Goal: Task Accomplishment & Management: Use online tool/utility

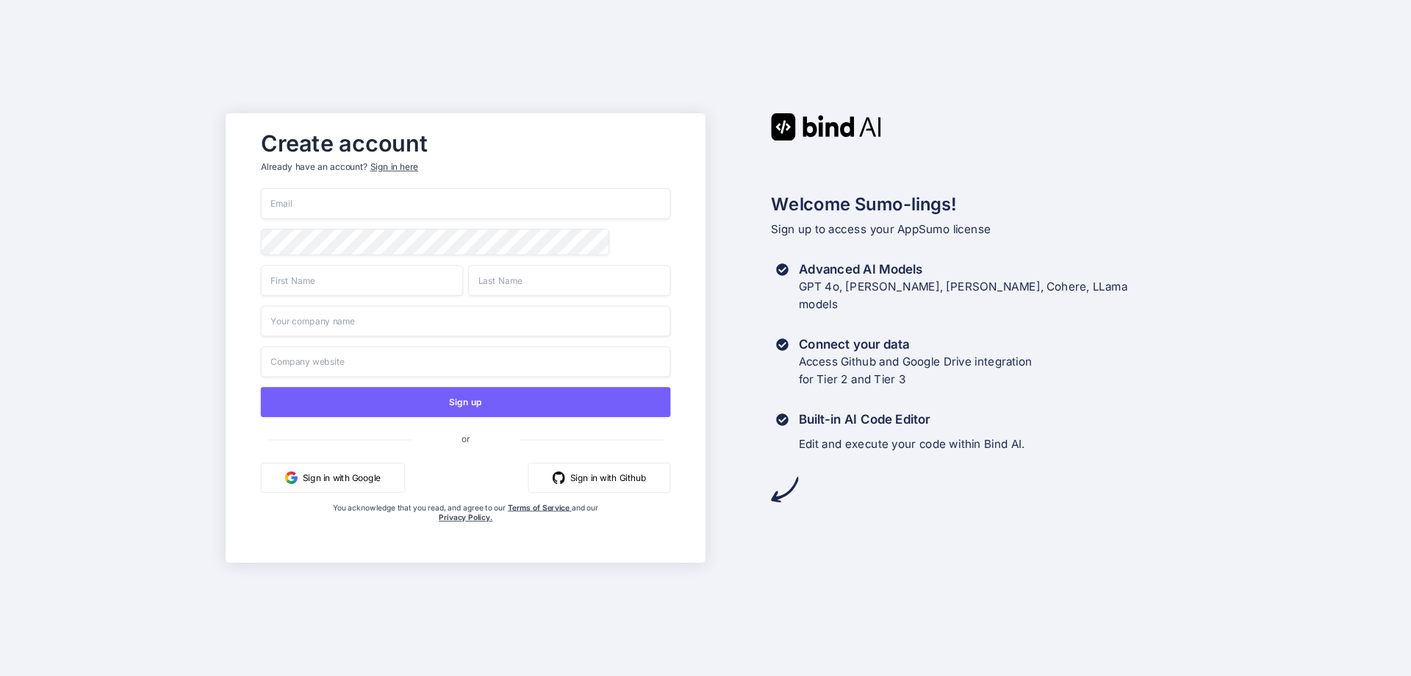
click at [403, 192] on input "email" at bounding box center [466, 203] width 410 height 31
type input "eric@trafficbasics.com"
click at [129, 233] on div "Create account Already have an account? Sign in here eric@trafficbasics.com Sig…" at bounding box center [705, 338] width 1411 height 676
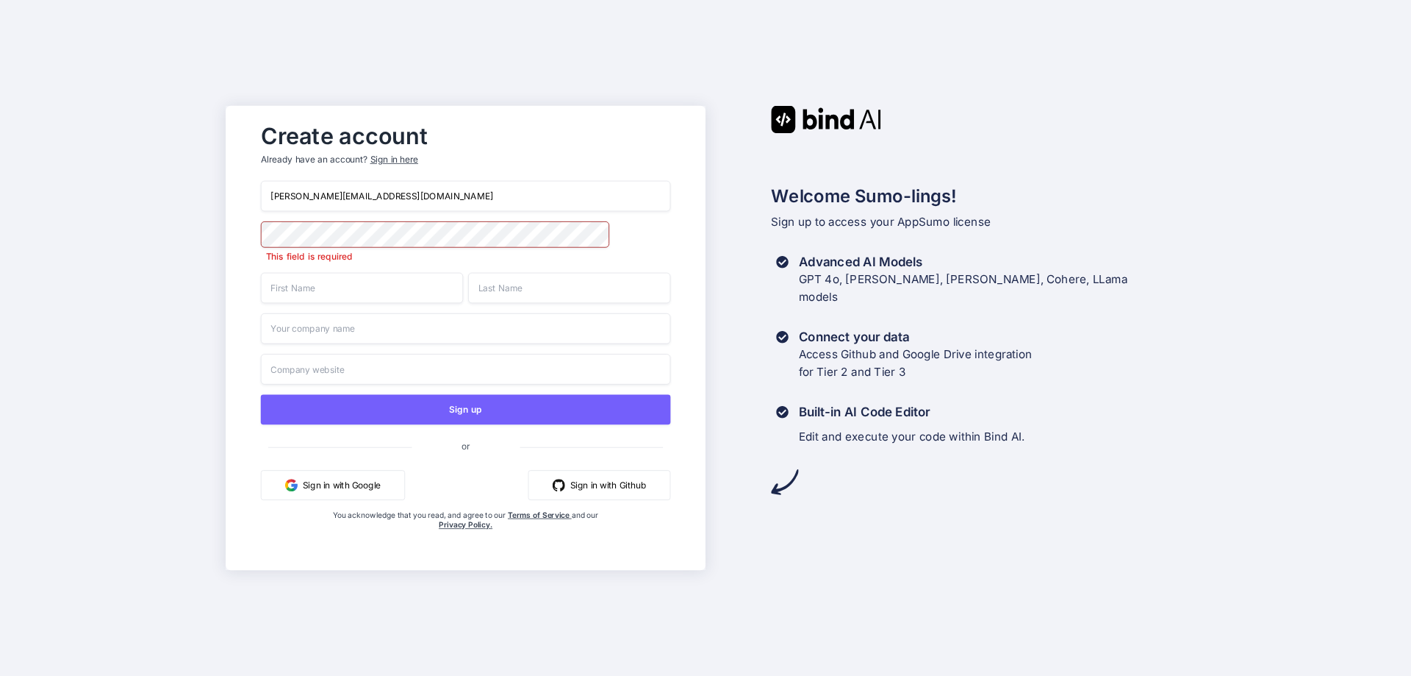
click at [287, 291] on input "text" at bounding box center [362, 288] width 202 height 31
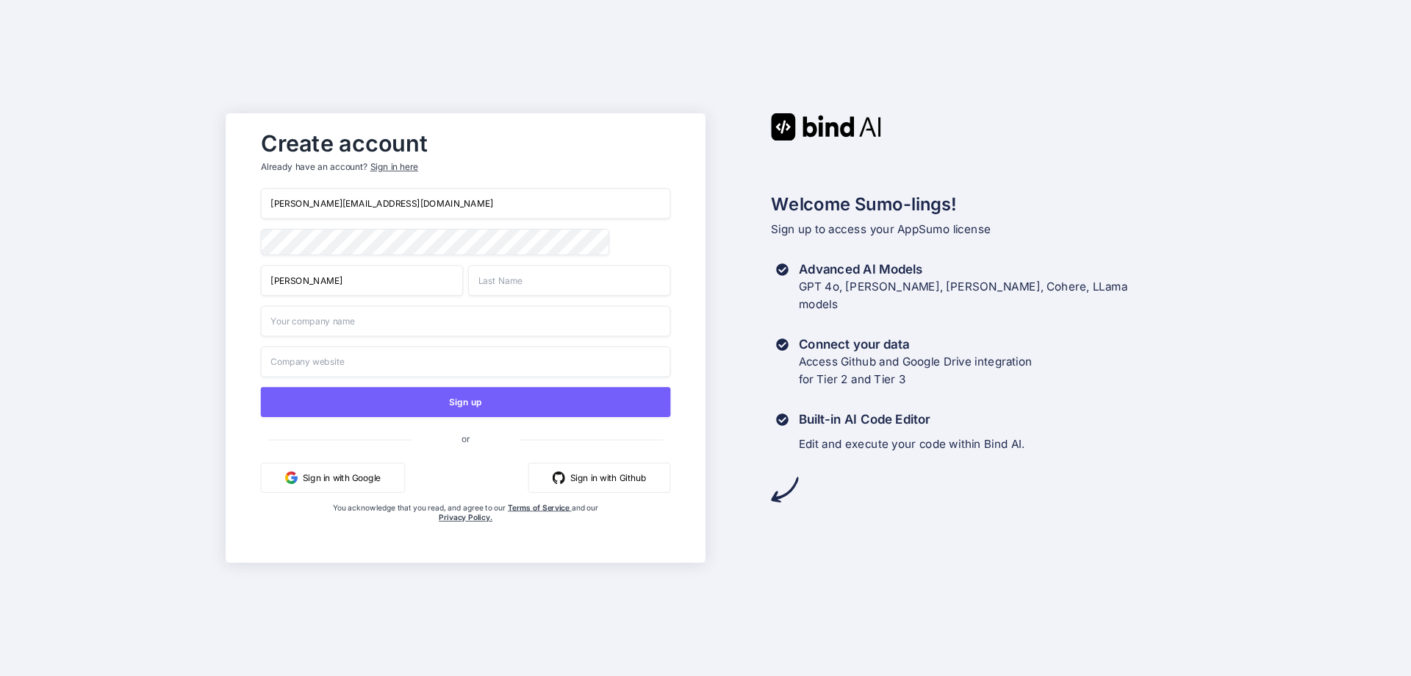
type input "Eric"
click at [526, 284] on input "text" at bounding box center [569, 280] width 202 height 31
type input "Sullivan"
click at [168, 279] on div "Create account Already have an account? Sign in here eric@trafficbasics.com Eri…" at bounding box center [705, 338] width 1411 height 676
click at [295, 317] on input "text" at bounding box center [466, 321] width 410 height 31
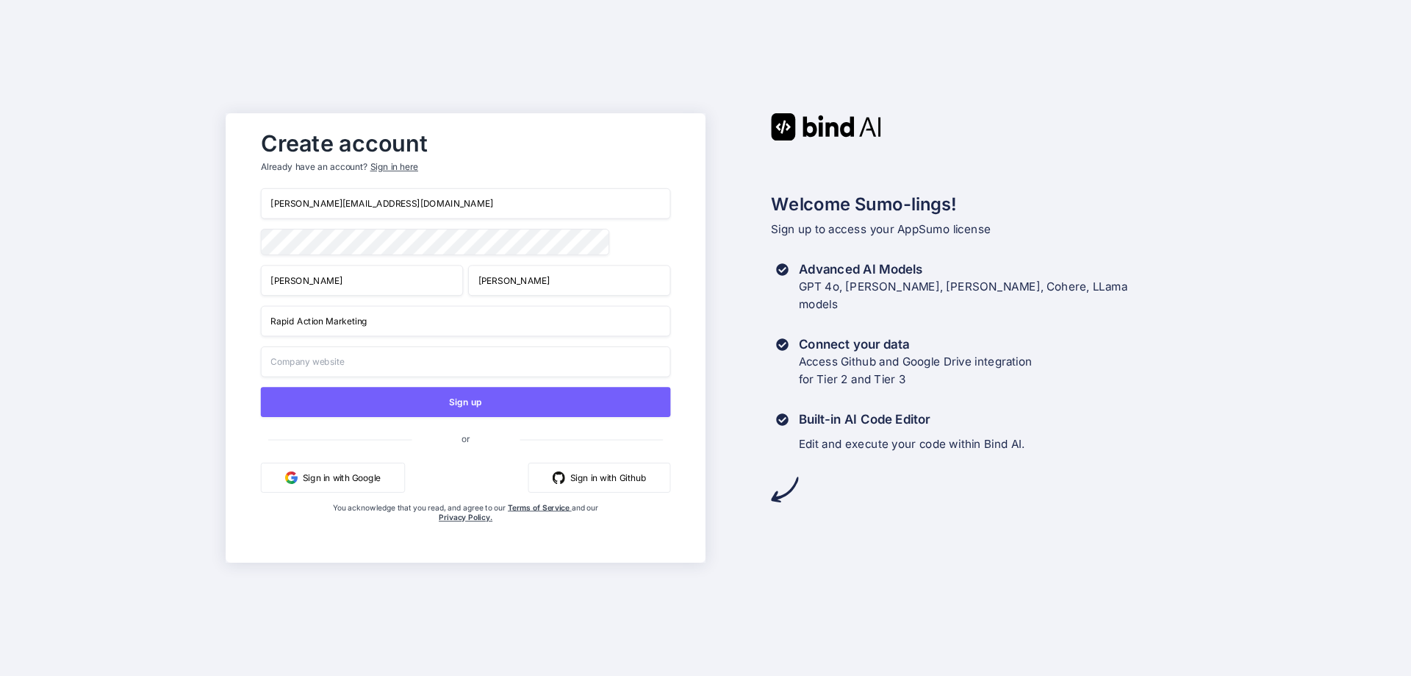
click at [229, 332] on div "Create account Already have an account? Sign in here eric@trafficbasics.com Eri…" at bounding box center [466, 337] width 480 height 449
click at [314, 356] on input "text" at bounding box center [466, 361] width 410 height 31
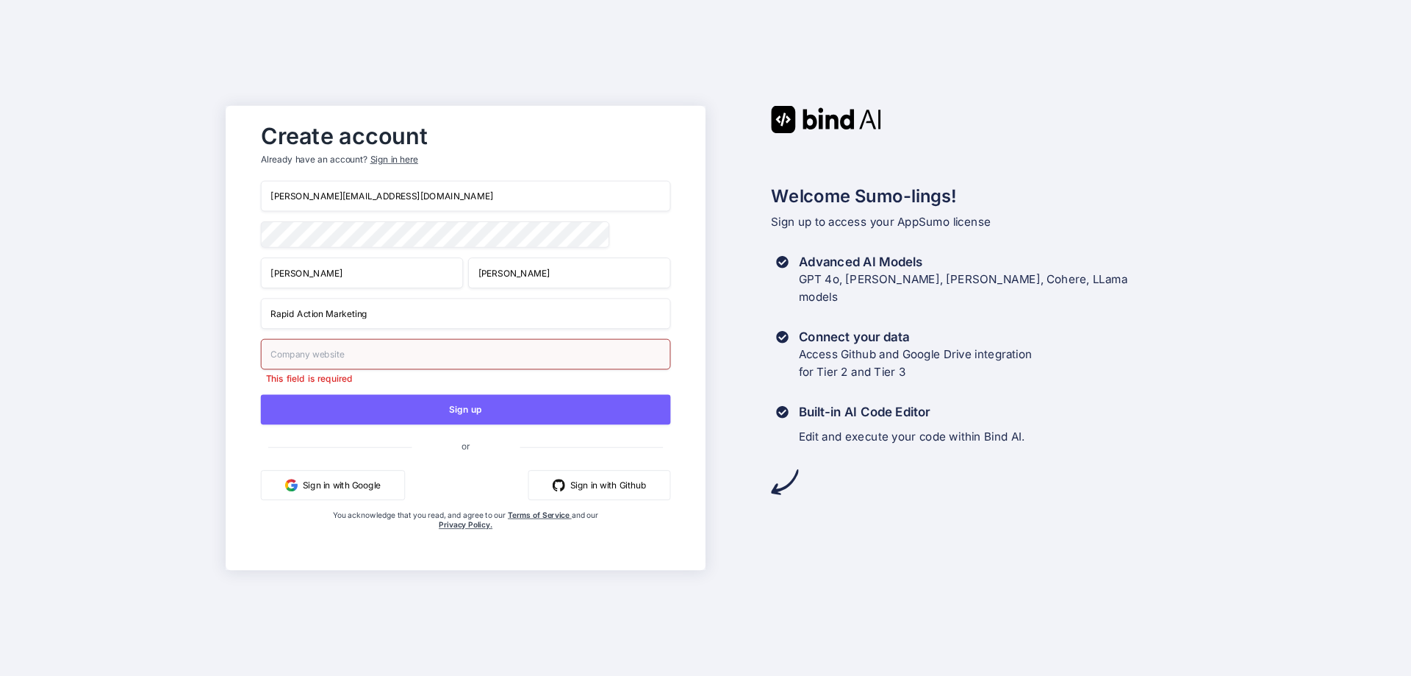
drag, startPoint x: 386, startPoint y: 323, endPoint x: 325, endPoint y: 320, distance: 61.1
click at [325, 320] on input "Rapid Action Marketing" at bounding box center [466, 313] width 410 height 31
type input "Rapid Action Software"
click at [140, 316] on div "Create account Already have an account? Sign in here eric@trafficbasics.com Eri…" at bounding box center [705, 338] width 1411 height 676
click at [276, 353] on input "text" at bounding box center [466, 354] width 410 height 31
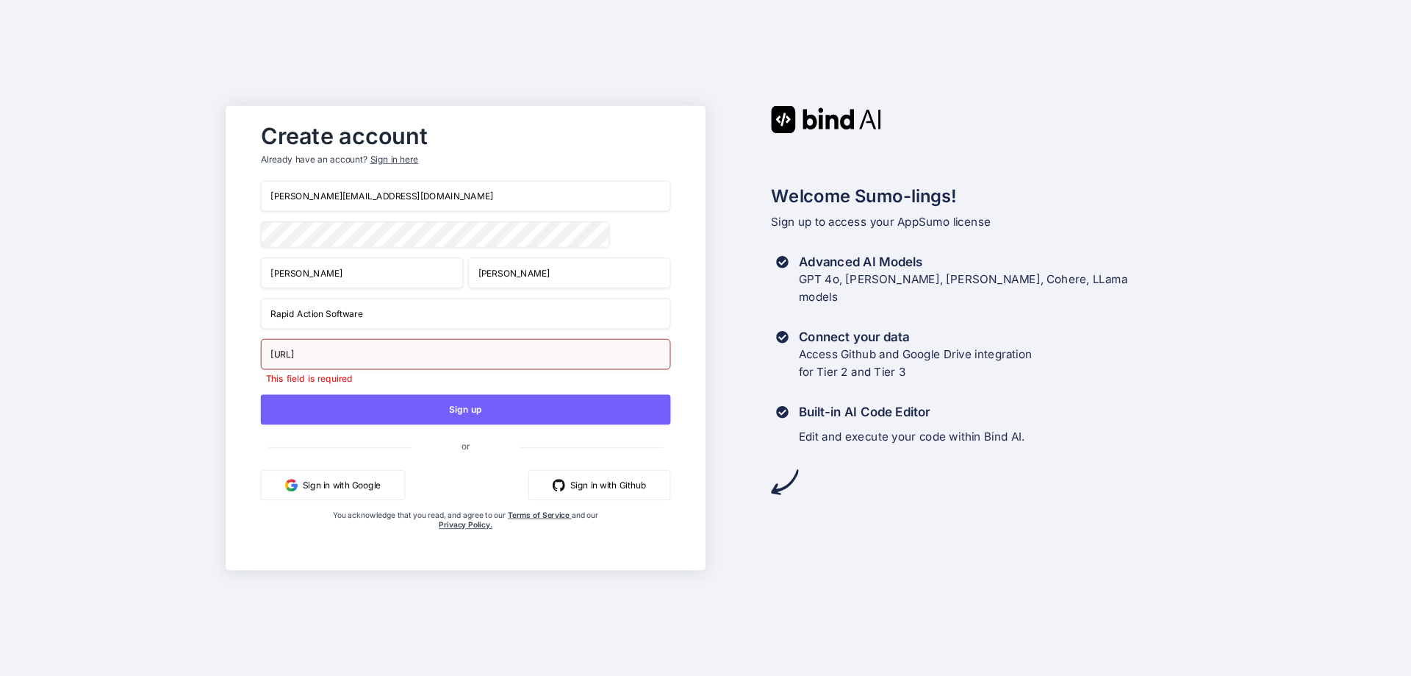
click at [409, 356] on input "https://rapidaction" at bounding box center [466, 354] width 410 height 31
type input "https://rapidactionmarketing.com"
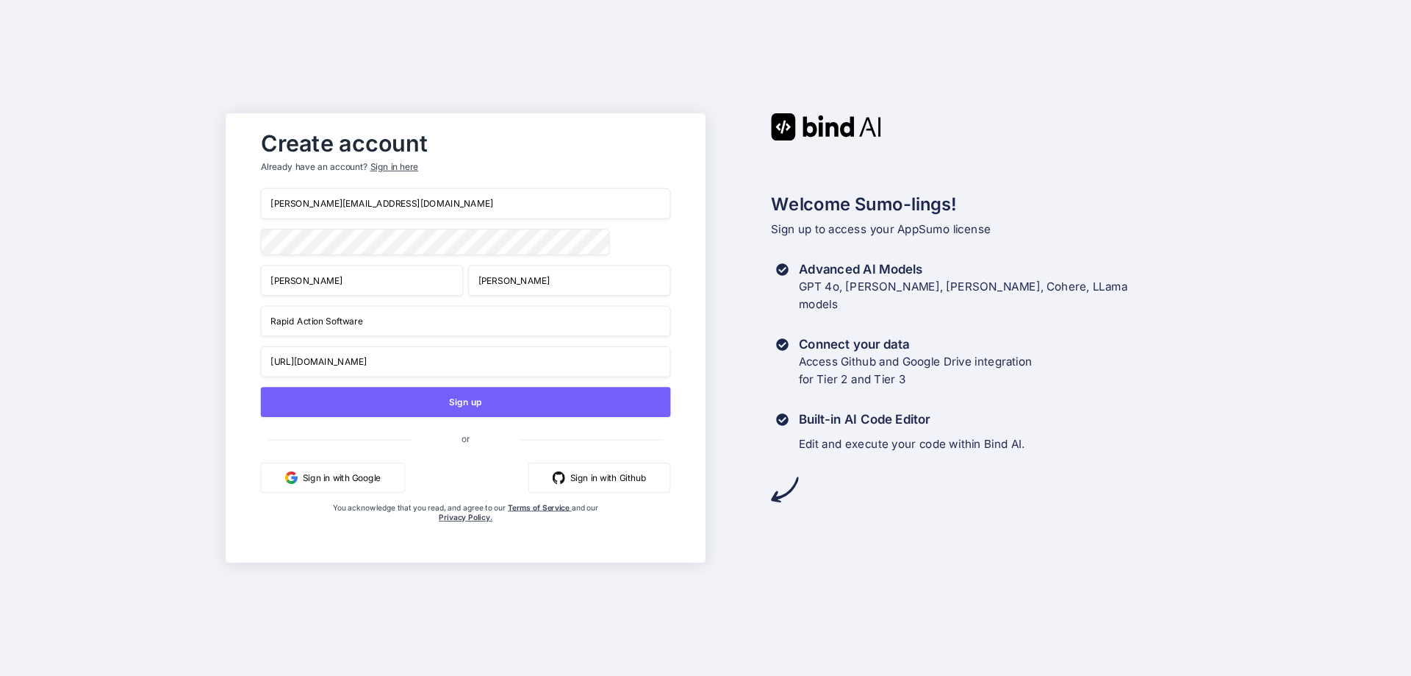
drag, startPoint x: 376, startPoint y: 315, endPoint x: 326, endPoint y: 318, distance: 50.8
click at [326, 318] on input "Rapid Action Software" at bounding box center [466, 321] width 410 height 31
type input "Rapid Action Marketing"
click at [175, 286] on div "Create account Already have an account? Sign in here eric@trafficbasics.com Eri…" at bounding box center [705, 338] width 1411 height 676
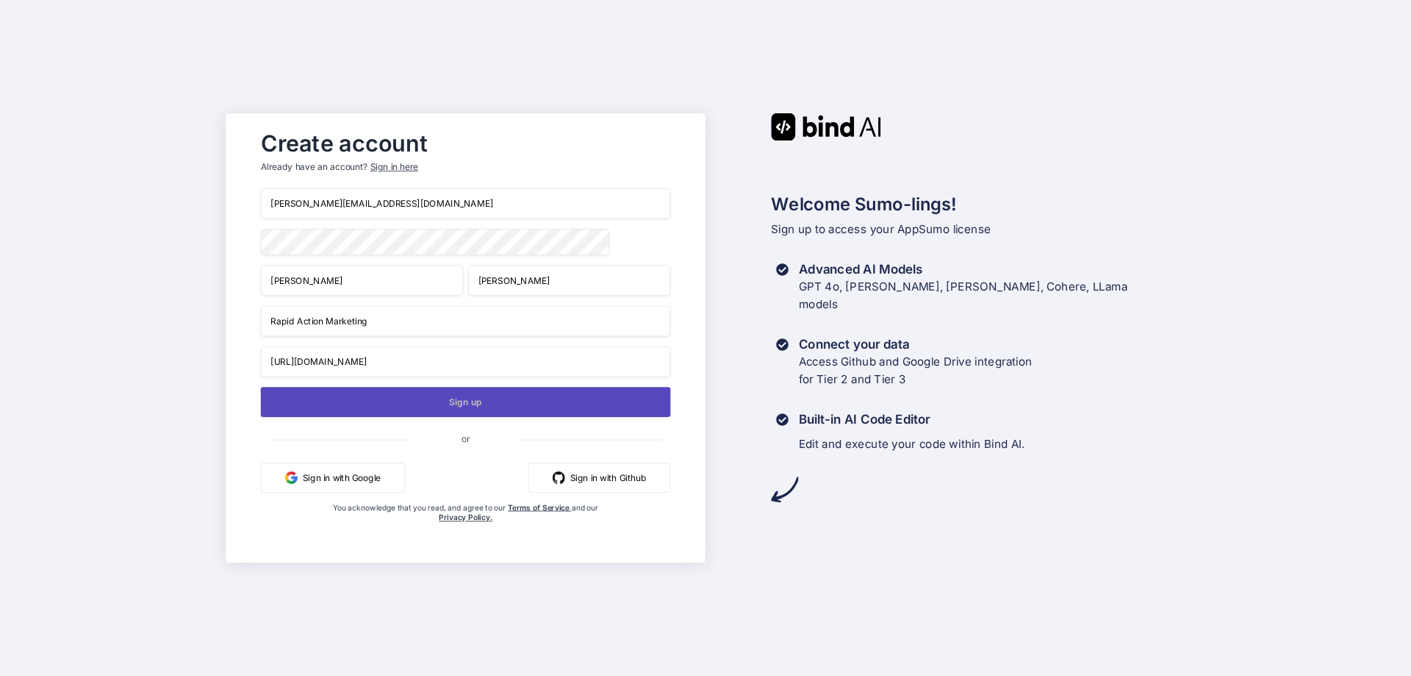
click at [350, 404] on button "Sign up" at bounding box center [466, 402] width 410 height 30
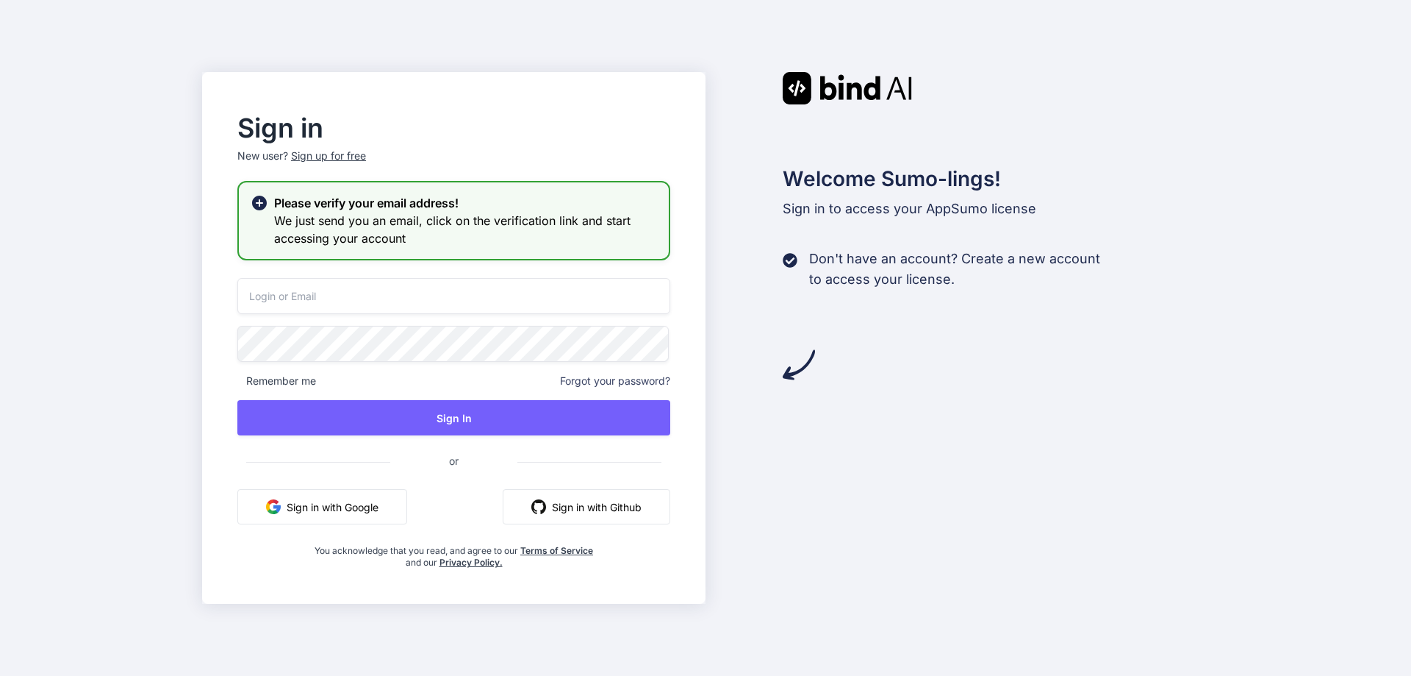
type input "eric@trafficbasics.com"
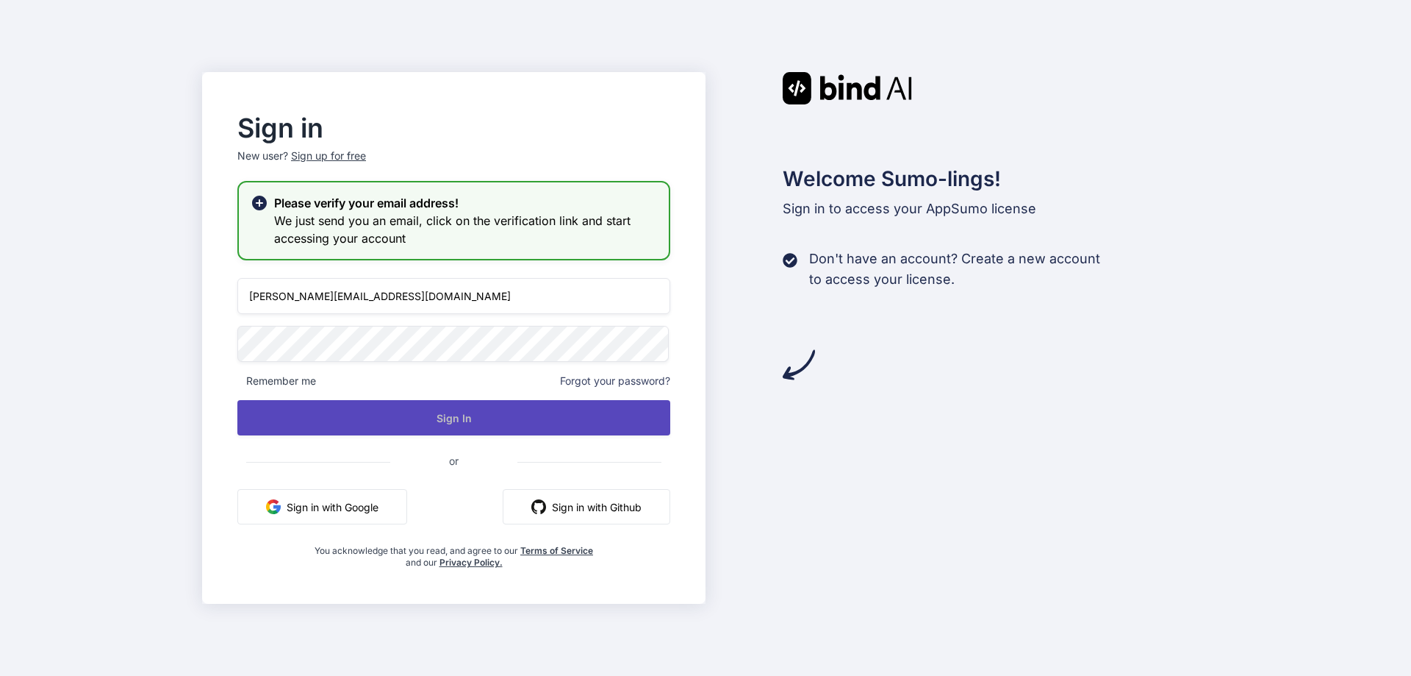
click at [439, 418] on button "Sign In" at bounding box center [453, 417] width 433 height 35
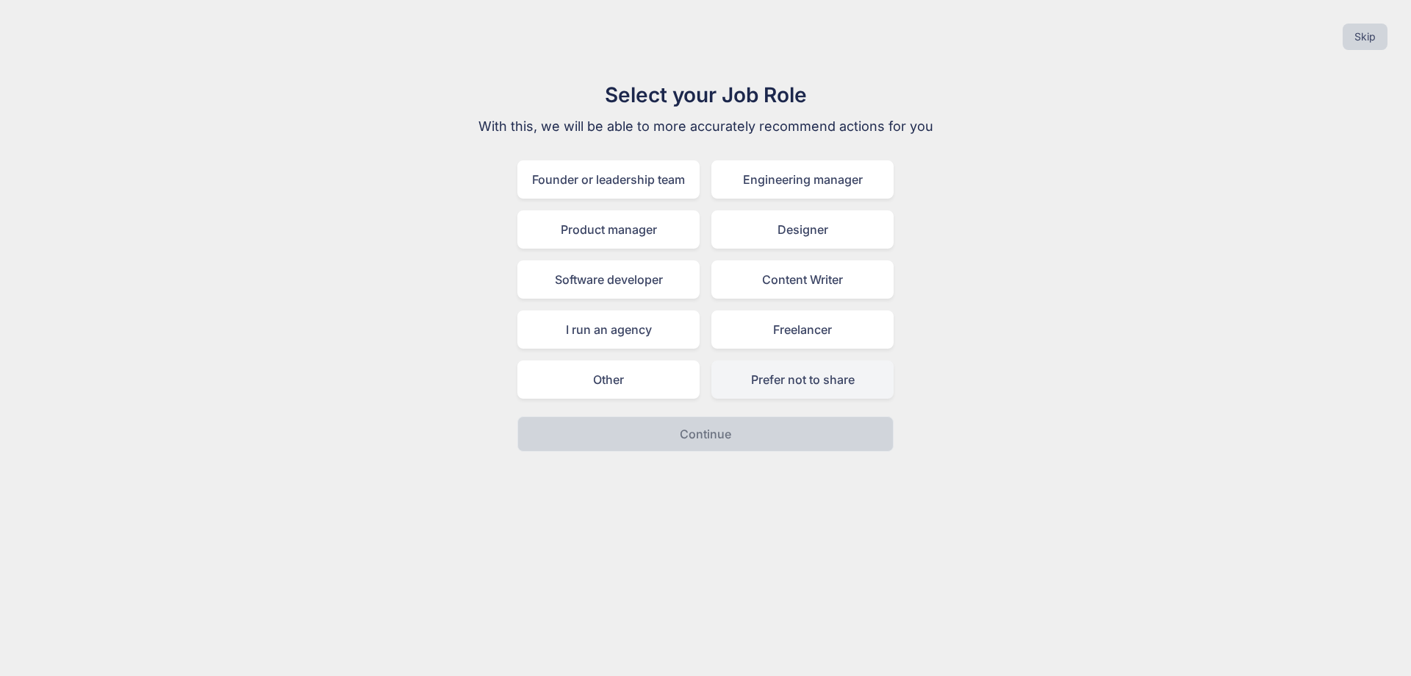
click at [758, 384] on div "Prefer not to share" at bounding box center [803, 379] width 182 height 38
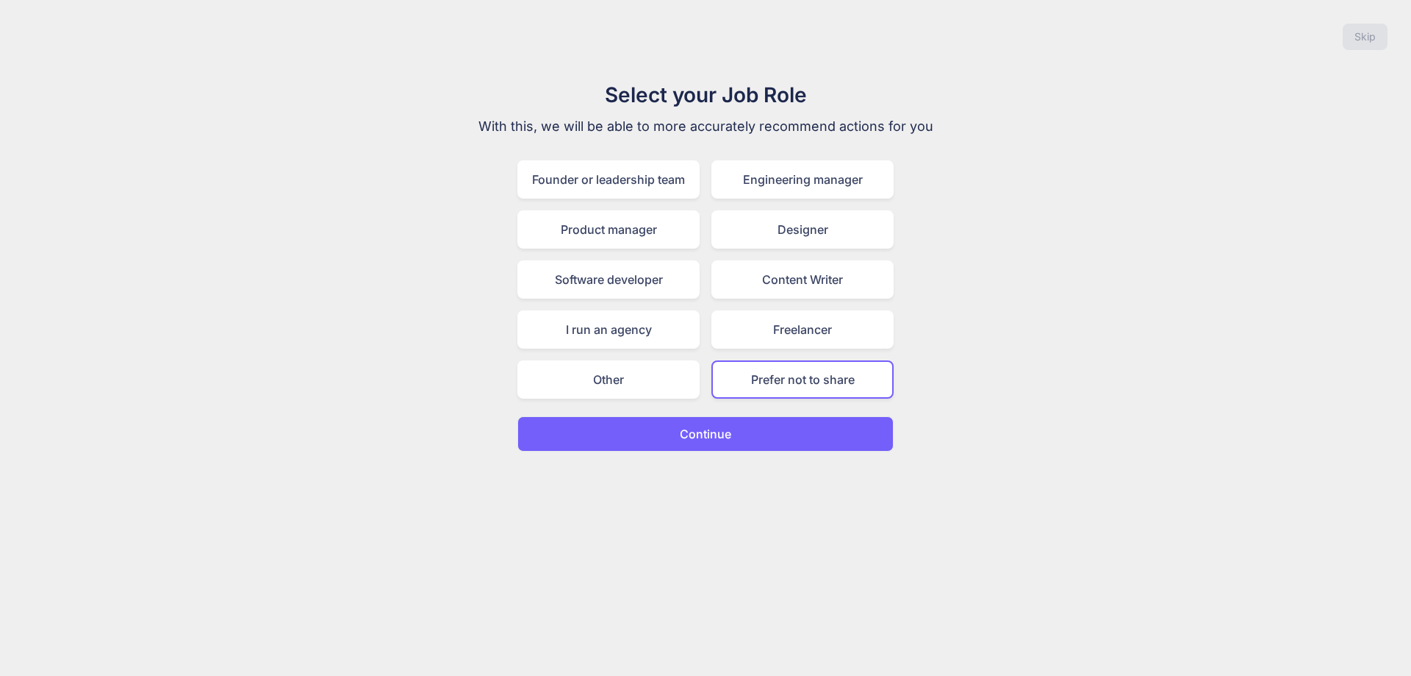
click at [753, 438] on button "Continue" at bounding box center [705, 433] width 376 height 35
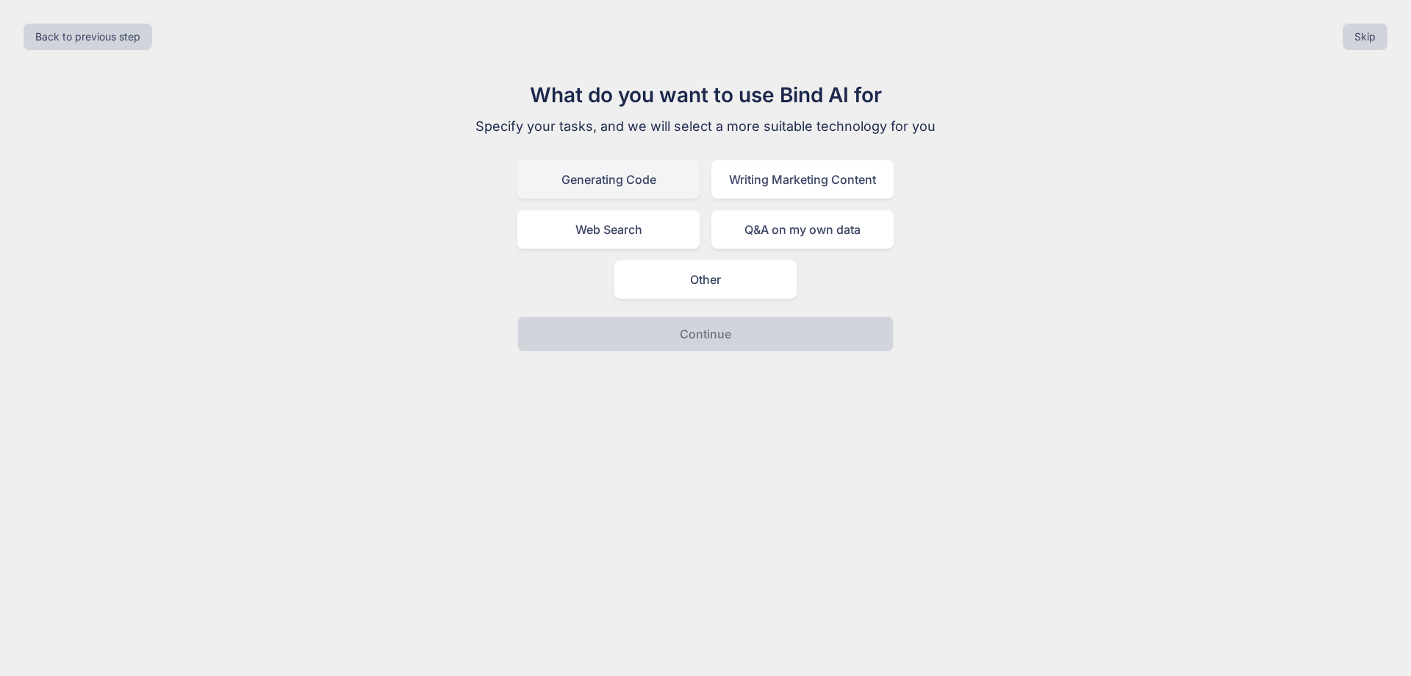
click at [640, 181] on div "Generating Code" at bounding box center [608, 179] width 182 height 38
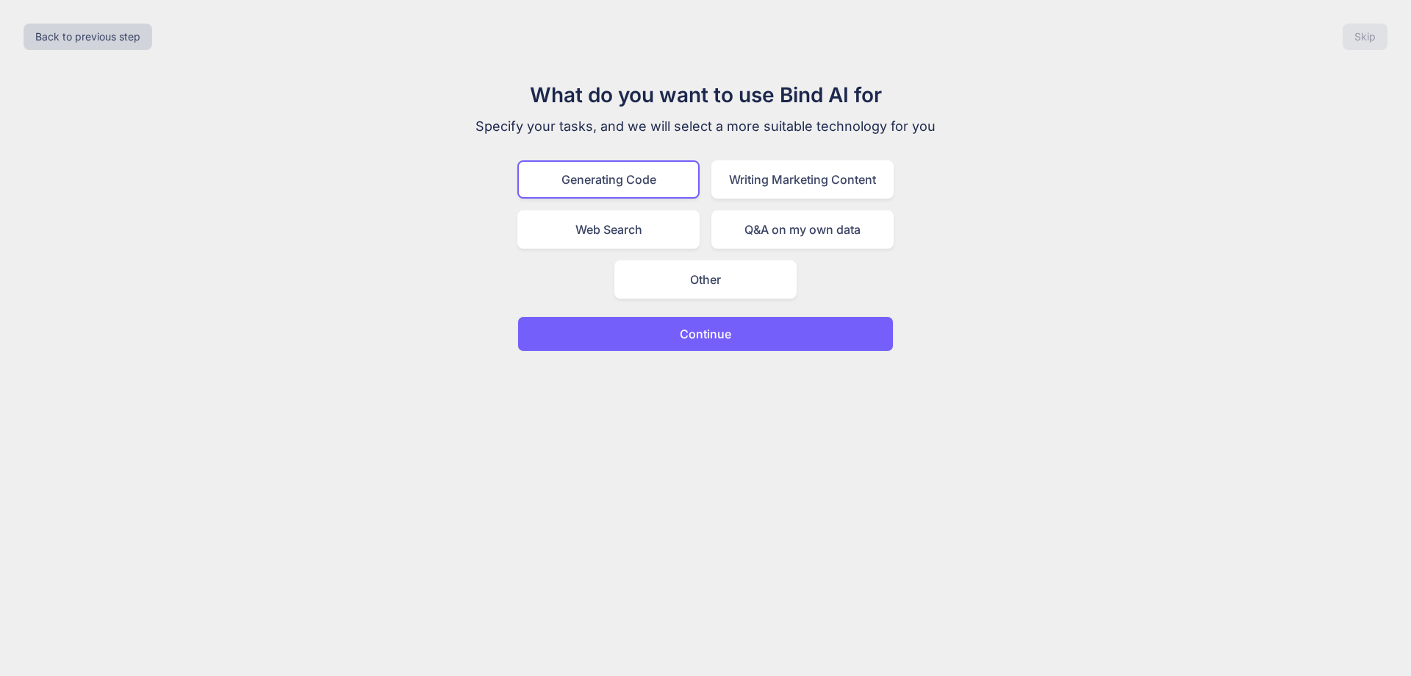
click at [711, 182] on div "Generating Code Writing Marketing Content Web Search Q&A on my own data Other" at bounding box center [705, 229] width 376 height 138
click at [725, 184] on div "Writing Marketing Content" at bounding box center [803, 179] width 182 height 38
click at [652, 175] on div "Generating Code" at bounding box center [608, 179] width 182 height 38
click at [728, 335] on p "Continue" at bounding box center [705, 334] width 51 height 18
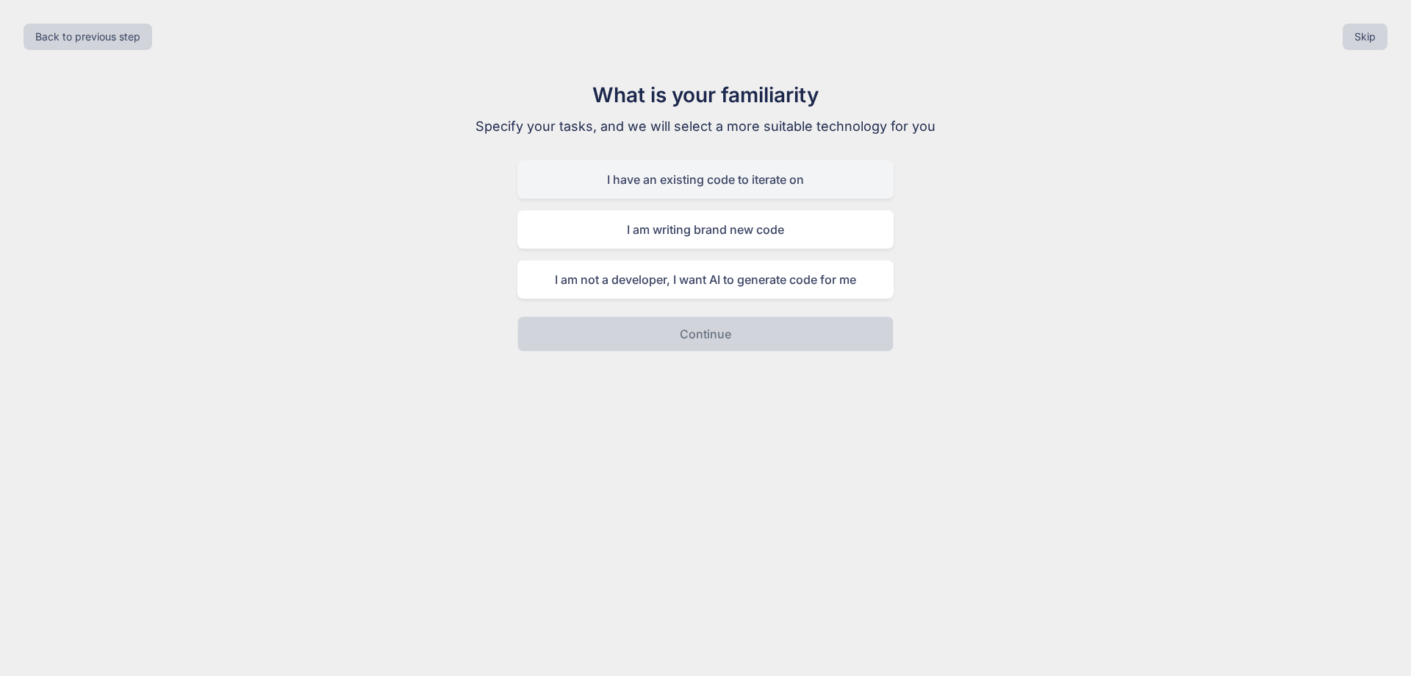
click at [641, 189] on div "I have an existing code to iterate on" at bounding box center [705, 179] width 376 height 38
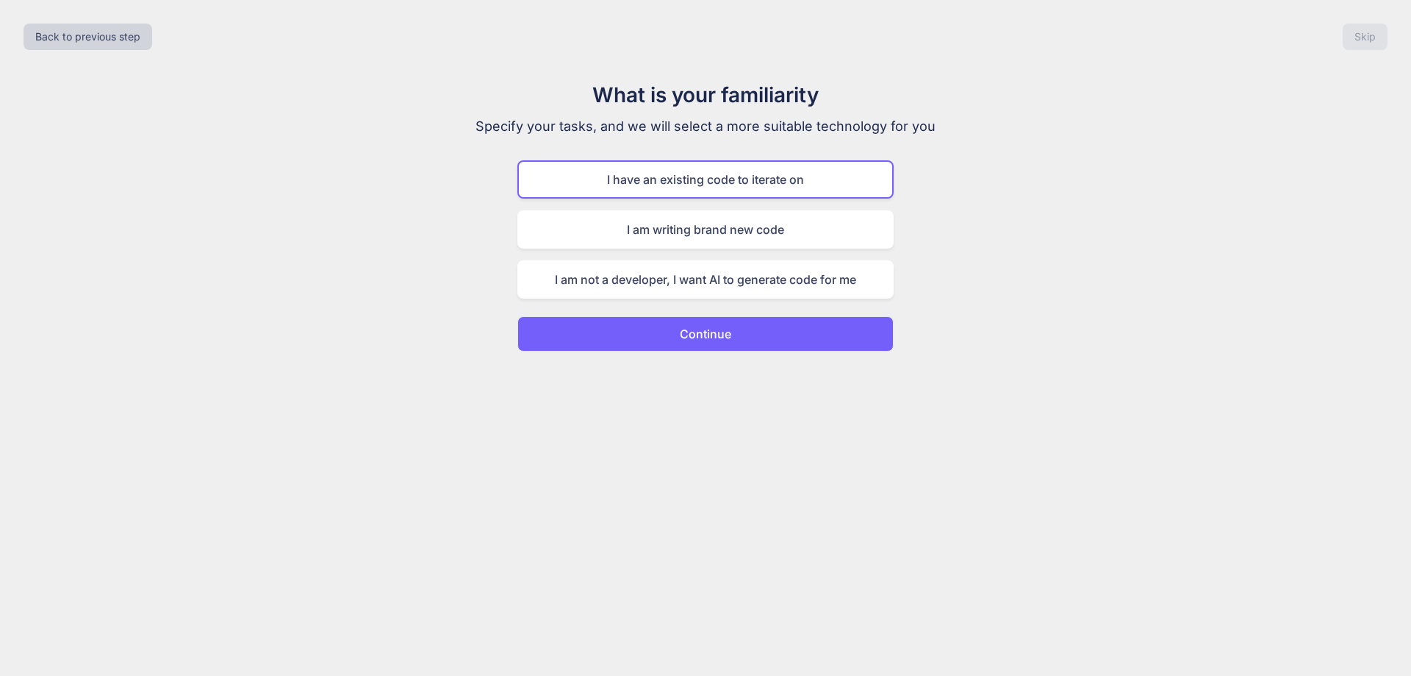
click at [731, 334] on button "Continue" at bounding box center [705, 333] width 376 height 35
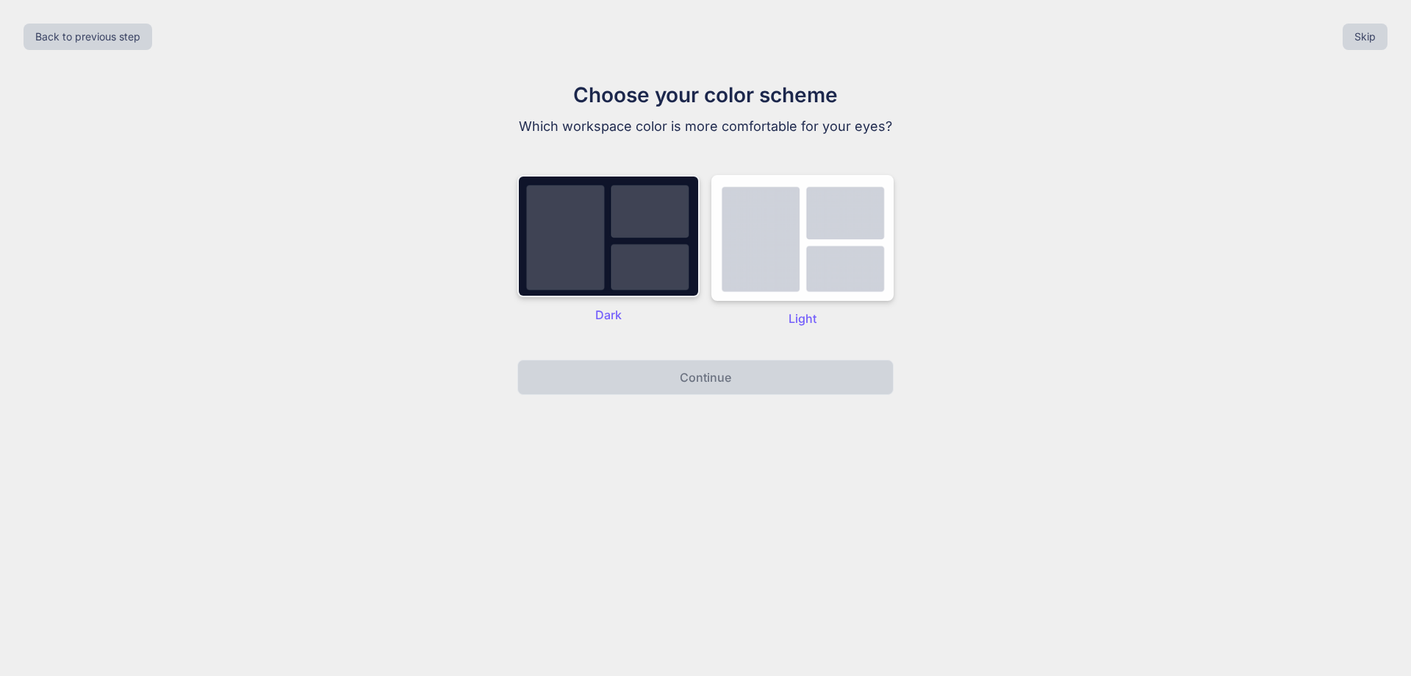
click at [651, 257] on img at bounding box center [608, 236] width 182 height 122
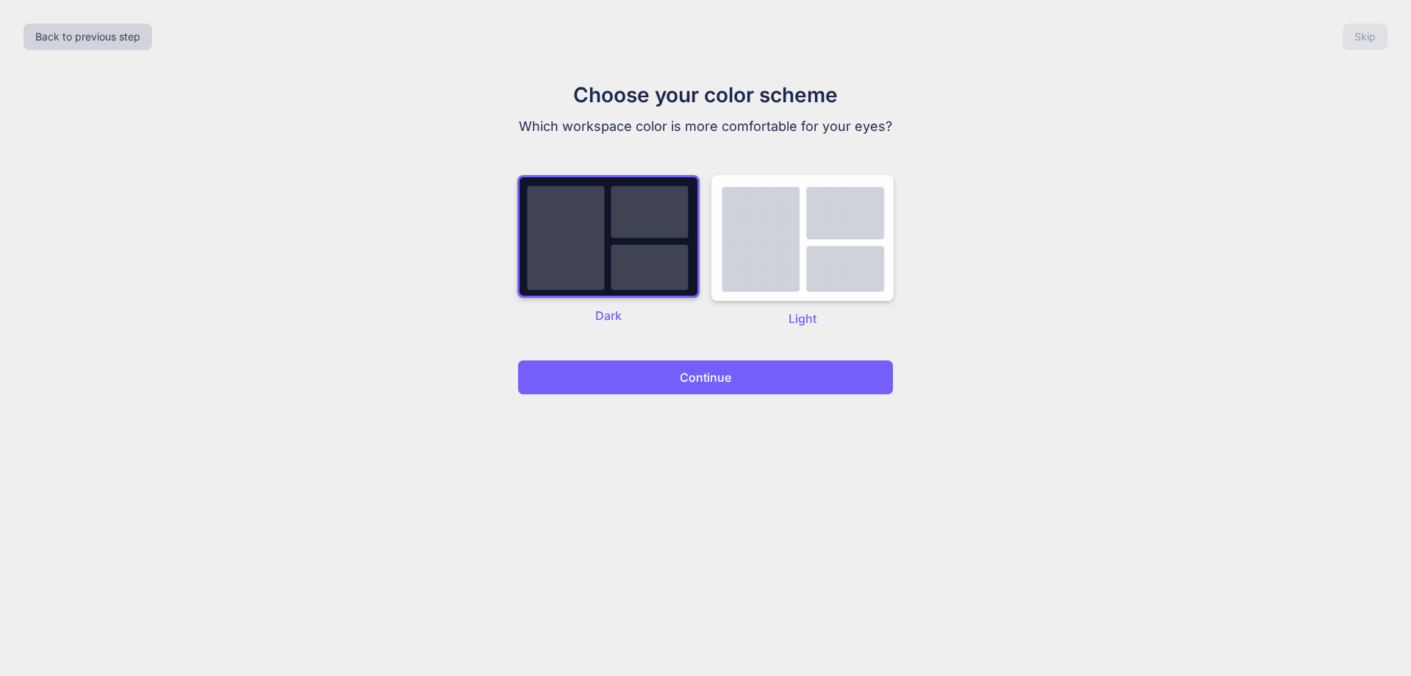
click at [739, 373] on button "Continue" at bounding box center [705, 376] width 376 height 35
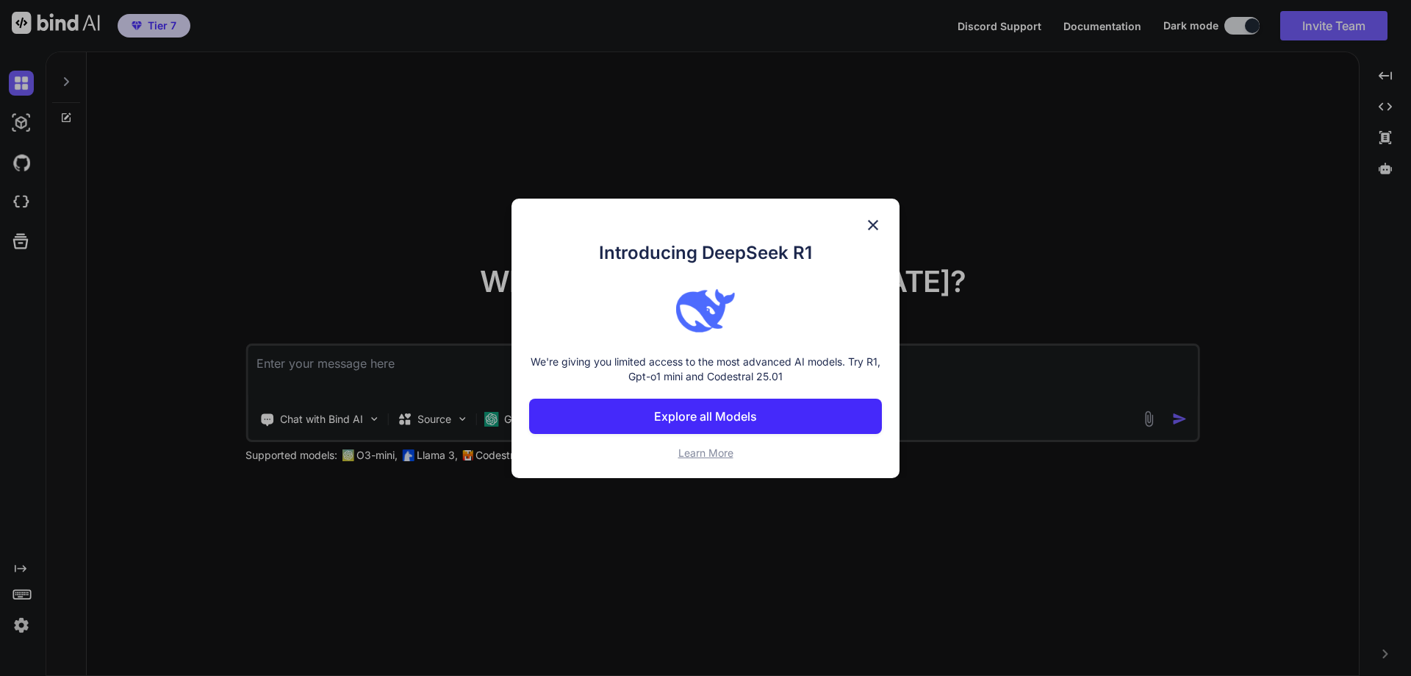
click at [752, 418] on p "Explore all Models" at bounding box center [705, 416] width 103 height 18
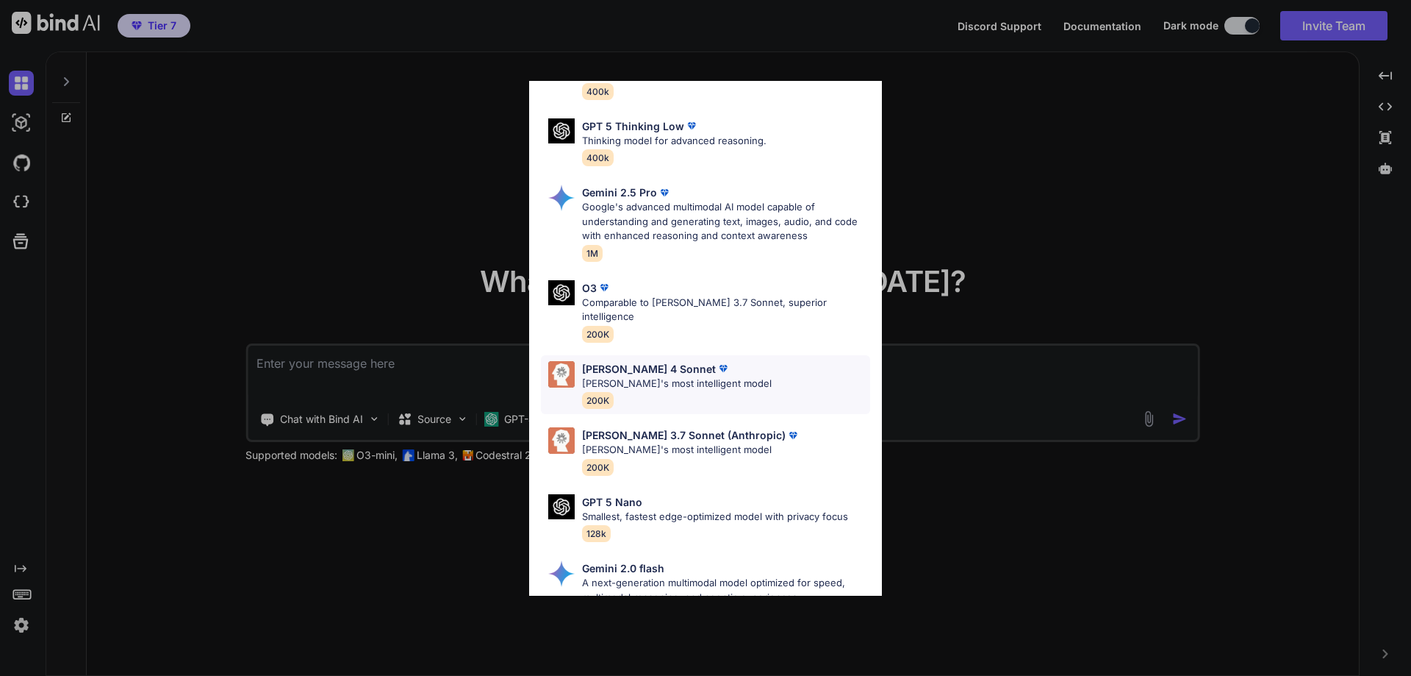
scroll to position [517, 0]
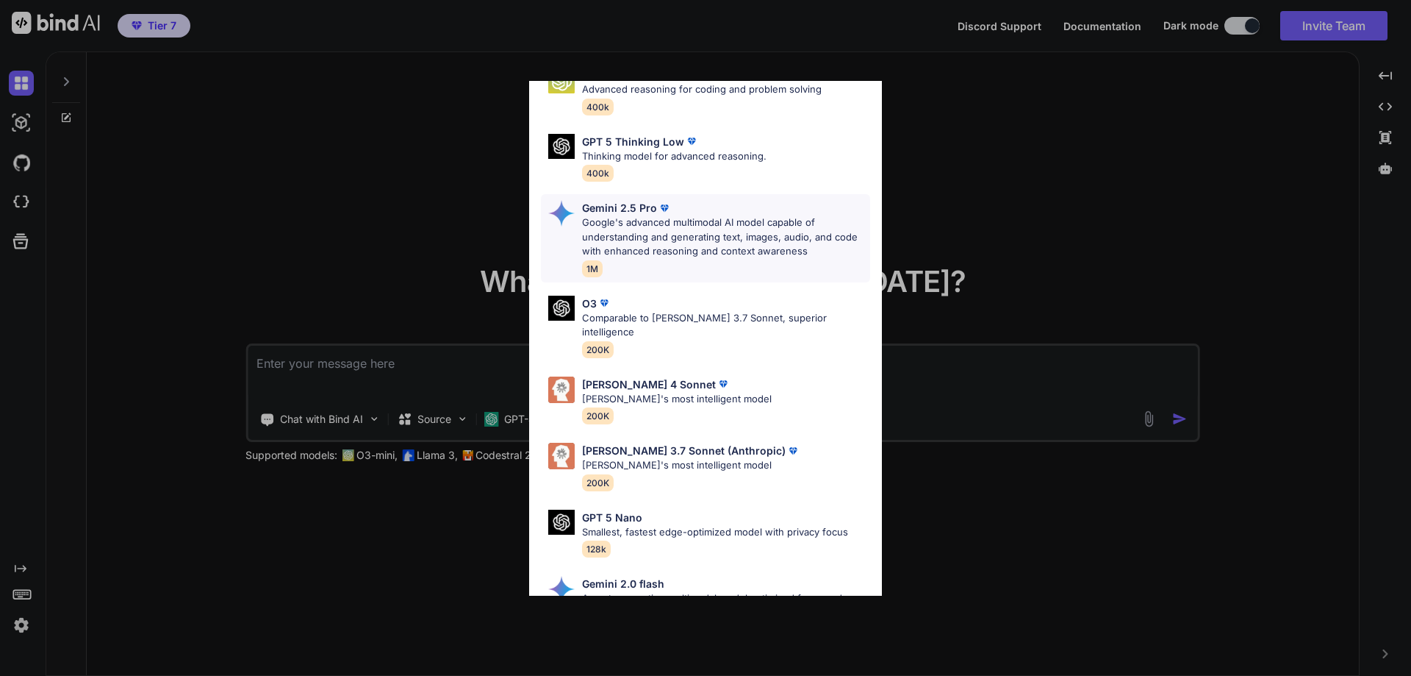
click at [651, 211] on p "Gemini 2.5 Pro" at bounding box center [619, 207] width 75 height 15
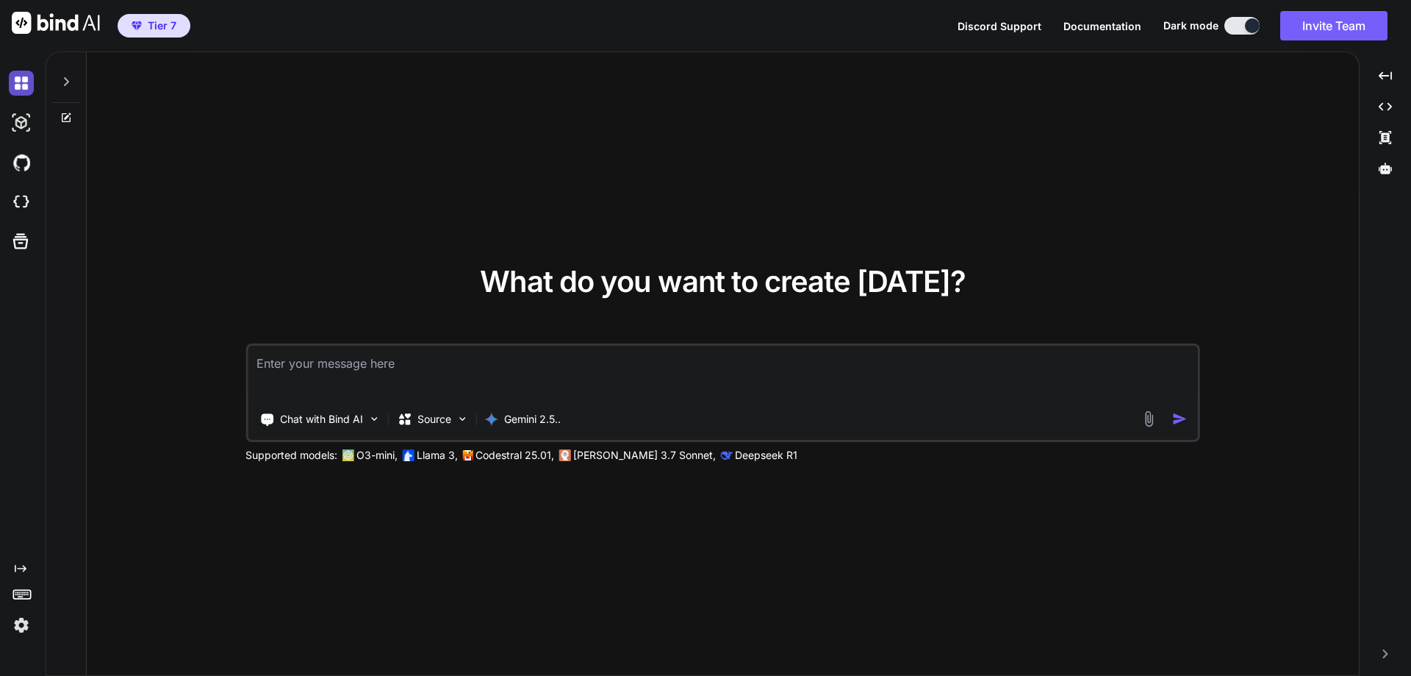
click at [21, 88] on img at bounding box center [21, 83] width 25 height 25
click at [25, 118] on img at bounding box center [21, 122] width 25 height 25
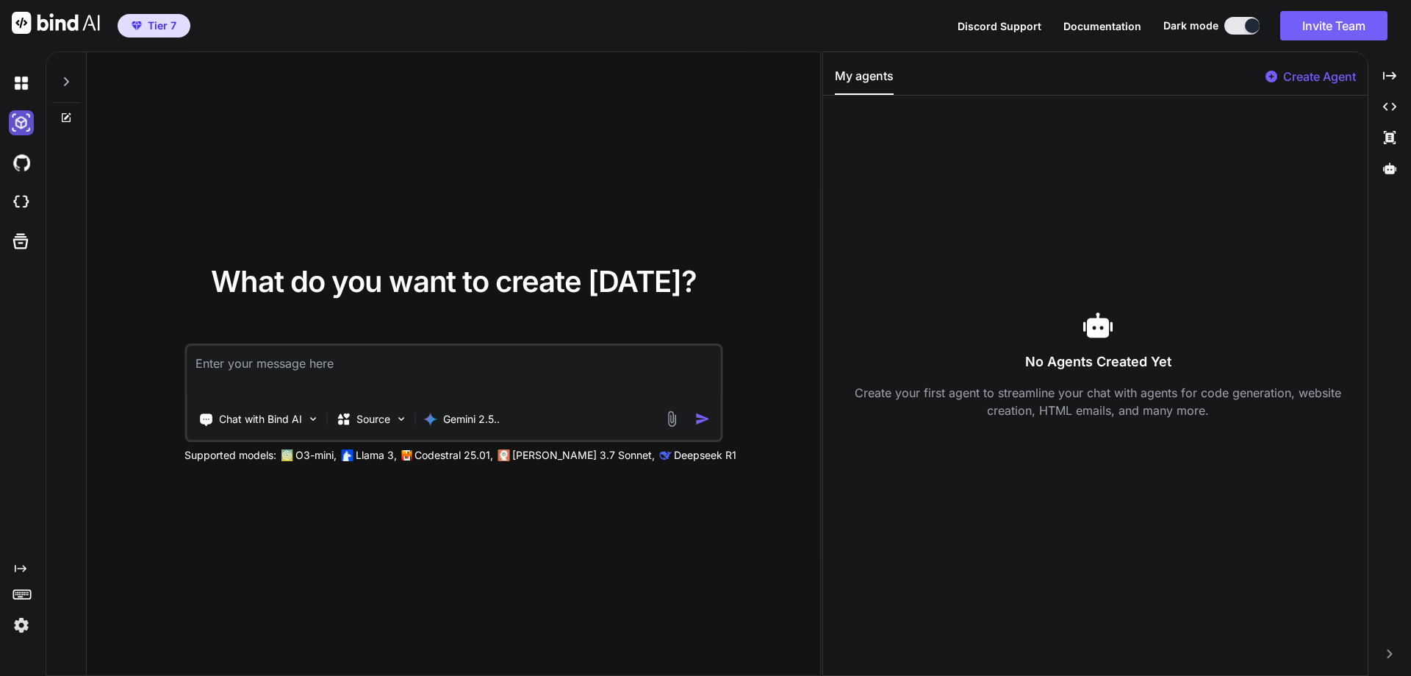
click at [25, 118] on img at bounding box center [21, 122] width 25 height 25
click at [24, 159] on img at bounding box center [21, 162] width 25 height 25
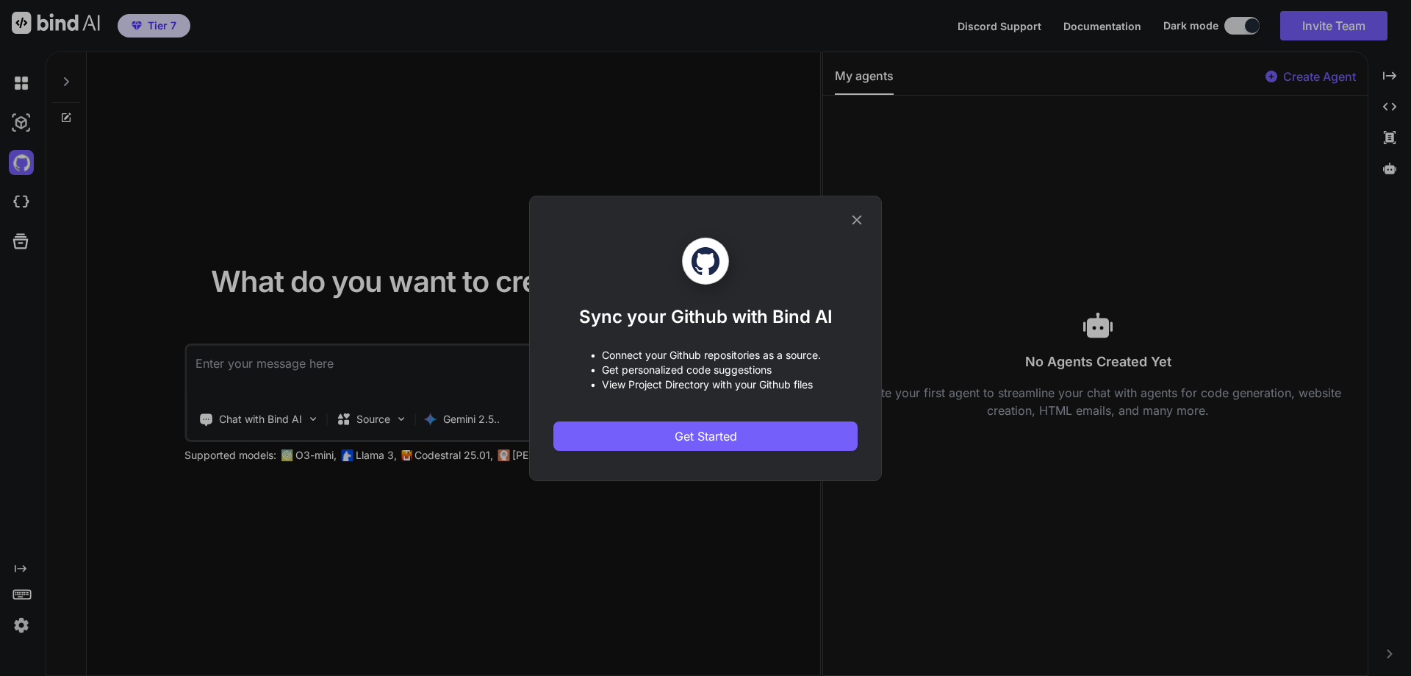
click at [26, 194] on div "Sync your Github with Bind AI • Connect your Github repositories as a source. •…" at bounding box center [705, 338] width 1411 height 676
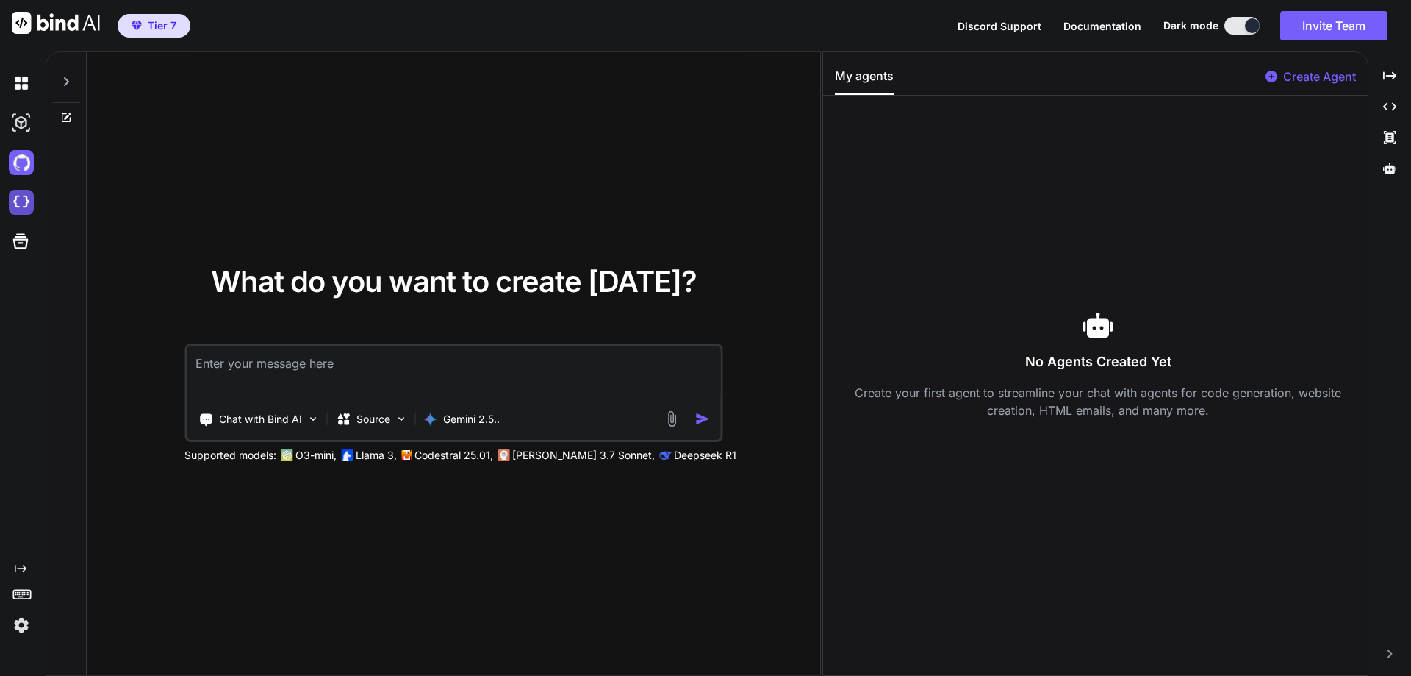
click at [18, 200] on img at bounding box center [21, 202] width 25 height 25
click at [29, 76] on img at bounding box center [21, 83] width 25 height 25
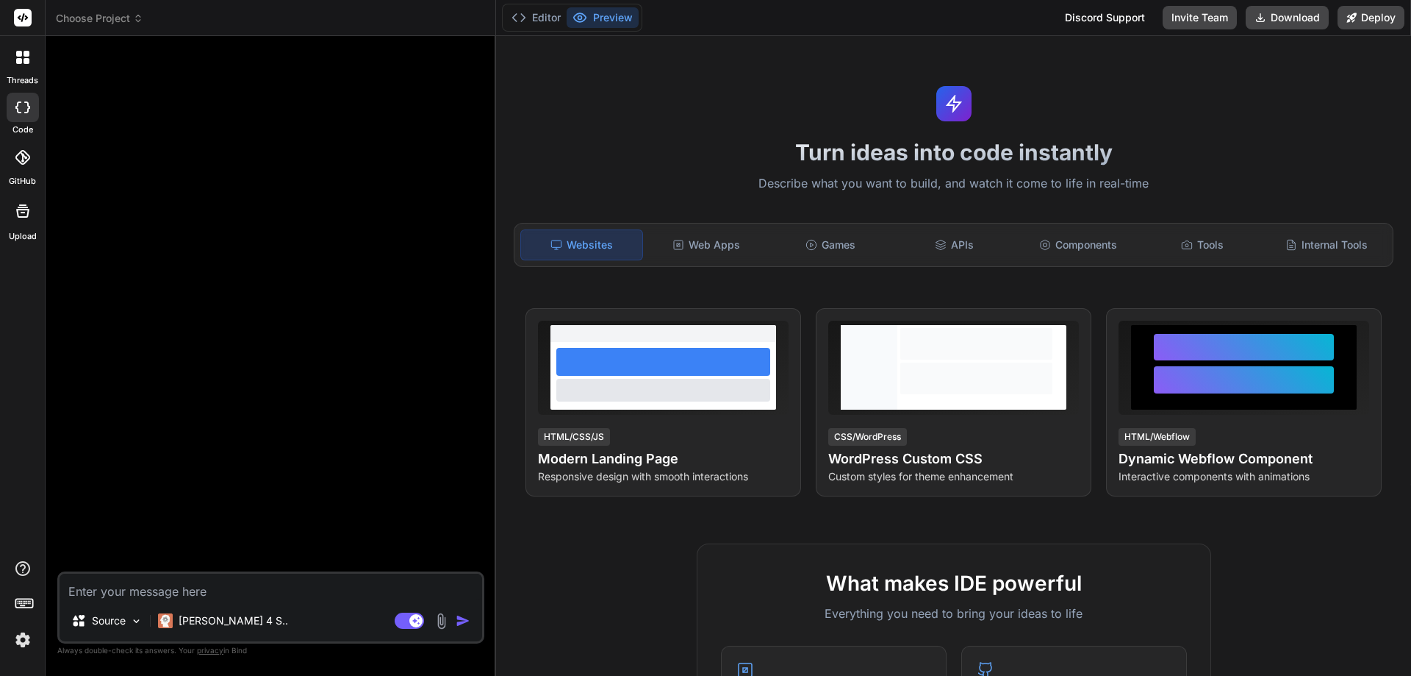
click at [33, 209] on div at bounding box center [22, 210] width 35 height 35
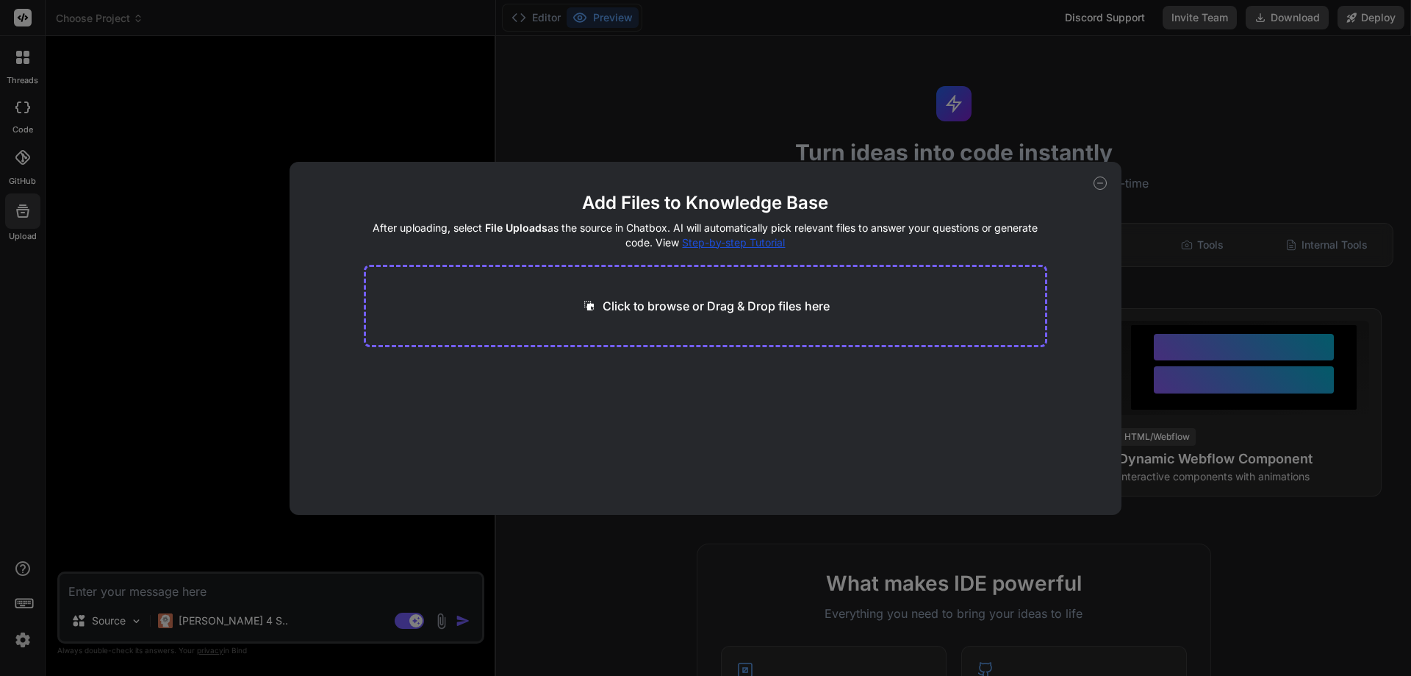
click at [1105, 182] on icon at bounding box center [1100, 182] width 13 height 13
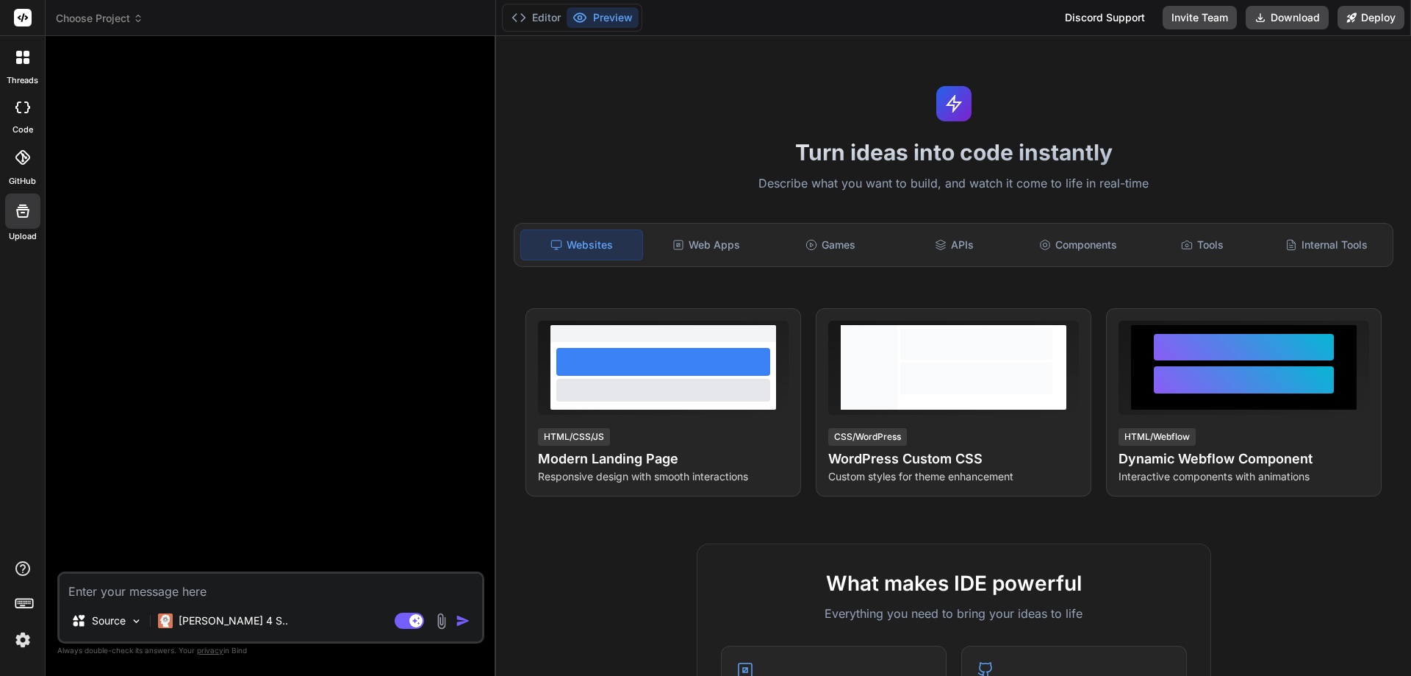
click at [32, 60] on div at bounding box center [22, 57] width 31 height 31
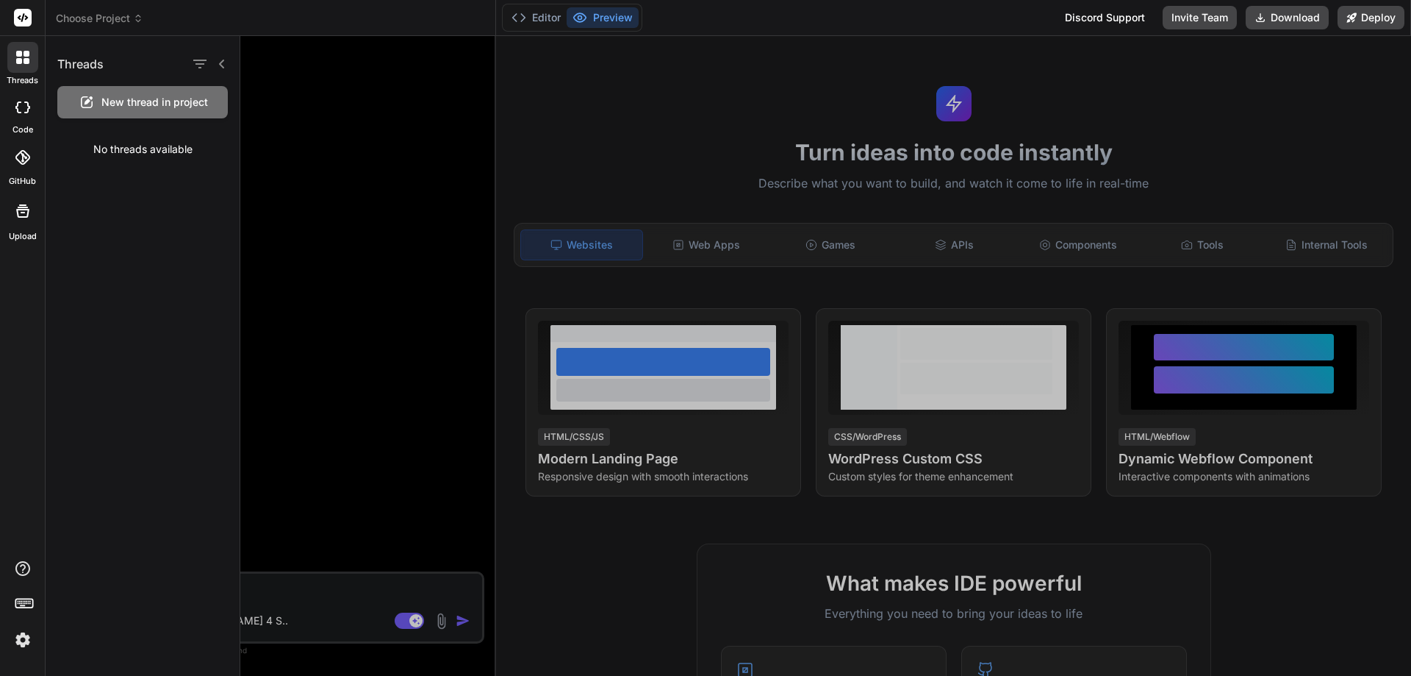
click at [22, 112] on icon at bounding box center [22, 107] width 15 height 12
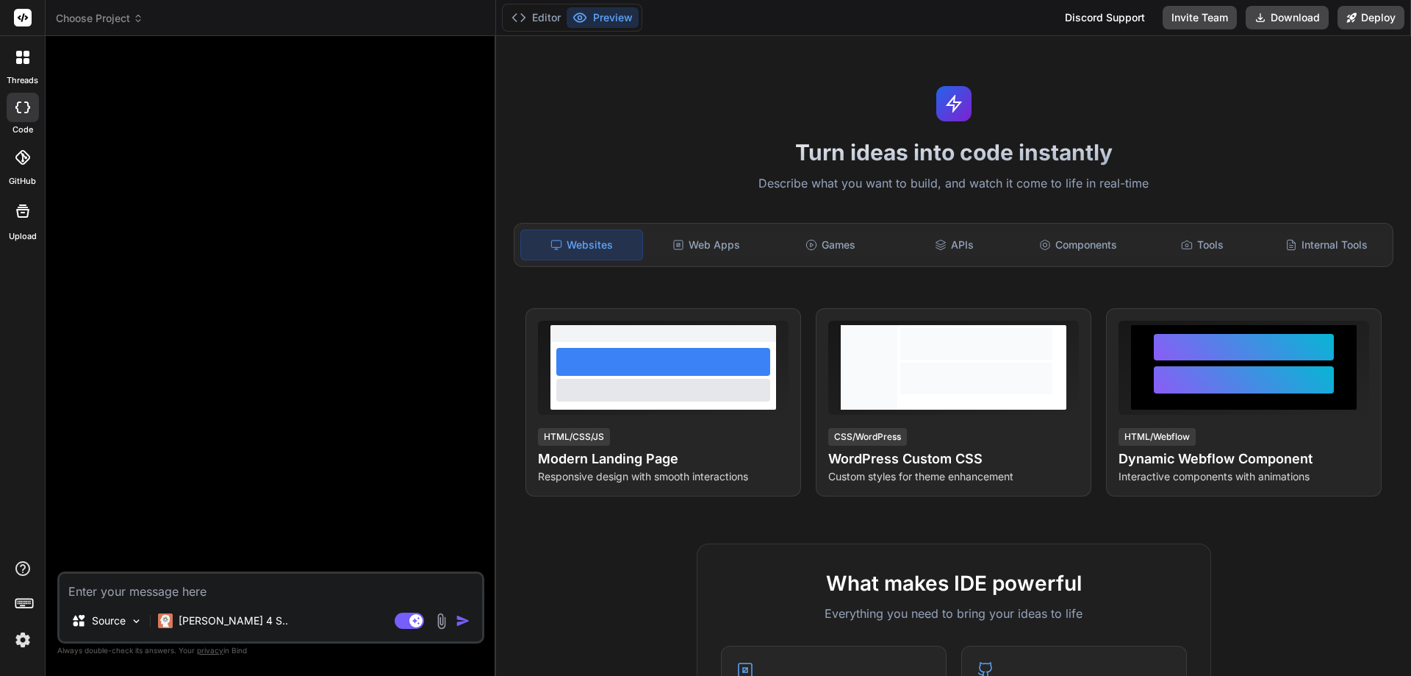
click at [22, 112] on icon at bounding box center [22, 107] width 15 height 12
type textarea "x"
click at [112, 15] on span "Choose Project" at bounding box center [99, 18] width 87 height 15
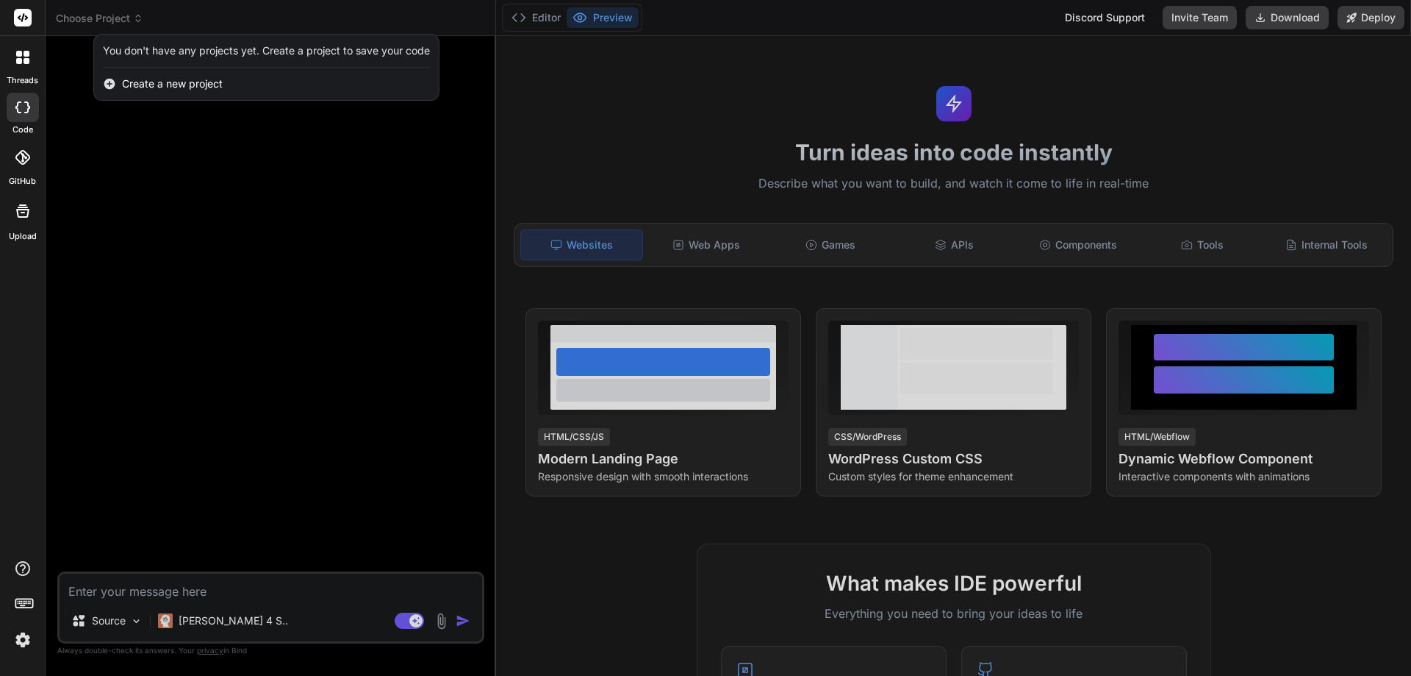
click at [143, 589] on div at bounding box center [705, 338] width 1411 height 676
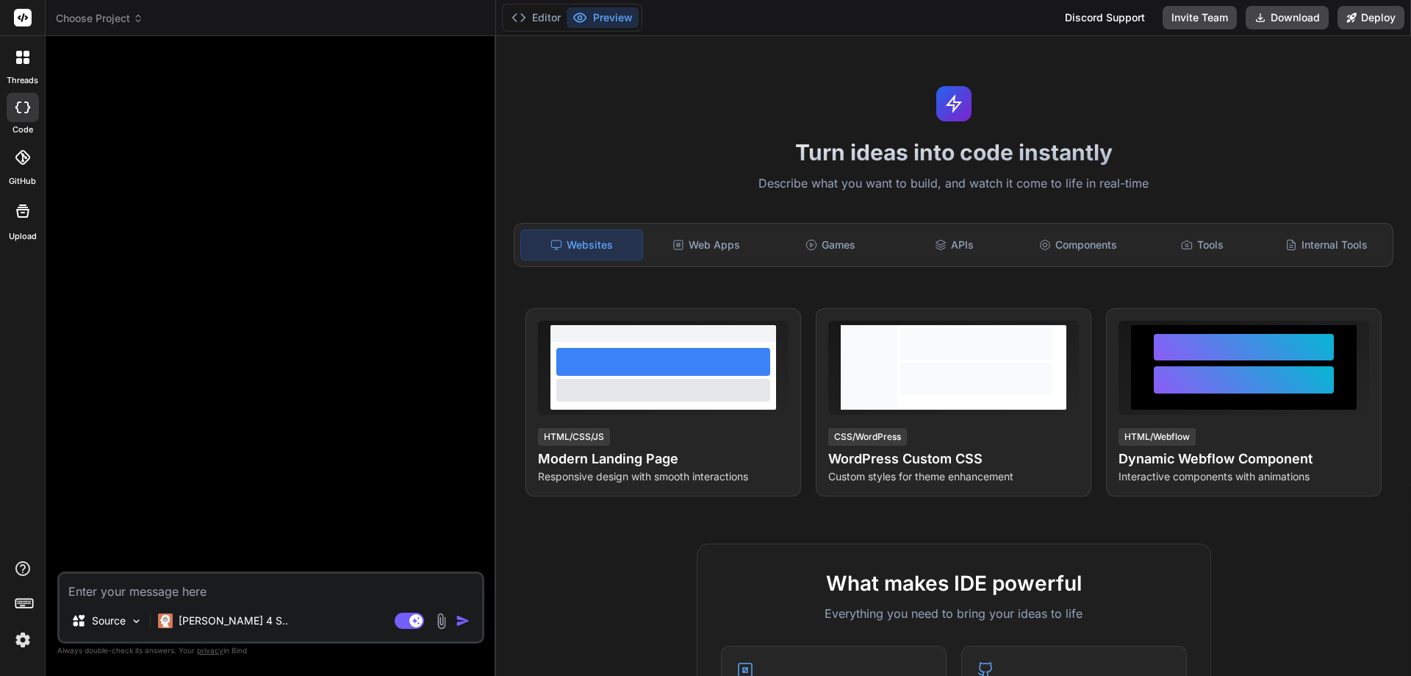
click at [143, 589] on textarea at bounding box center [271, 586] width 423 height 26
click at [670, 245] on div "Web Apps" at bounding box center [706, 244] width 121 height 31
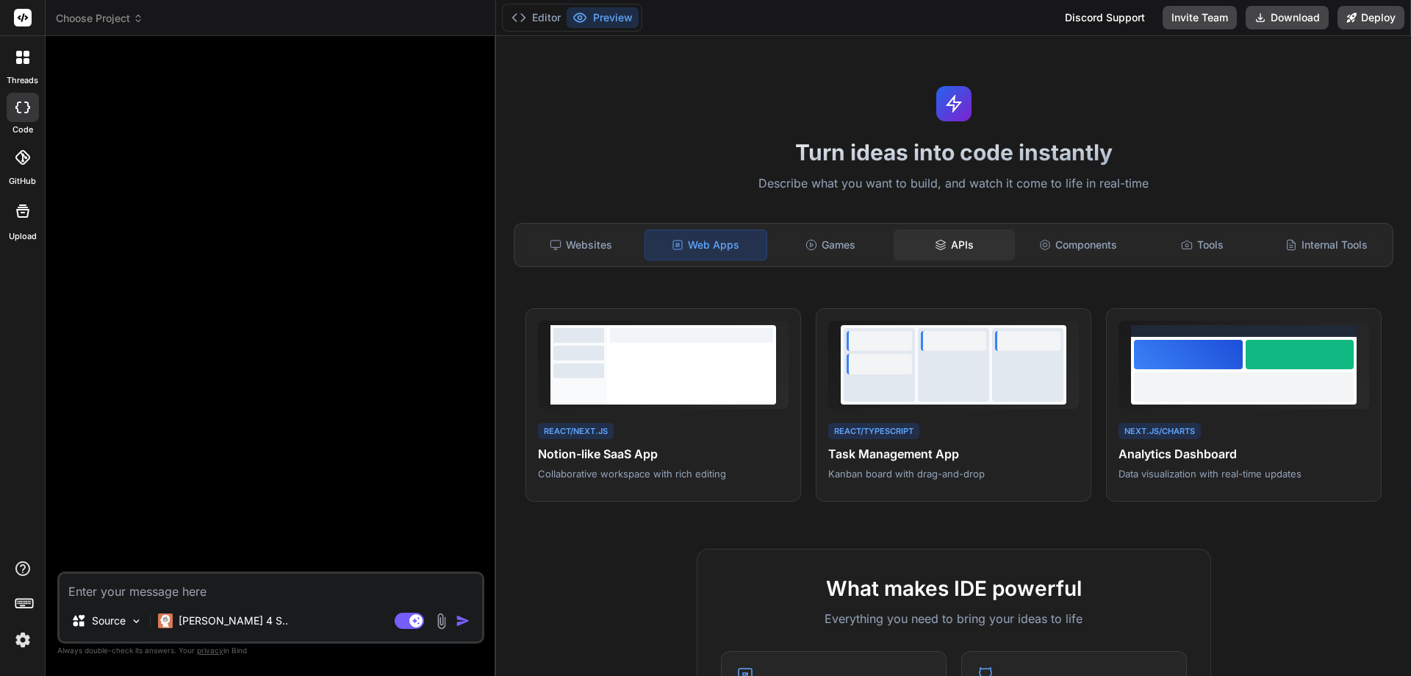
click at [947, 244] on div "APIs" at bounding box center [954, 244] width 121 height 31
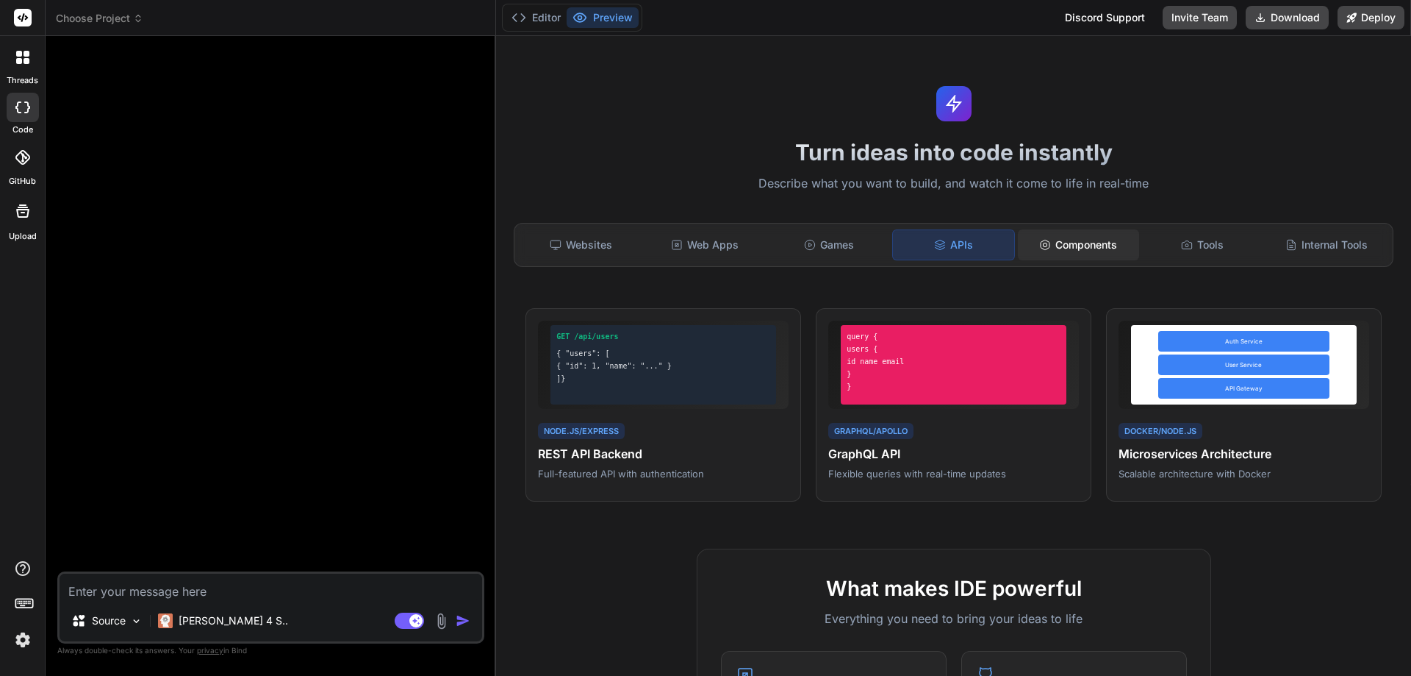
click at [1046, 247] on div "Components" at bounding box center [1078, 244] width 121 height 31
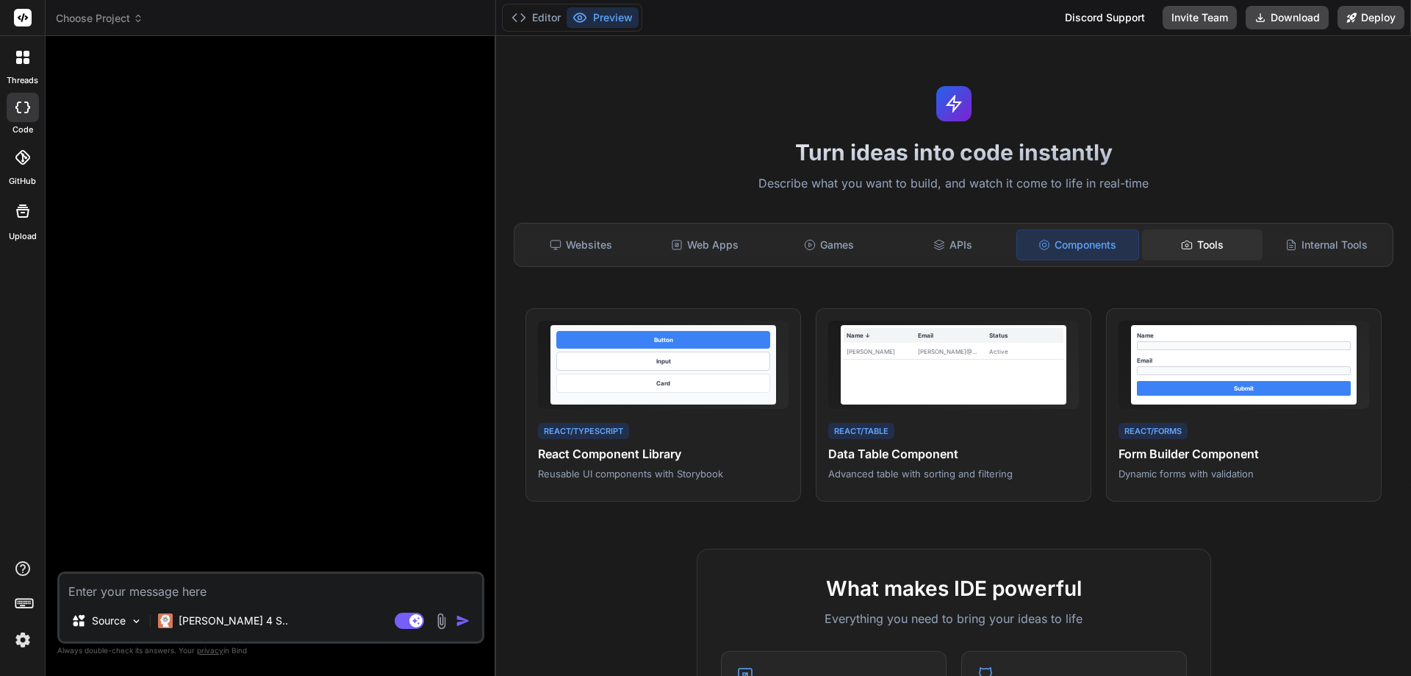
click at [1182, 246] on icon at bounding box center [1187, 245] width 12 height 12
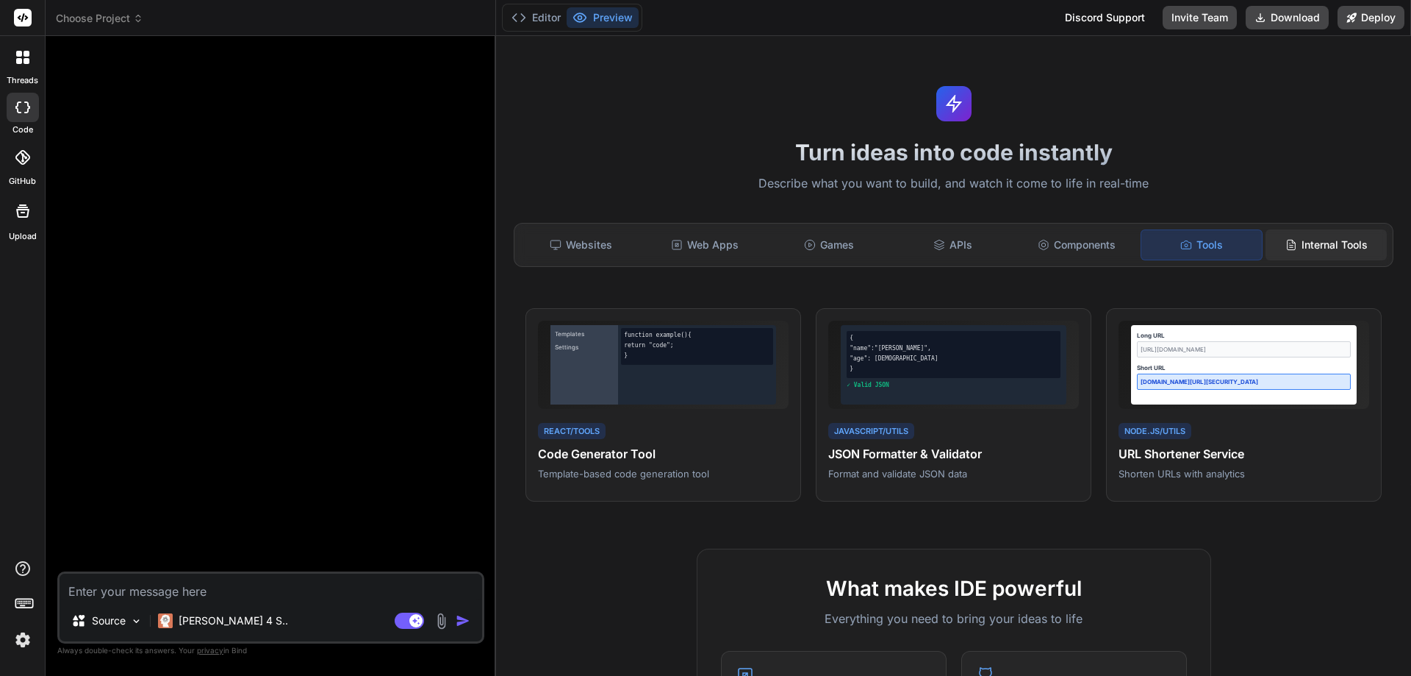
click at [1311, 246] on div "Internal Tools" at bounding box center [1326, 244] width 121 height 31
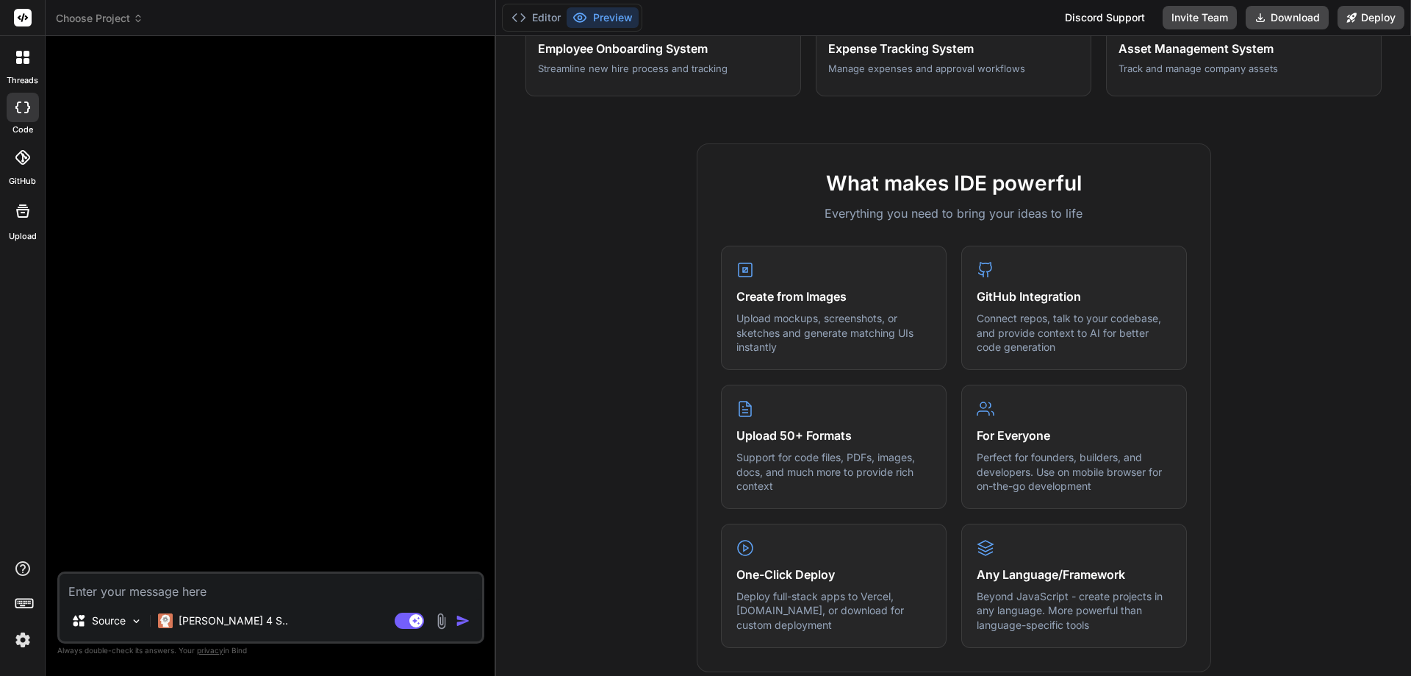
scroll to position [441, 0]
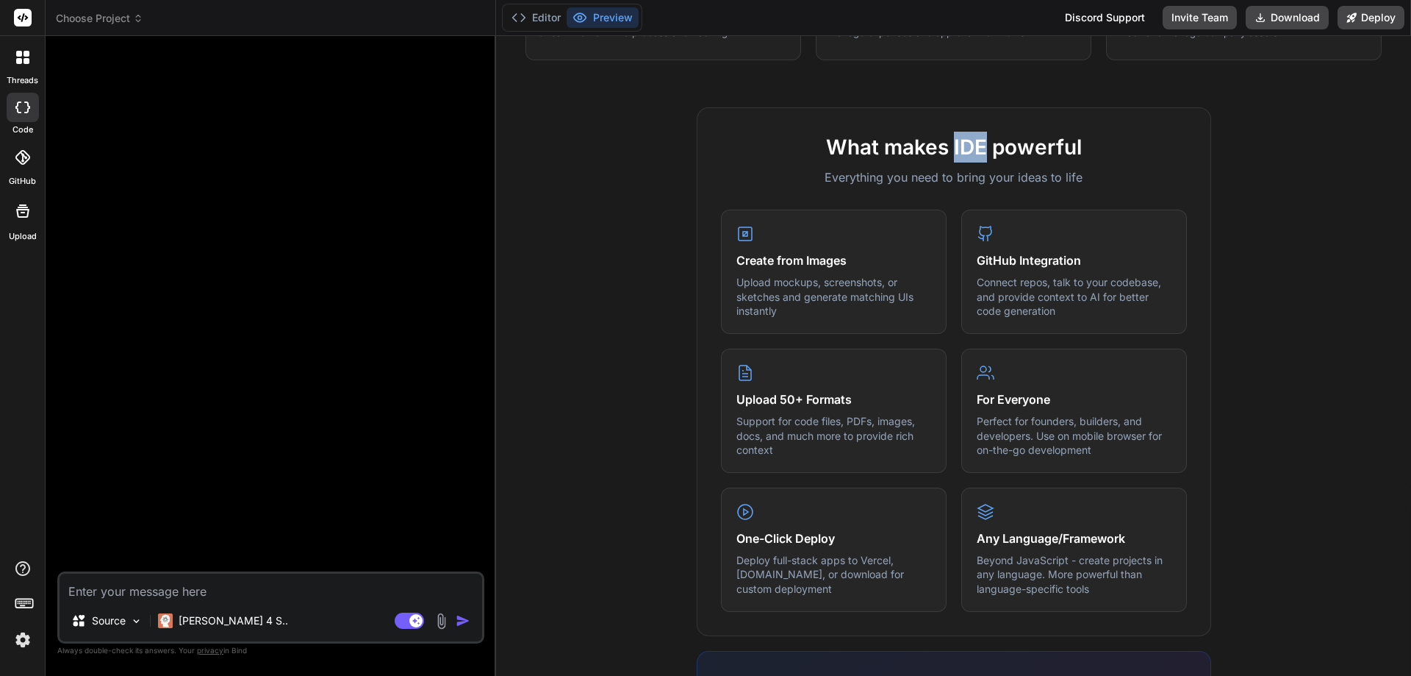
drag, startPoint x: 949, startPoint y: 148, endPoint x: 980, endPoint y: 147, distance: 30.9
click at [980, 147] on h2 "What makes IDE powerful" at bounding box center [954, 147] width 466 height 31
click at [192, 594] on textarea at bounding box center [271, 586] width 423 height 26
paste textarea "Lorem ip do sitametconsec adipisci el sed DoeiUsm Tempori utlabore etdolore, ma…"
type textarea "Lorem ip do sitametconsec adipisci el sed DoeiUsm Tempori utlabore etdolore, ma…"
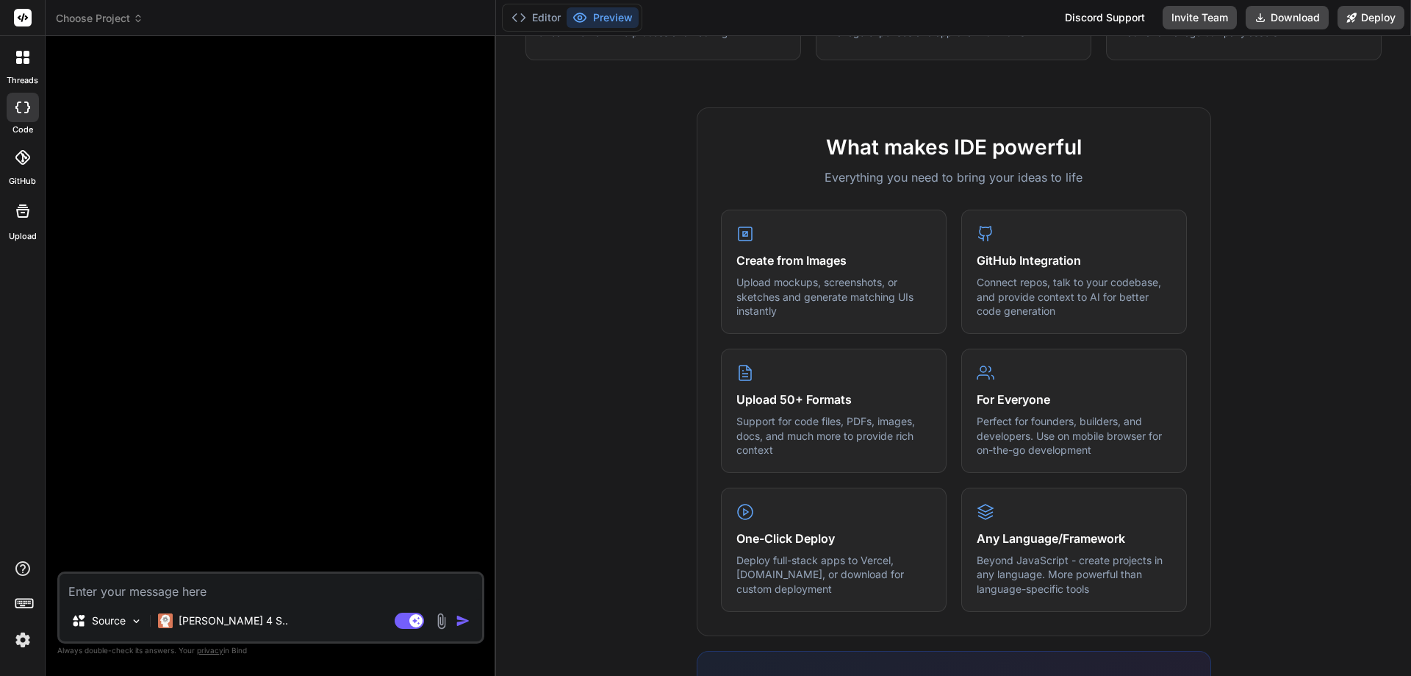
type textarea "x"
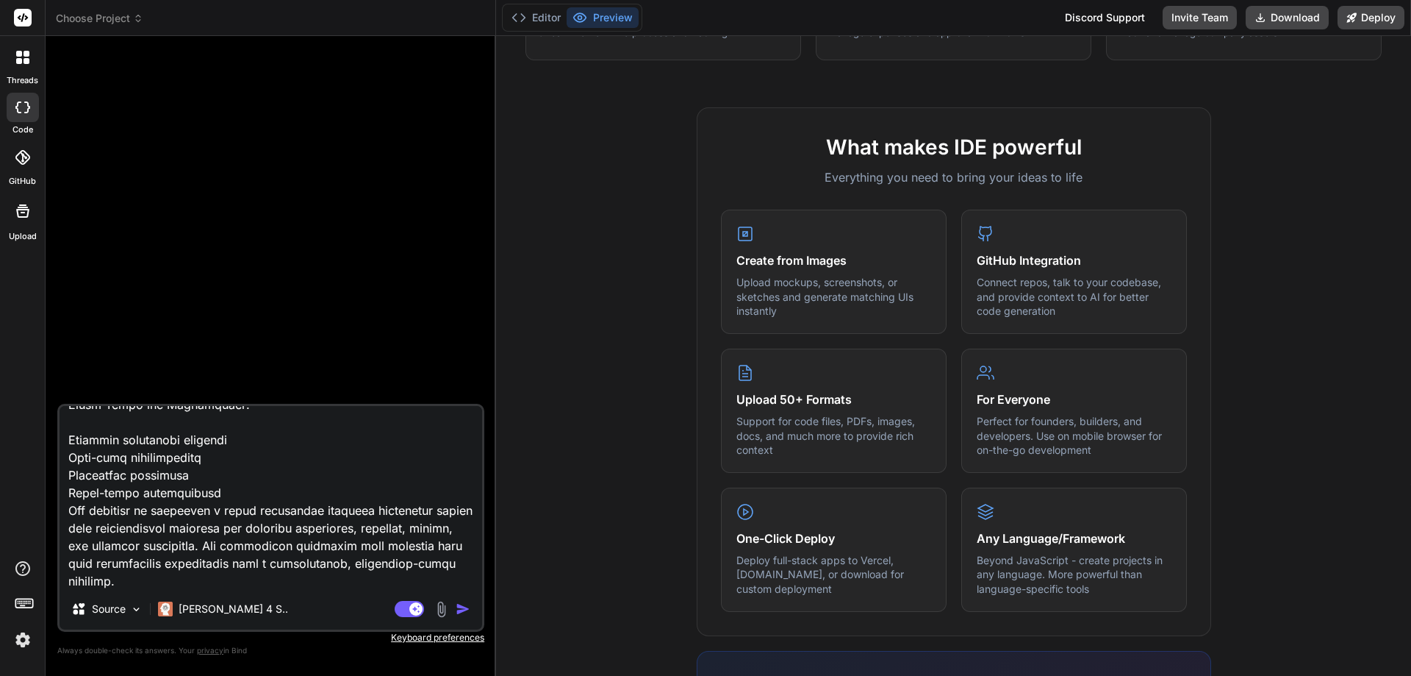
type textarea "Lorem ip do sitametconsec adipisci el sed DoeiUsm Tempori utlabore etdolore, ma…"
click at [463, 612] on img "button" at bounding box center [463, 608] width 15 height 15
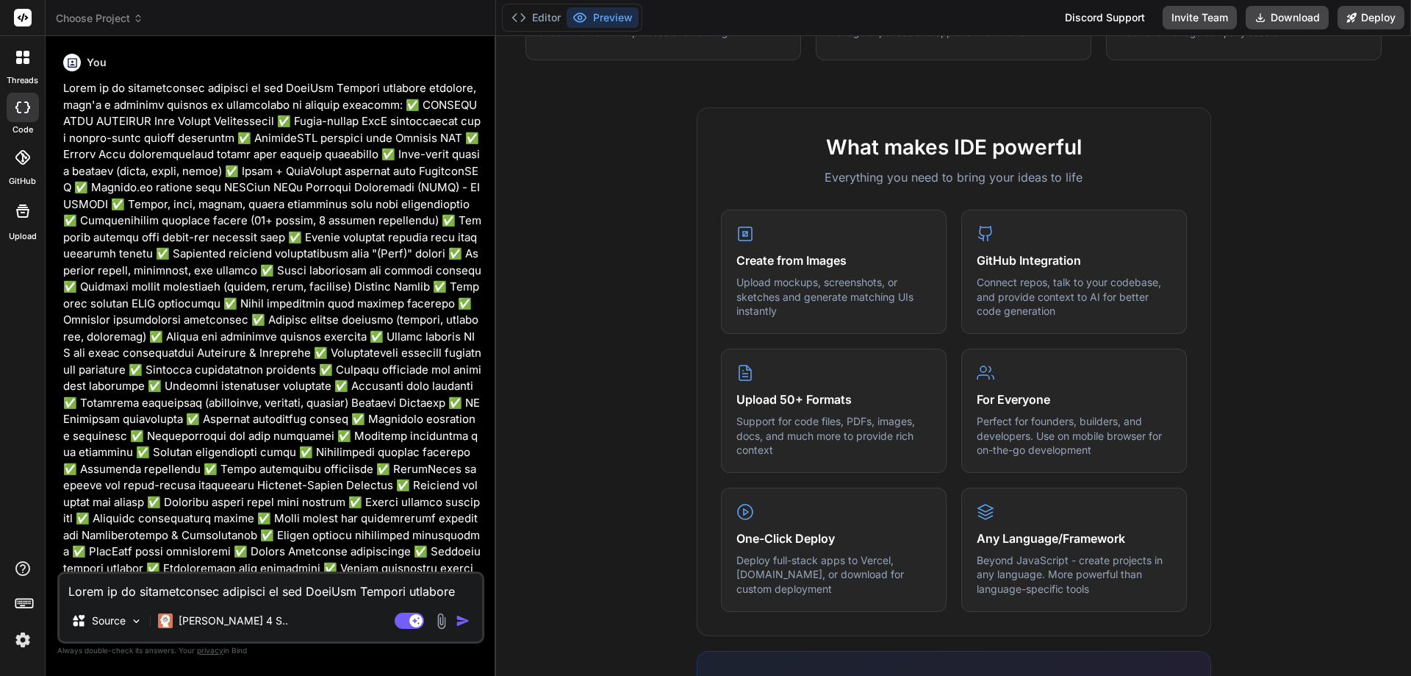
type textarea "x"
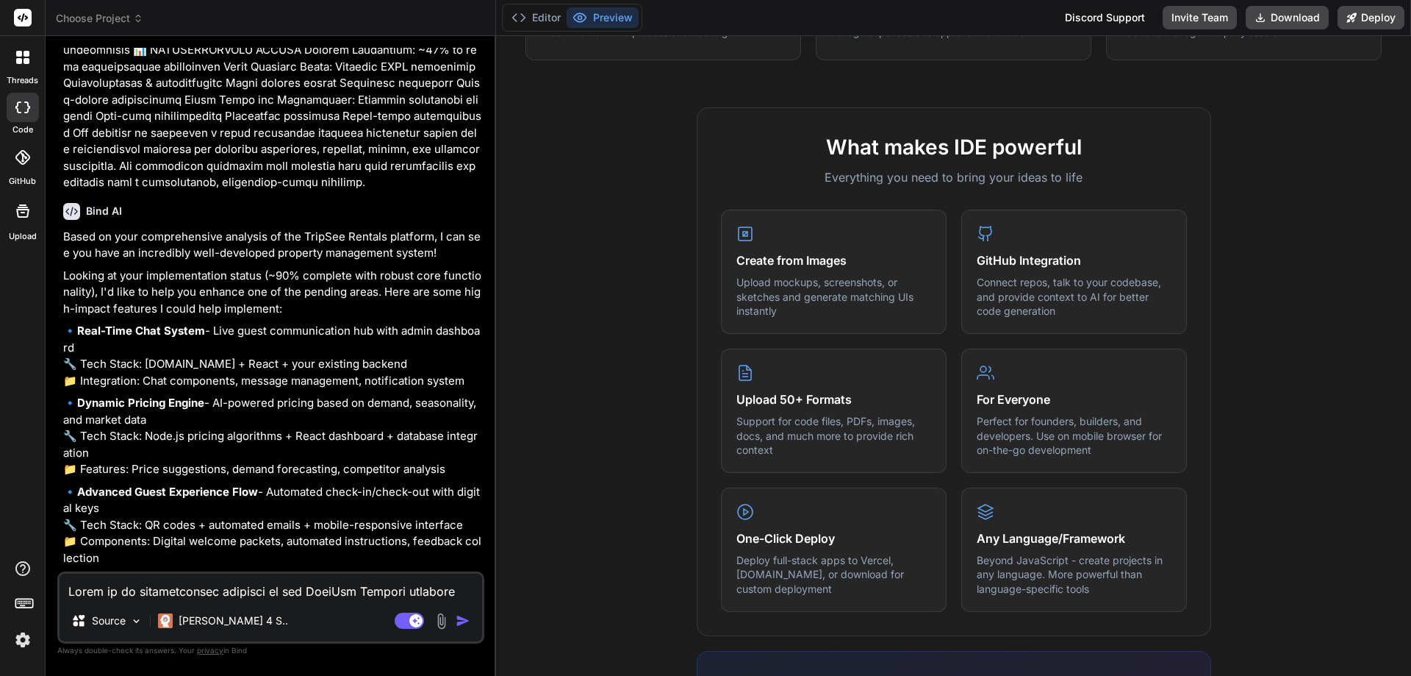
scroll to position [1040, 0]
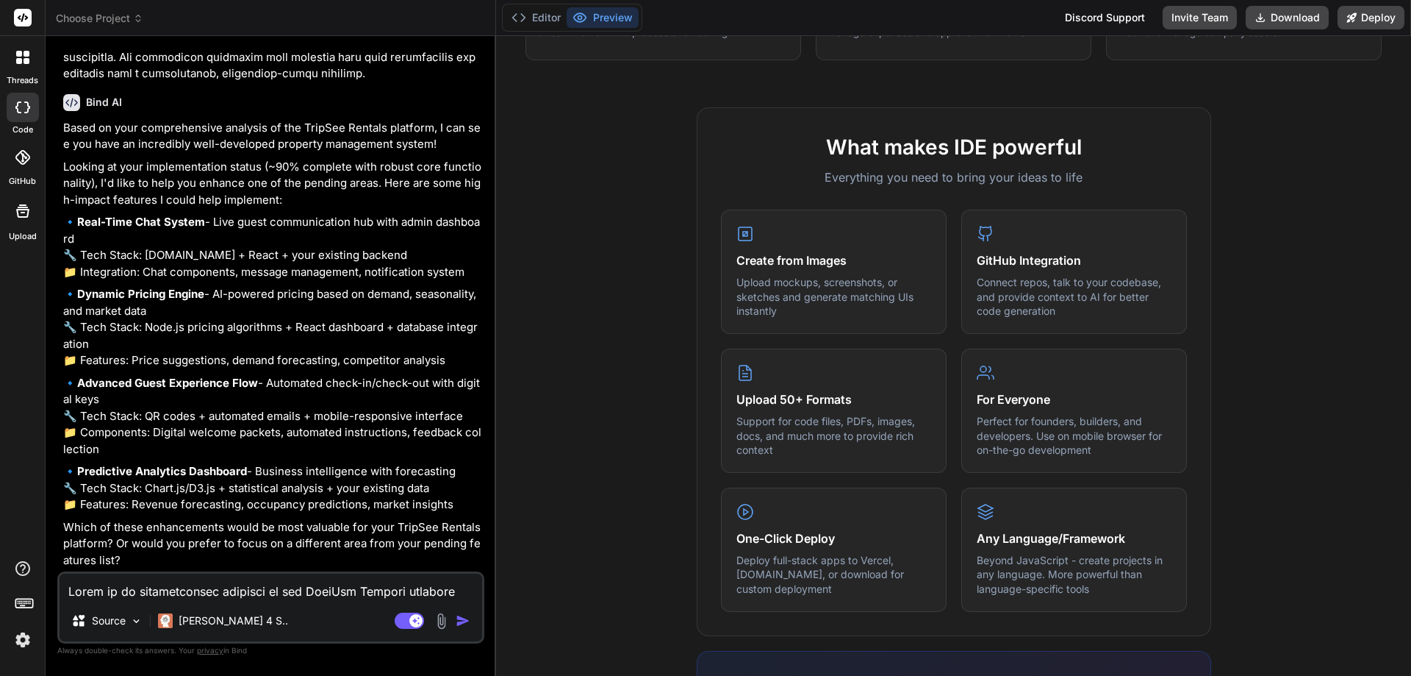
click at [276, 594] on textarea at bounding box center [271, 586] width 423 height 26
type textarea "C"
type textarea "x"
type textarea "Ca"
type textarea "x"
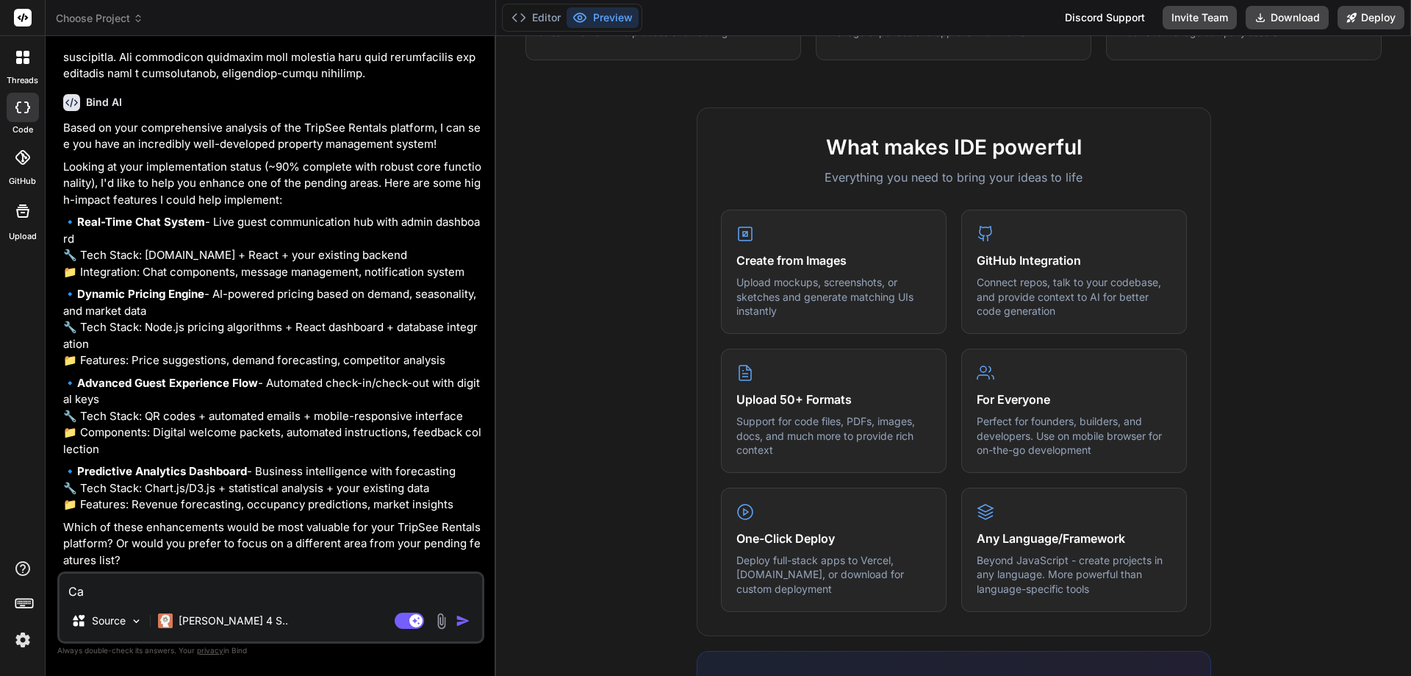
type textarea "Can"
type textarea "x"
type textarea "Can"
type textarea "x"
type textarea "Can y"
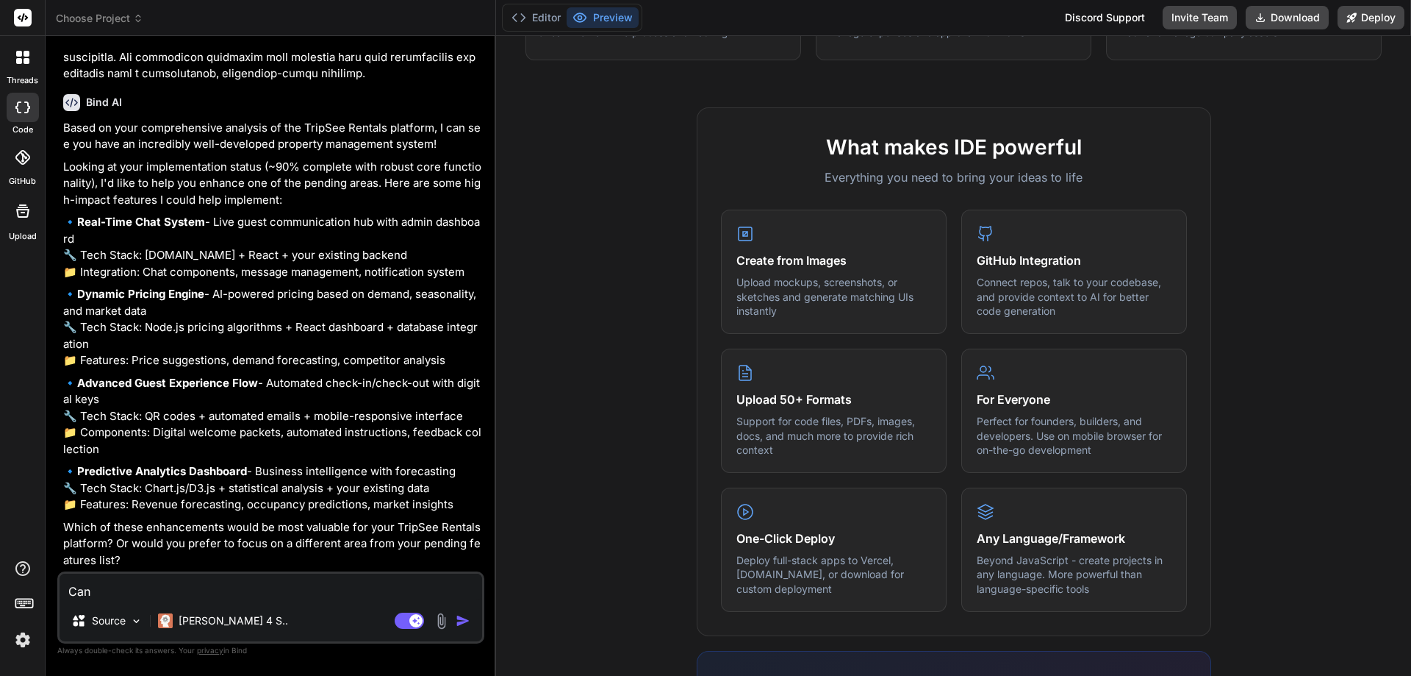
type textarea "x"
type textarea "Can yo"
type textarea "x"
type textarea "Can you"
type textarea "x"
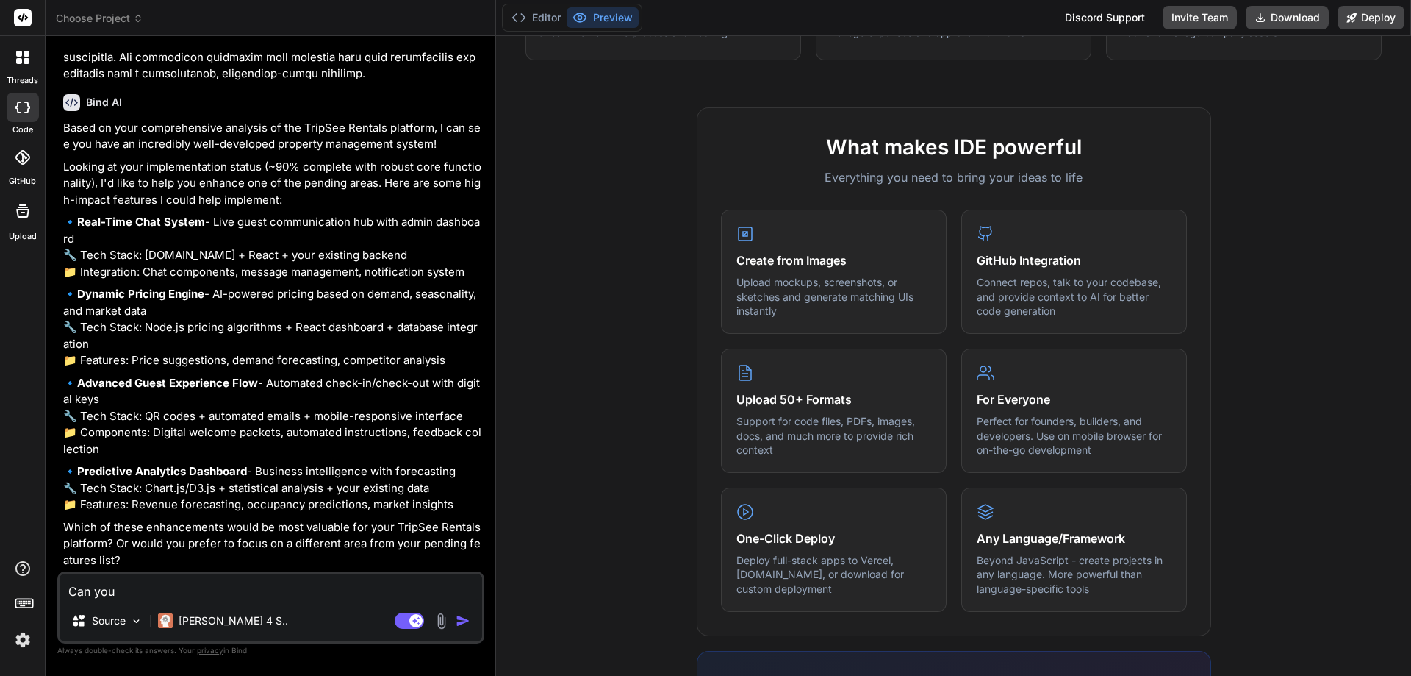
type textarea "Can you"
type textarea "x"
type textarea "Can you l"
type textarea "x"
type textarea "Can you lo"
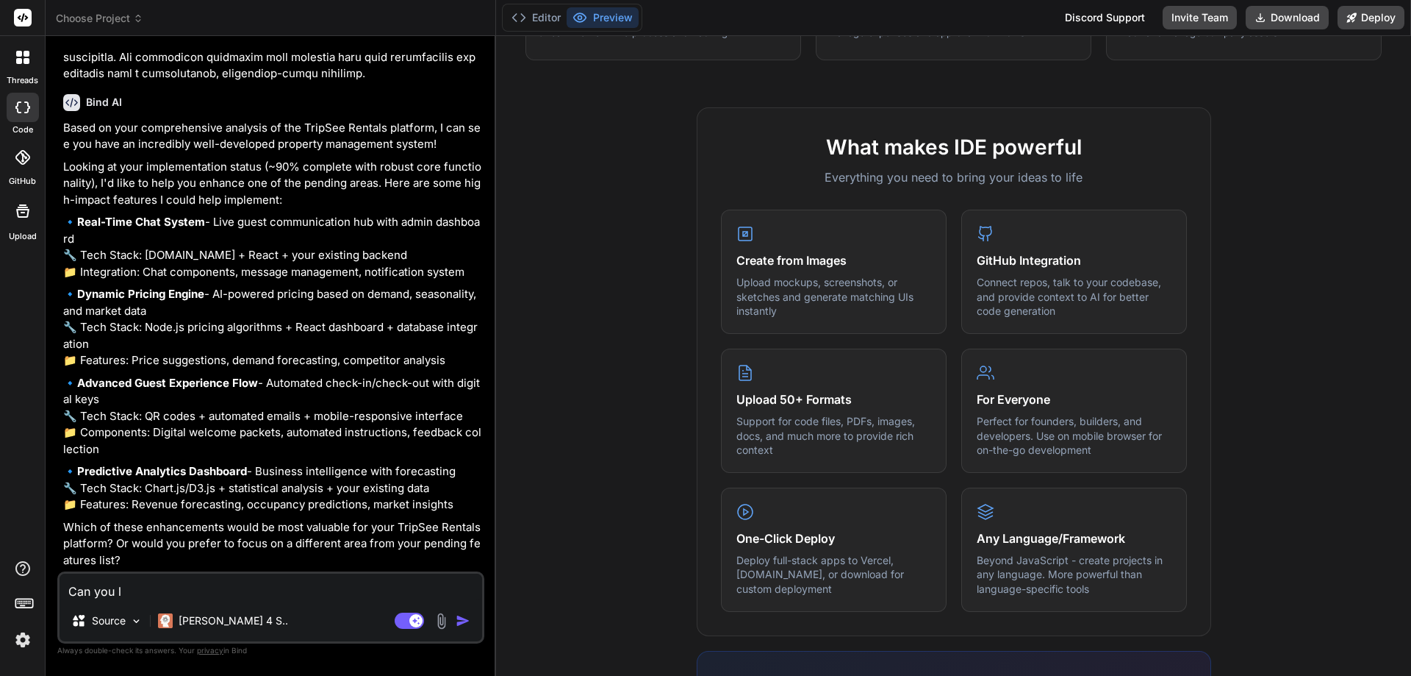
type textarea "x"
type textarea "Can you loo"
type textarea "x"
type textarea "Can you look"
type textarea "x"
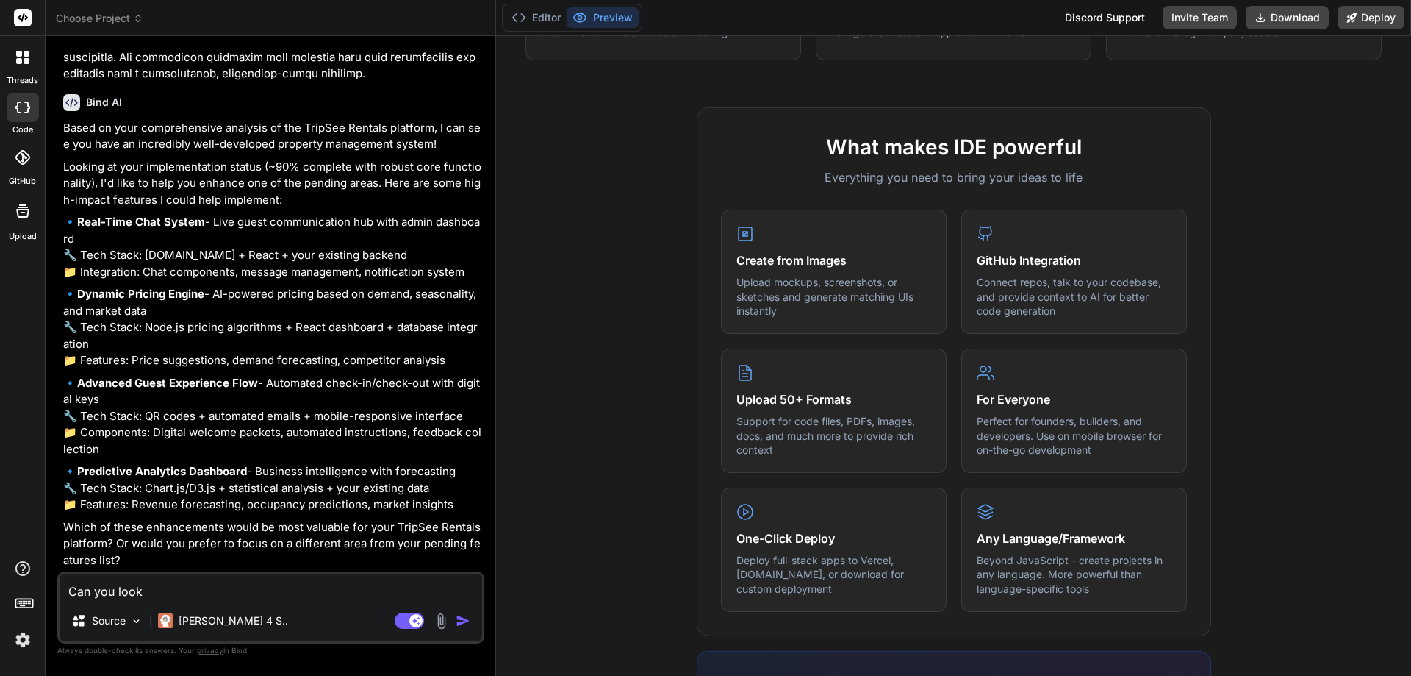
type textarea "Can you look"
type textarea "x"
type textarea "Can you look a"
type textarea "x"
type textarea "Can you look at"
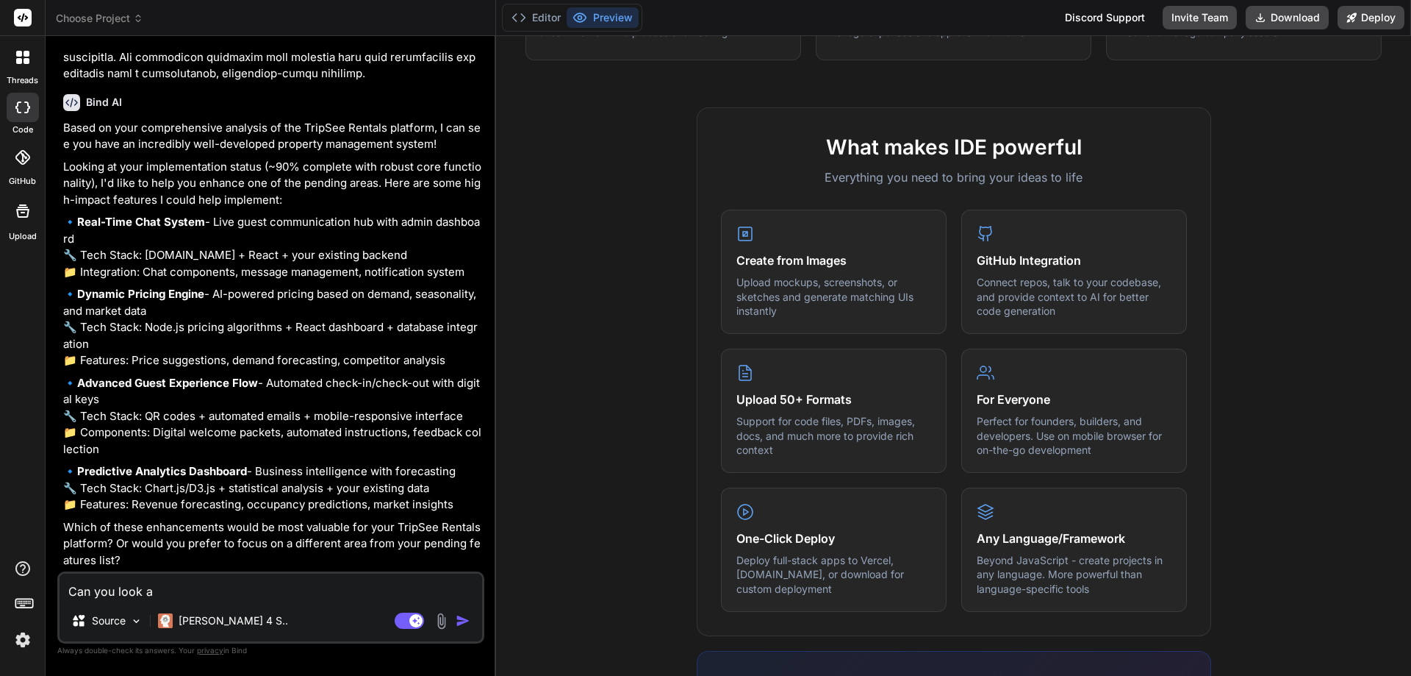
type textarea "x"
type textarea "Can you look at"
type textarea "x"
type textarea "Can you look at t"
type textarea "x"
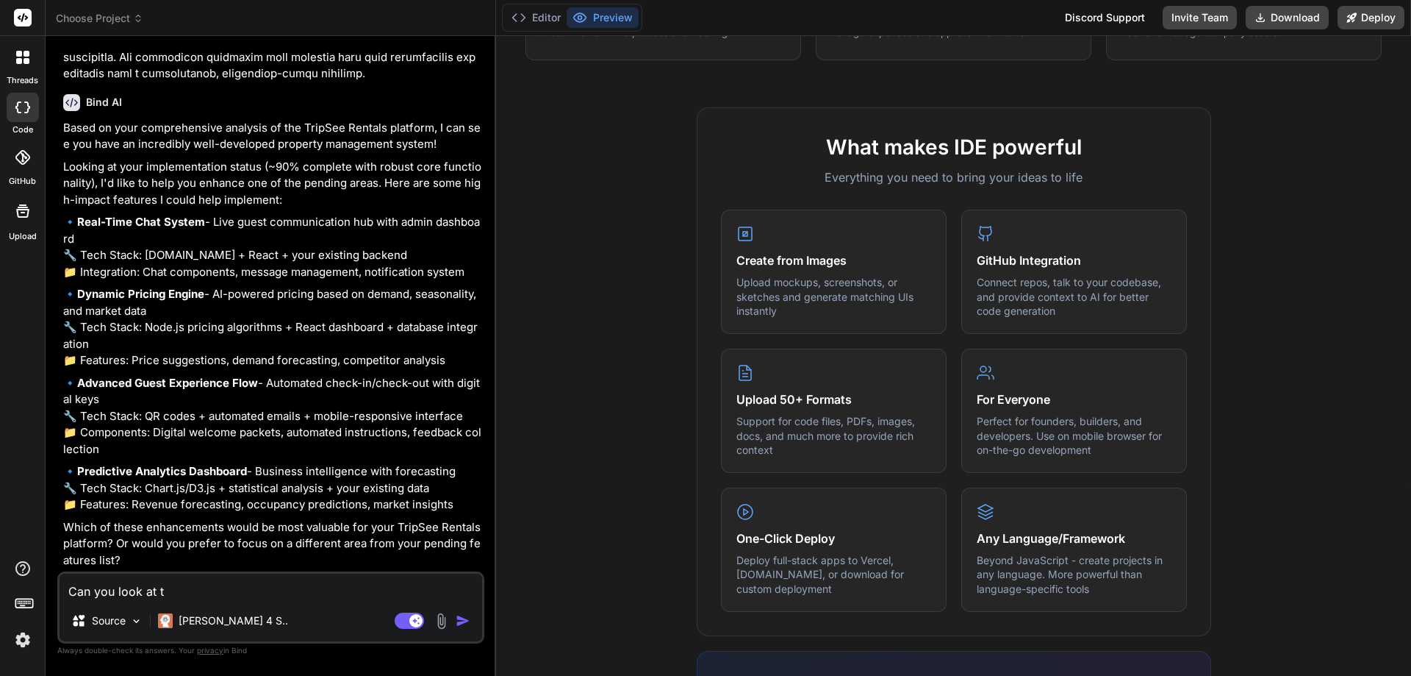
type textarea "Can you look at th"
type textarea "x"
type textarea "Can you look at t"
type textarea "x"
type textarea "Can you look at"
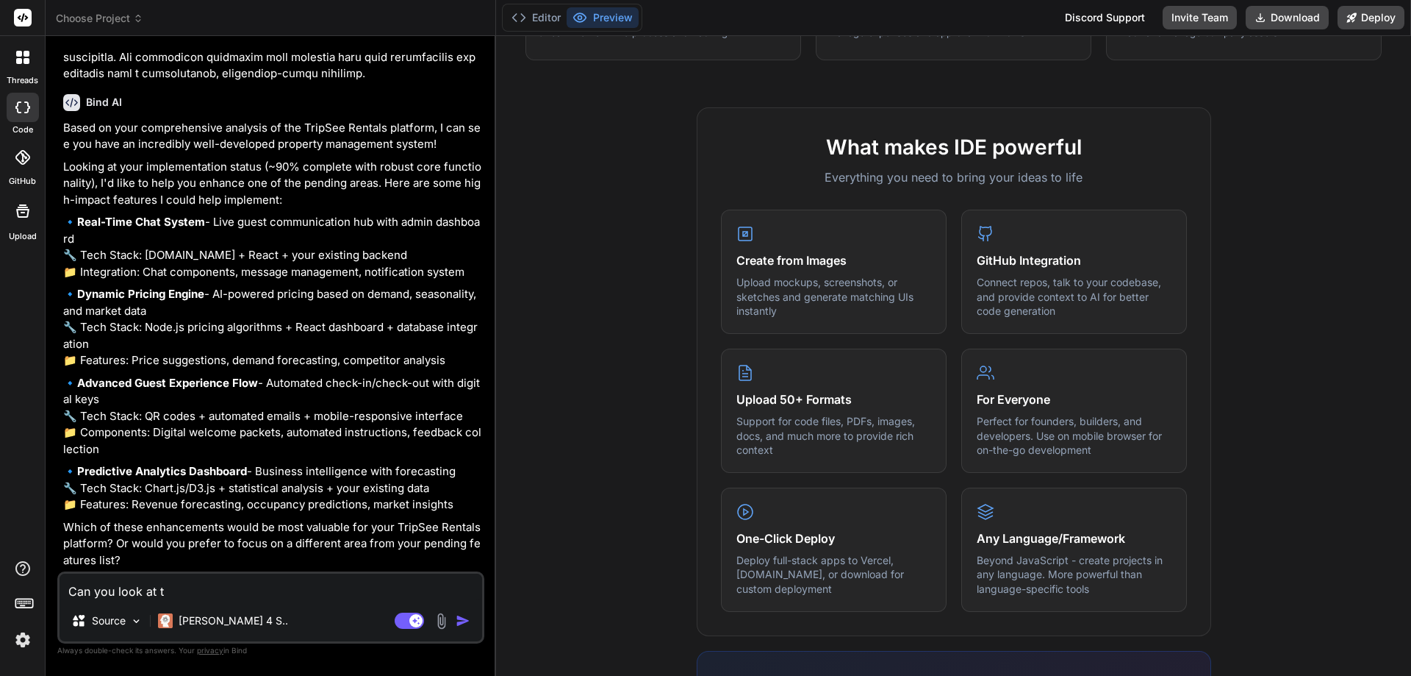
type textarea "x"
type textarea "Can you look at a"
type textarea "x"
type textarea "Can you look at al"
type textarea "x"
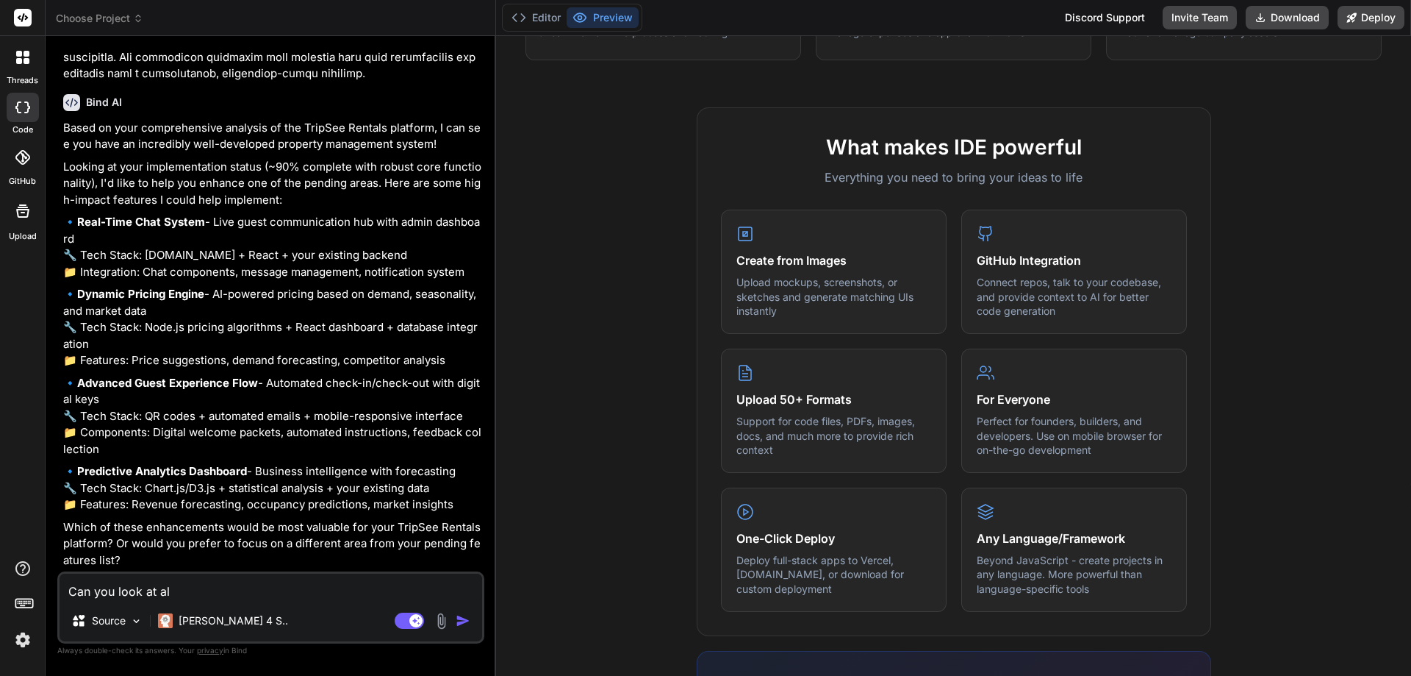
type textarea "Can you look at all"
type textarea "x"
type textarea "Can you look at all"
type textarea "x"
type textarea "Can you look at all t"
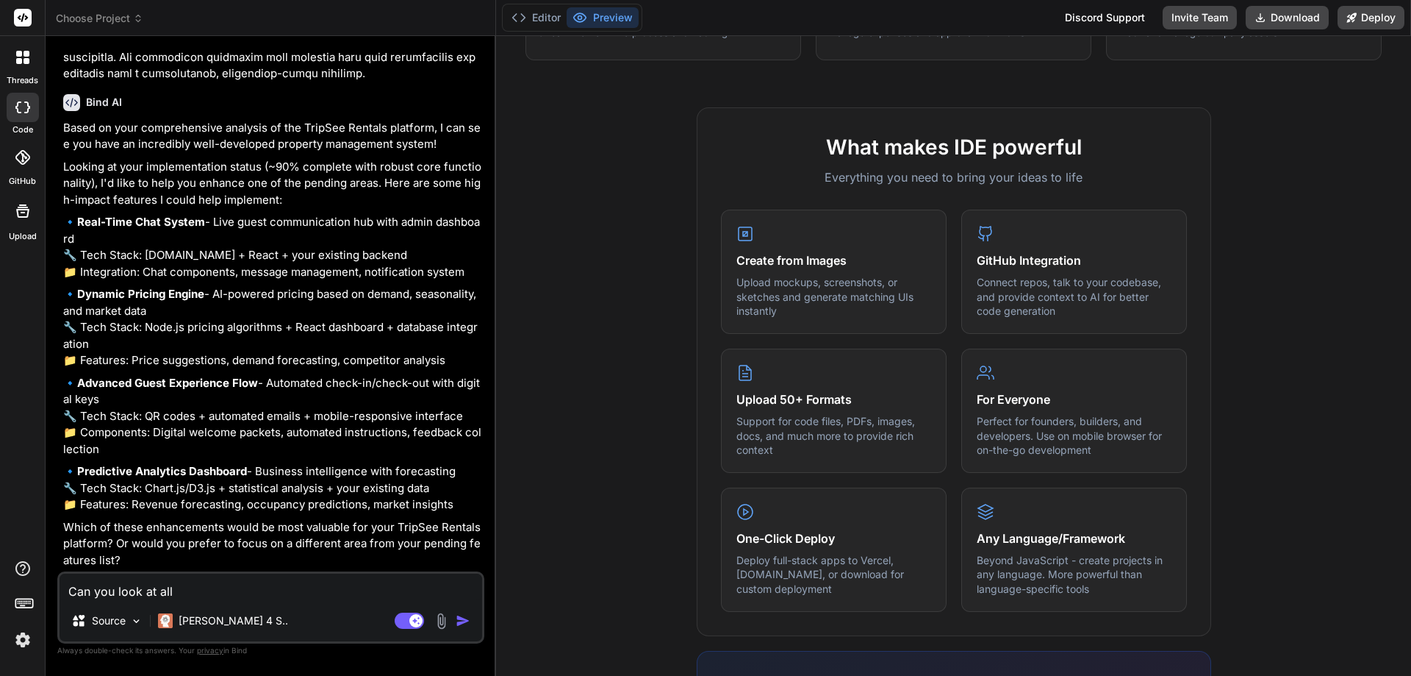
type textarea "x"
type textarea "Can you look at all te"
type textarea "x"
type textarea "Can you look at all te"
type textarea "x"
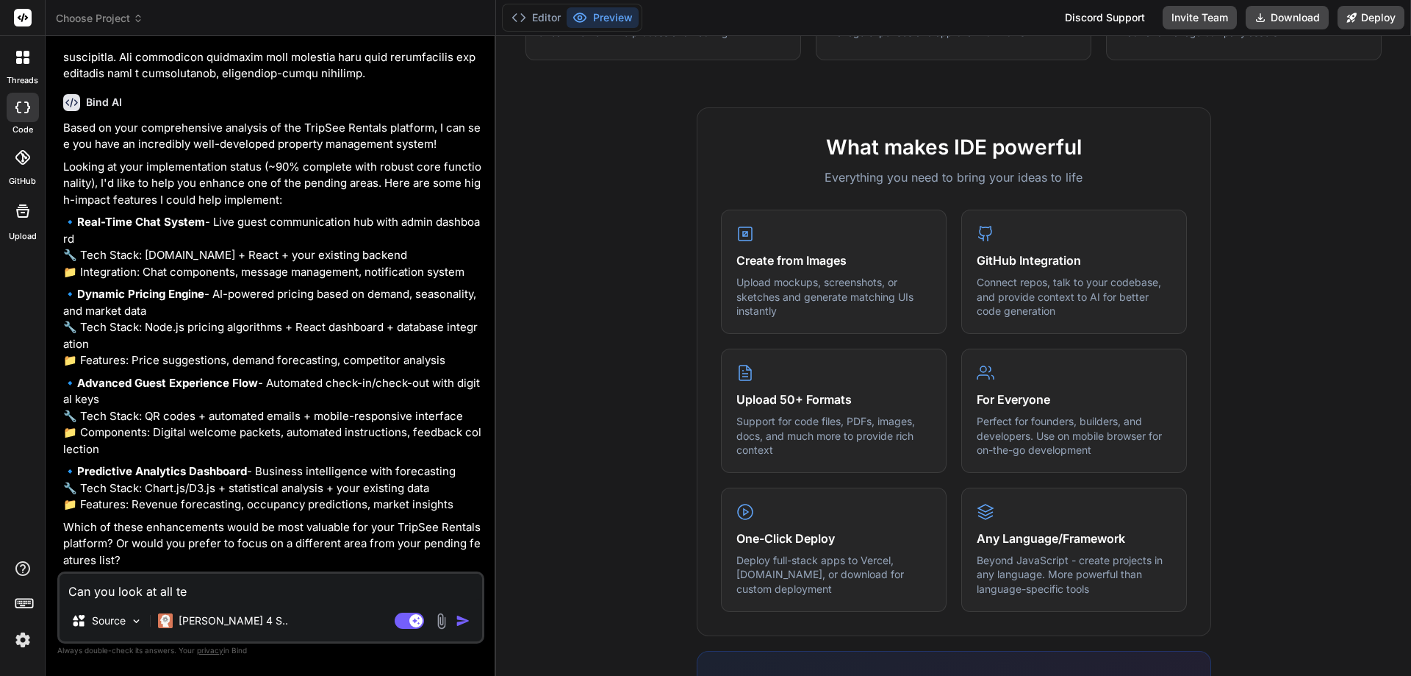
type textarea "Can you look at all te"
type textarea "x"
type textarea "Can you look at all t"
type textarea "x"
type textarea "Can you look at all th"
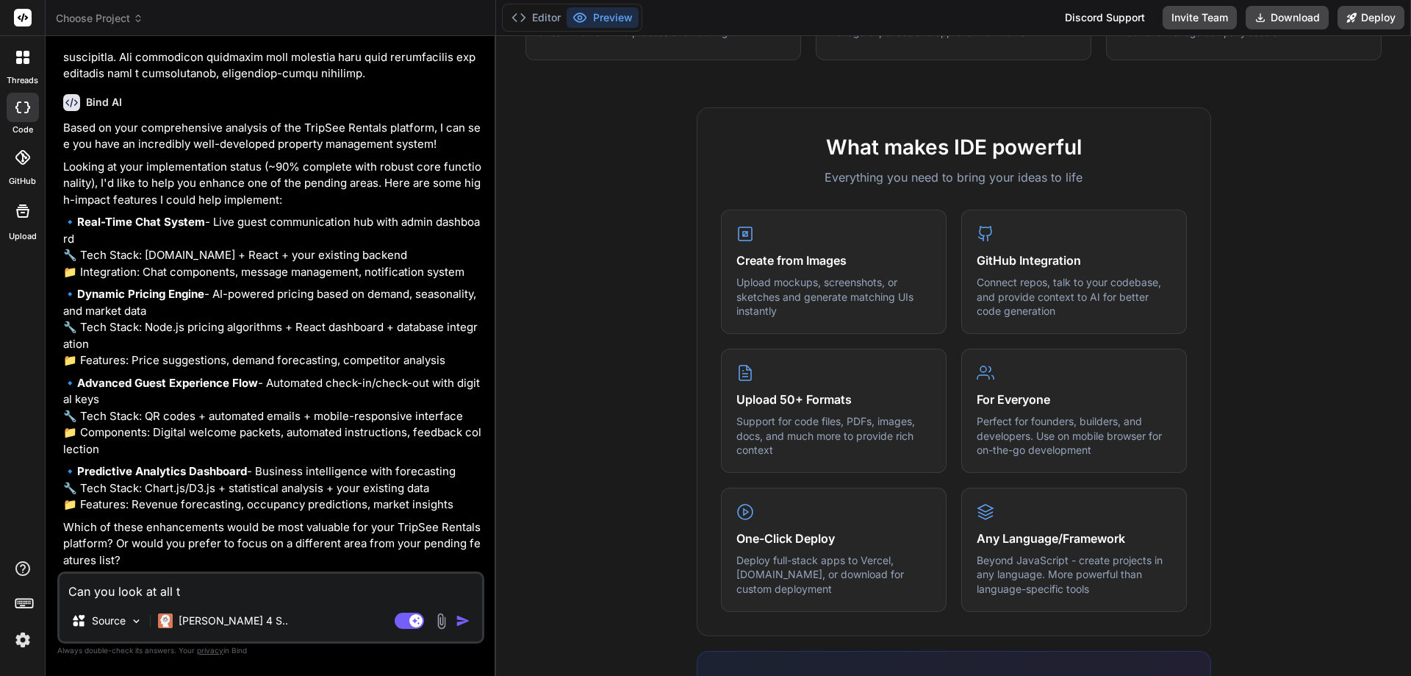
type textarea "x"
type textarea "Can you look at all the"
type textarea "x"
type textarea "Can you look at all the"
type textarea "x"
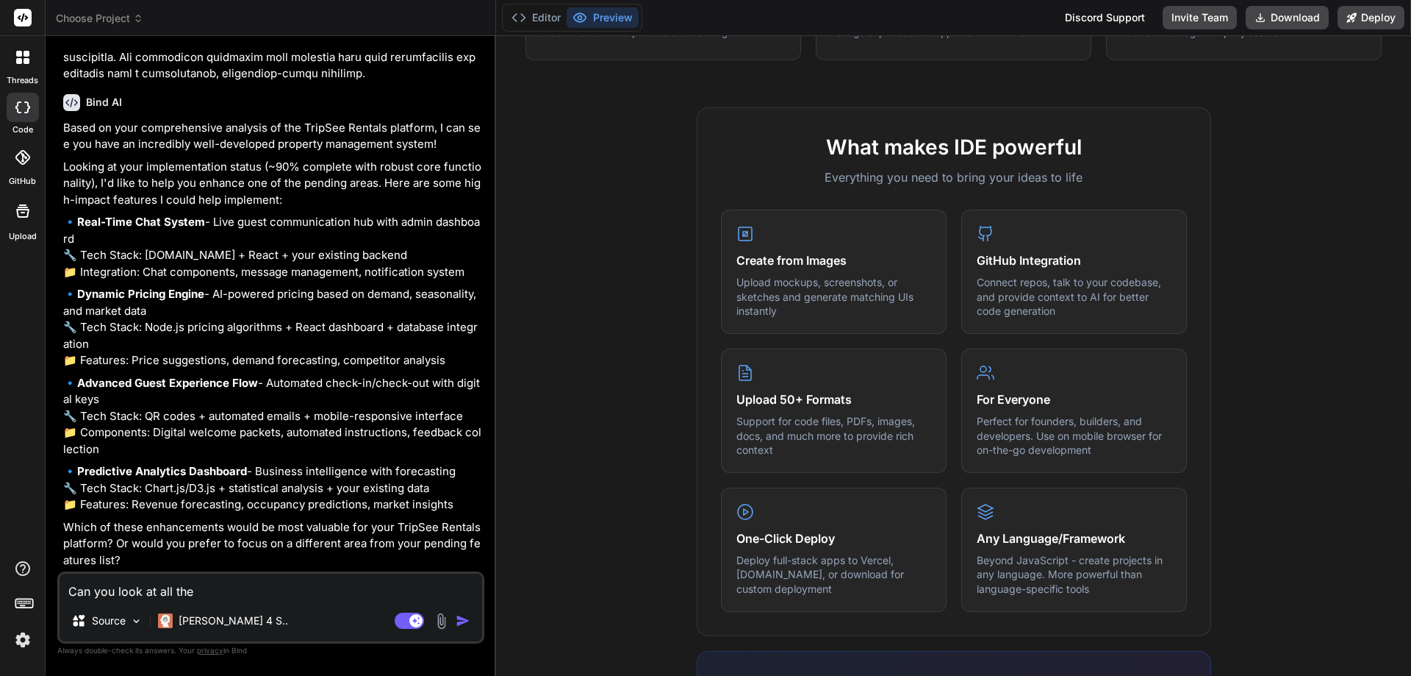
type textarea "Can you look at all the f"
type textarea "x"
type textarea "Can you look at all the fe"
type textarea "x"
type textarea "Can you look at all the fea"
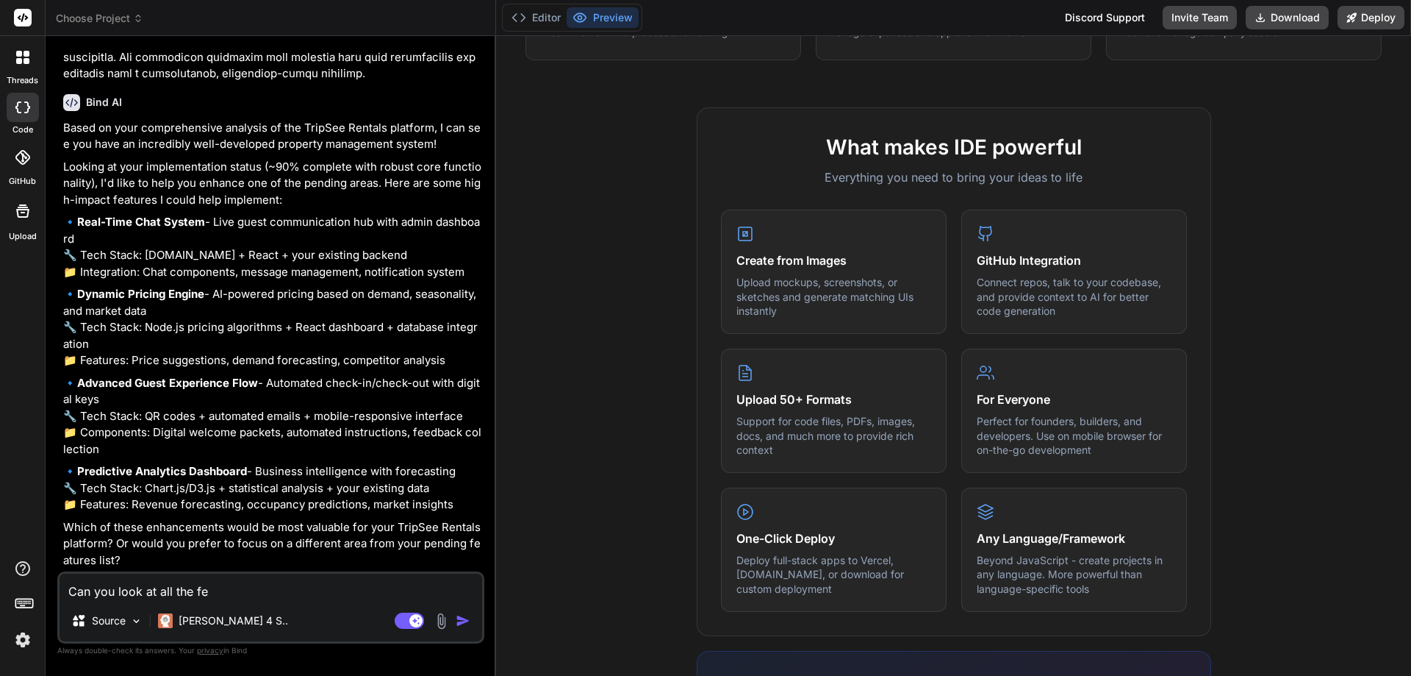
type textarea "x"
type textarea "Can you look at all the feat"
type textarea "x"
type textarea "Can you look at all the featu"
type textarea "x"
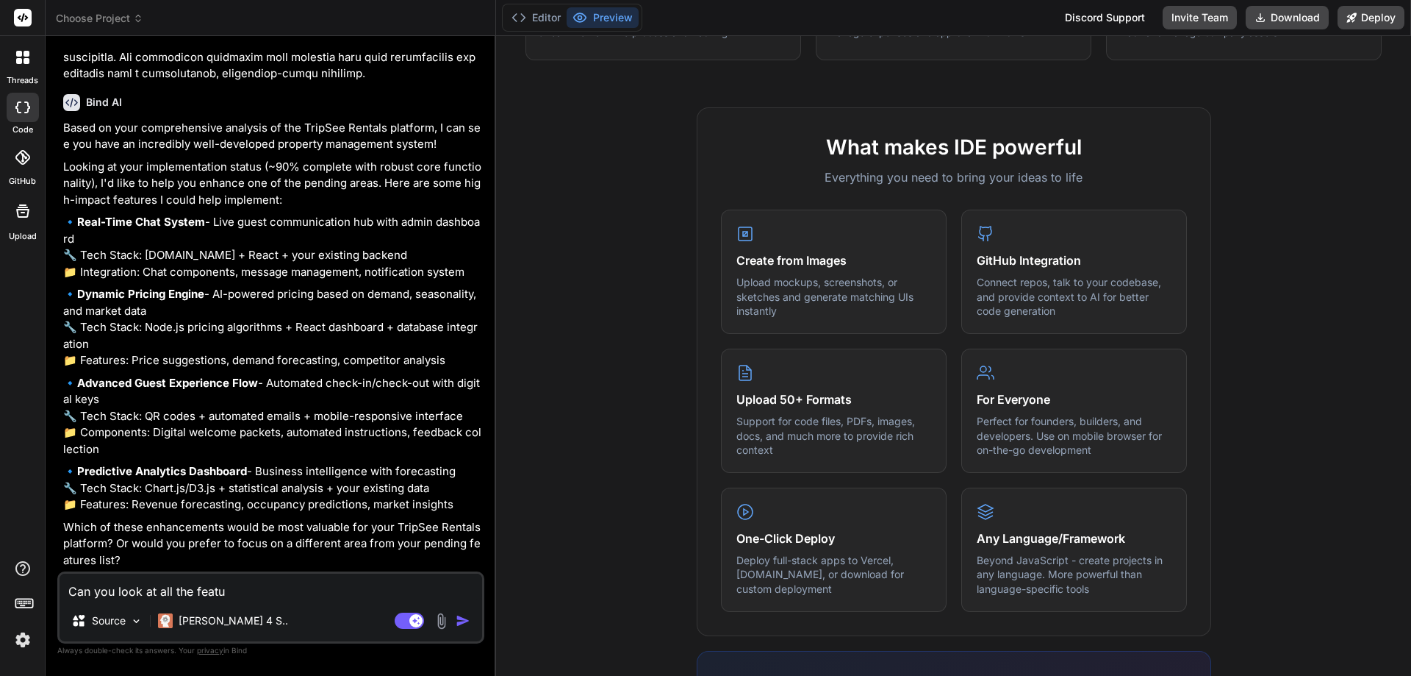
type textarea "Can you look at all the featur"
type textarea "x"
type textarea "Can you look at all the feature"
type textarea "x"
type textarea "Can you look at all the features"
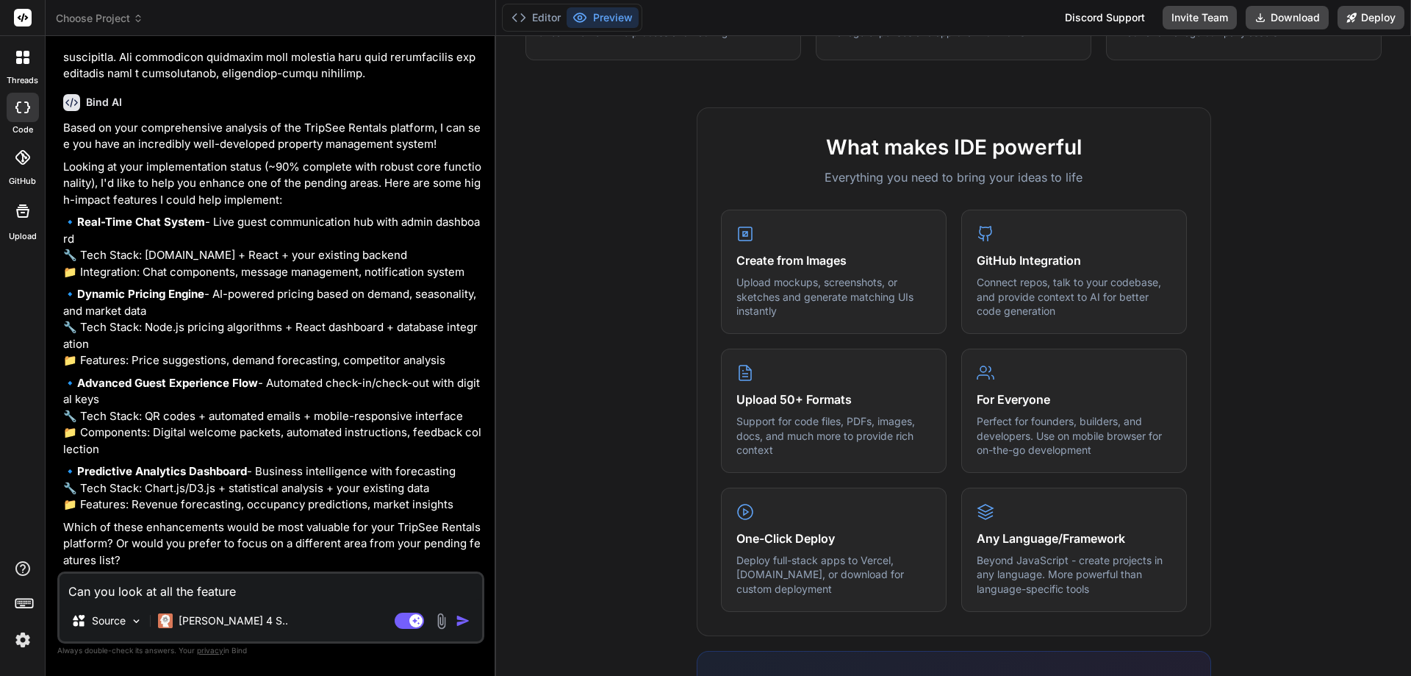
type textarea "x"
type textarea "Can you look at all the features"
type textarea "x"
type textarea "Can you look at all the features a"
type textarea "x"
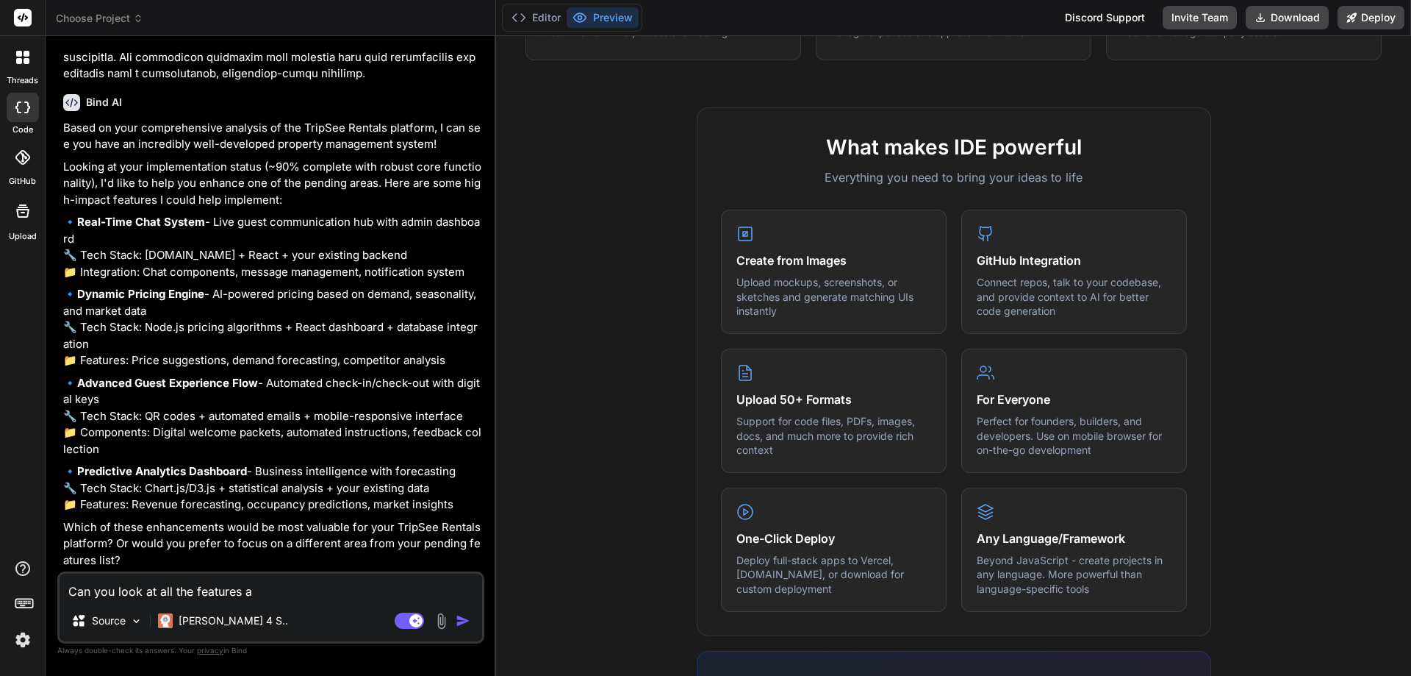
type textarea "Can you look at all the features an"
type textarea "x"
type textarea "Can you look at all the features and"
type textarea "x"
type textarea "Can you look at all the features and"
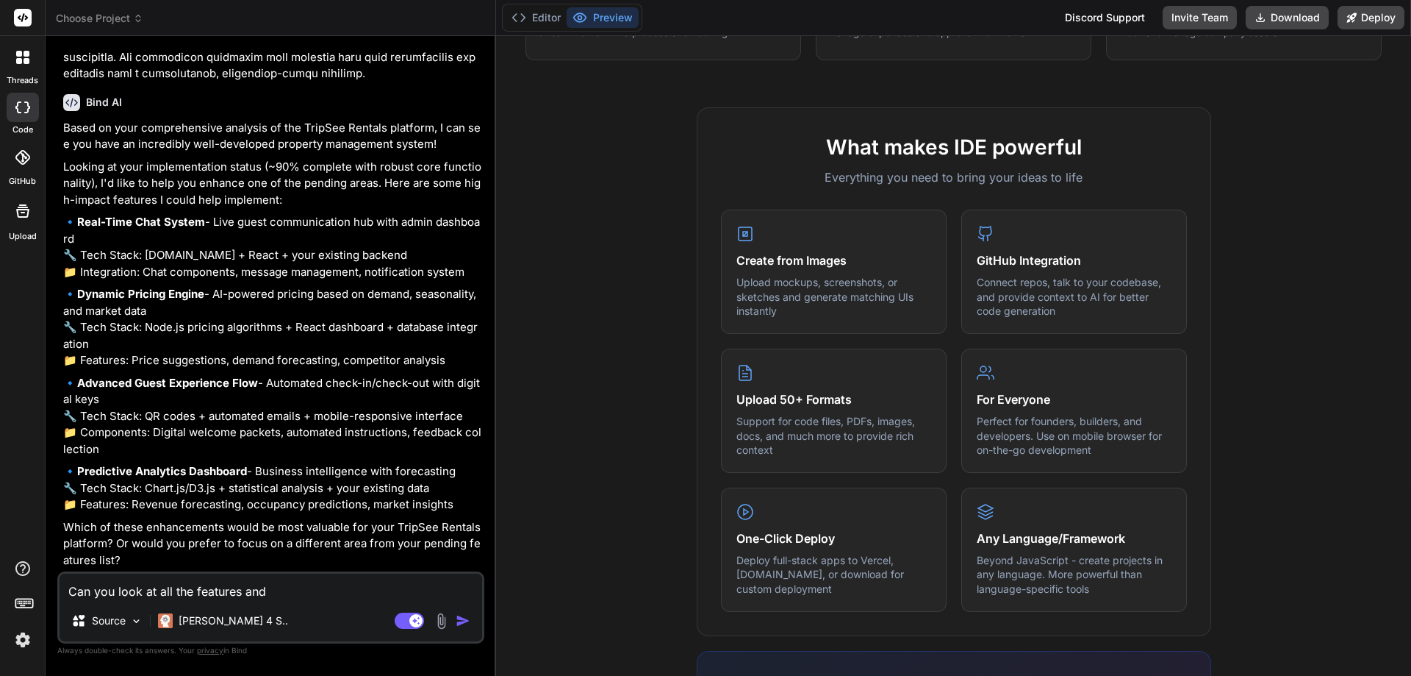
type textarea "x"
type textarea "Can you look at all the features and s"
type textarea "x"
type textarea "Can you look at all the features and st"
type textarea "x"
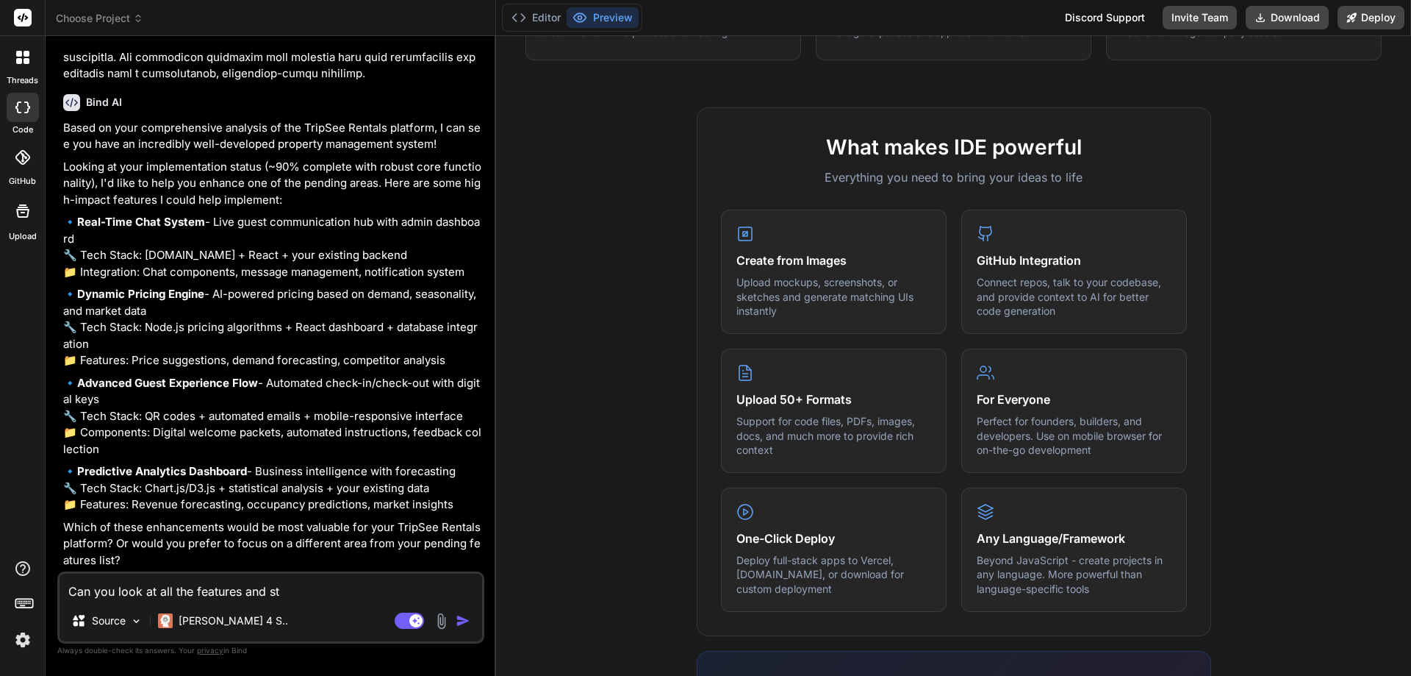
type textarea "Can you look at all the features and sta"
type textarea "x"
type textarea "Can you look at all the features and star"
type textarea "x"
type textarea "Can you look at all the features and start"
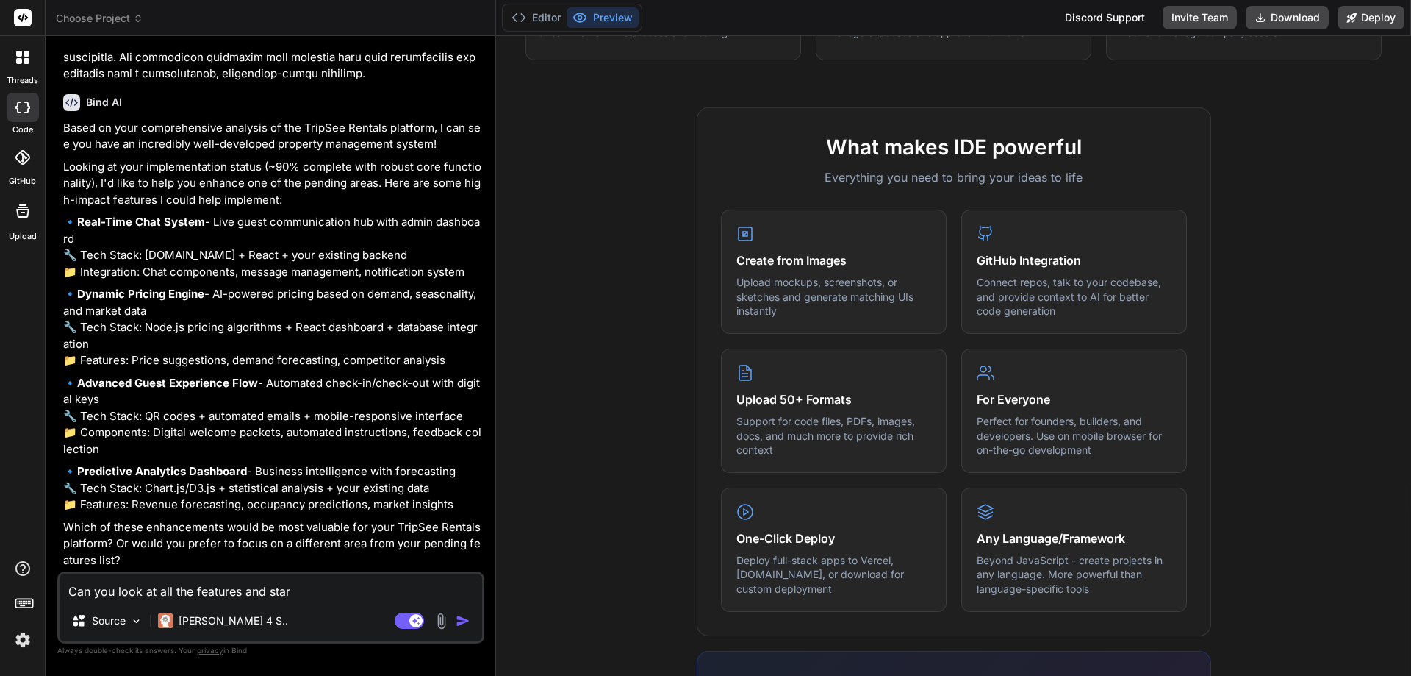
type textarea "x"
type textarea "Can you look at all the features and start"
type textarea "x"
type textarea "Can you look at all the features and start o"
type textarea "x"
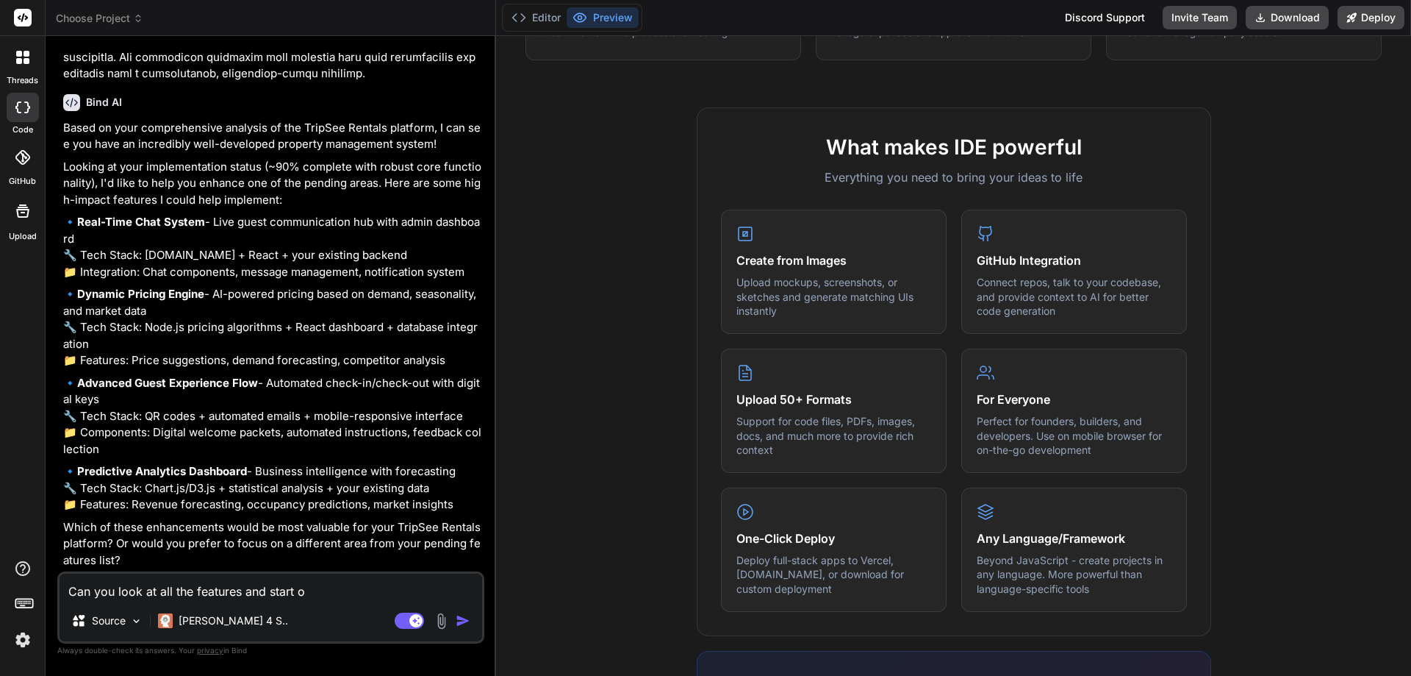
type textarea "Can you look at all the features and start ov"
type textarea "x"
type textarea "Can you look at all the features and start ove"
type textarea "x"
type textarea "Can you look at all the features and start over"
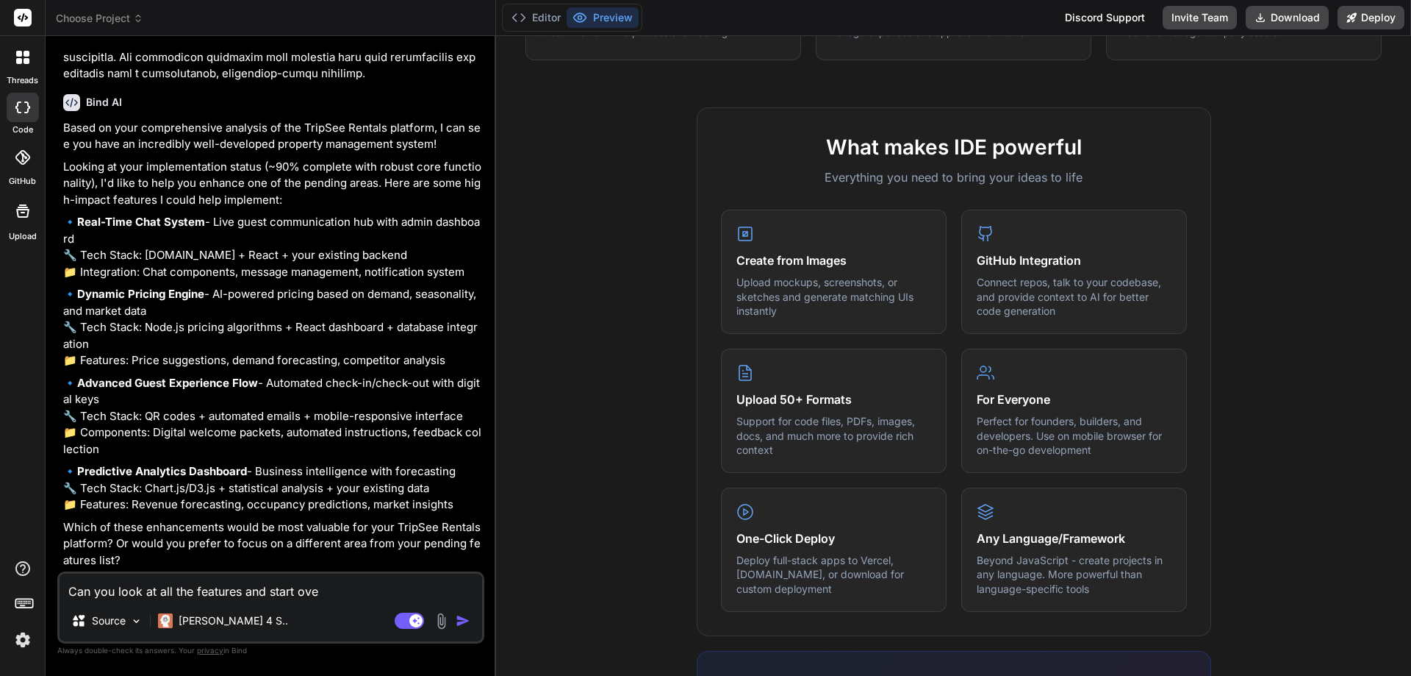
type textarea "x"
type textarea "Can you look at all the features and start over"
type textarea "x"
type textarea "Can you look at all the features and start over w"
type textarea "x"
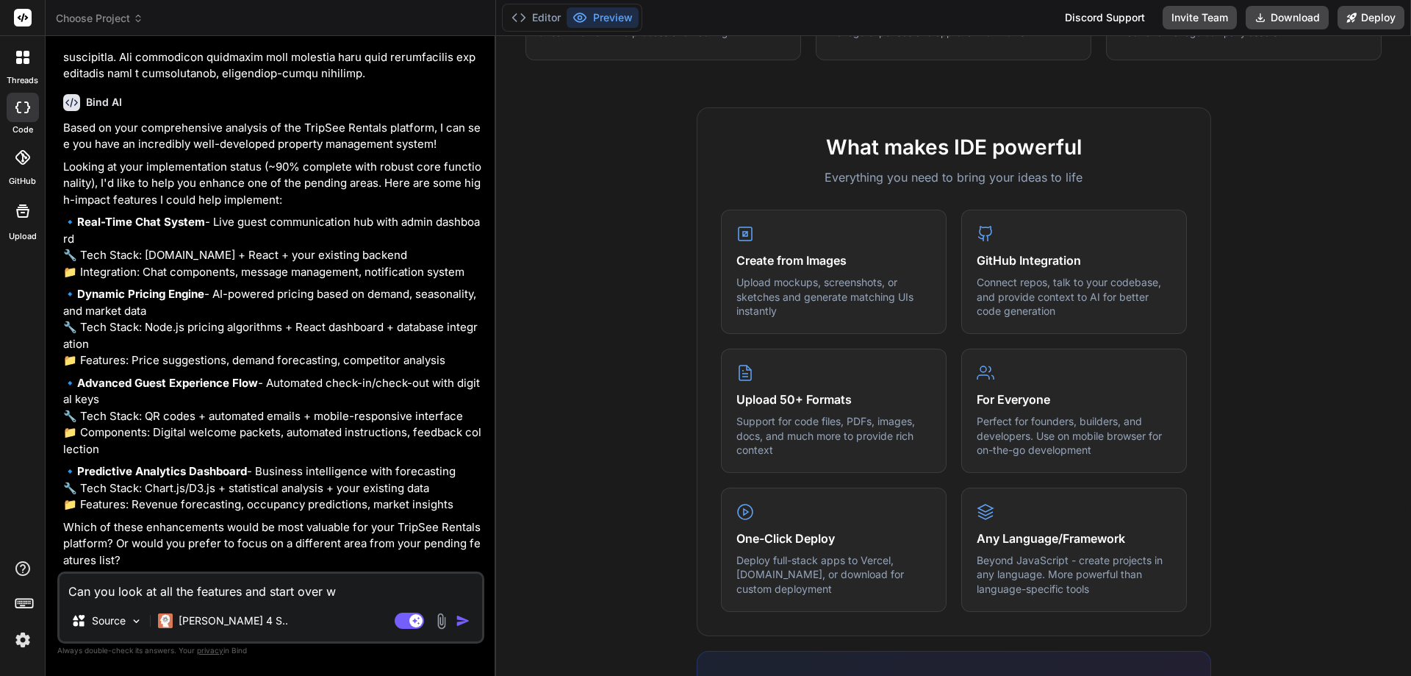
type textarea "Can you look at all the features and start over wi"
type textarea "x"
type textarea "Can you look at all the features and start over wit"
type textarea "x"
type textarea "Can you look at all the features and start over with"
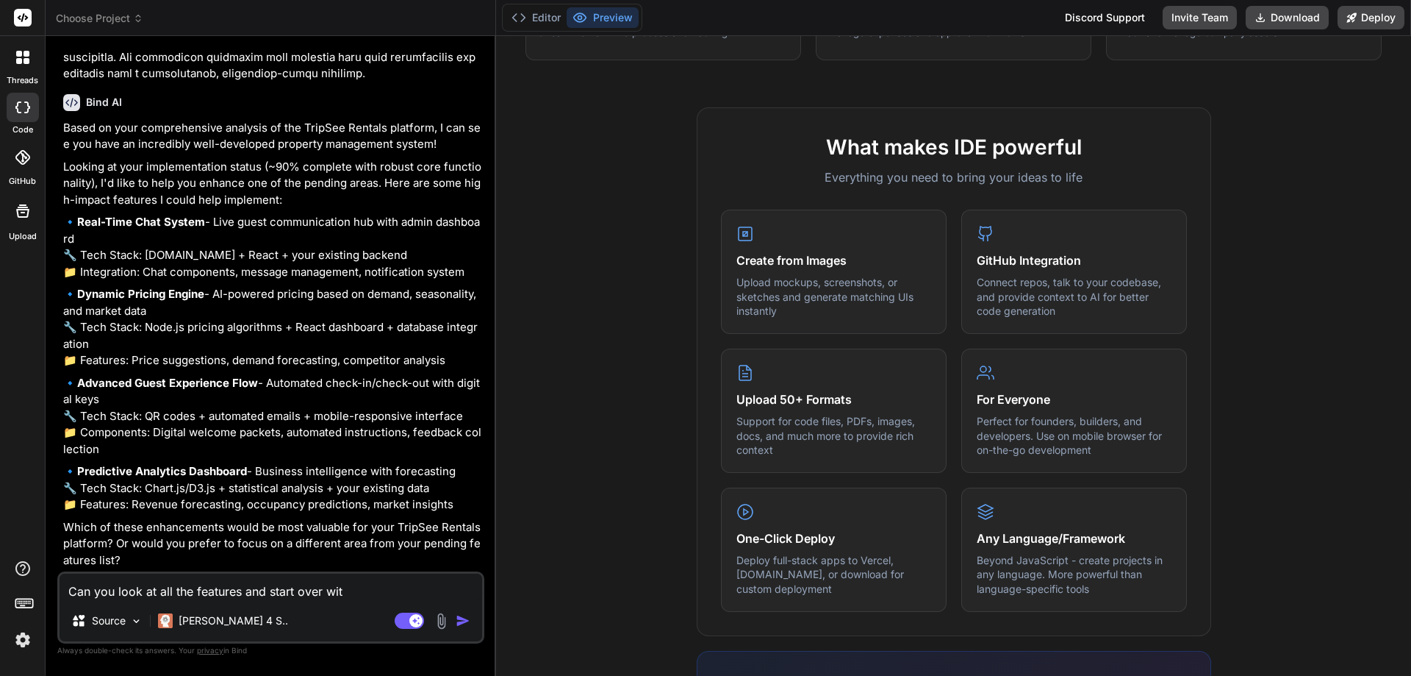
type textarea "x"
type textarea "Can you look at all the features and start over with"
type textarea "x"
type textarea "Can you look at all the features and start over with d"
type textarea "x"
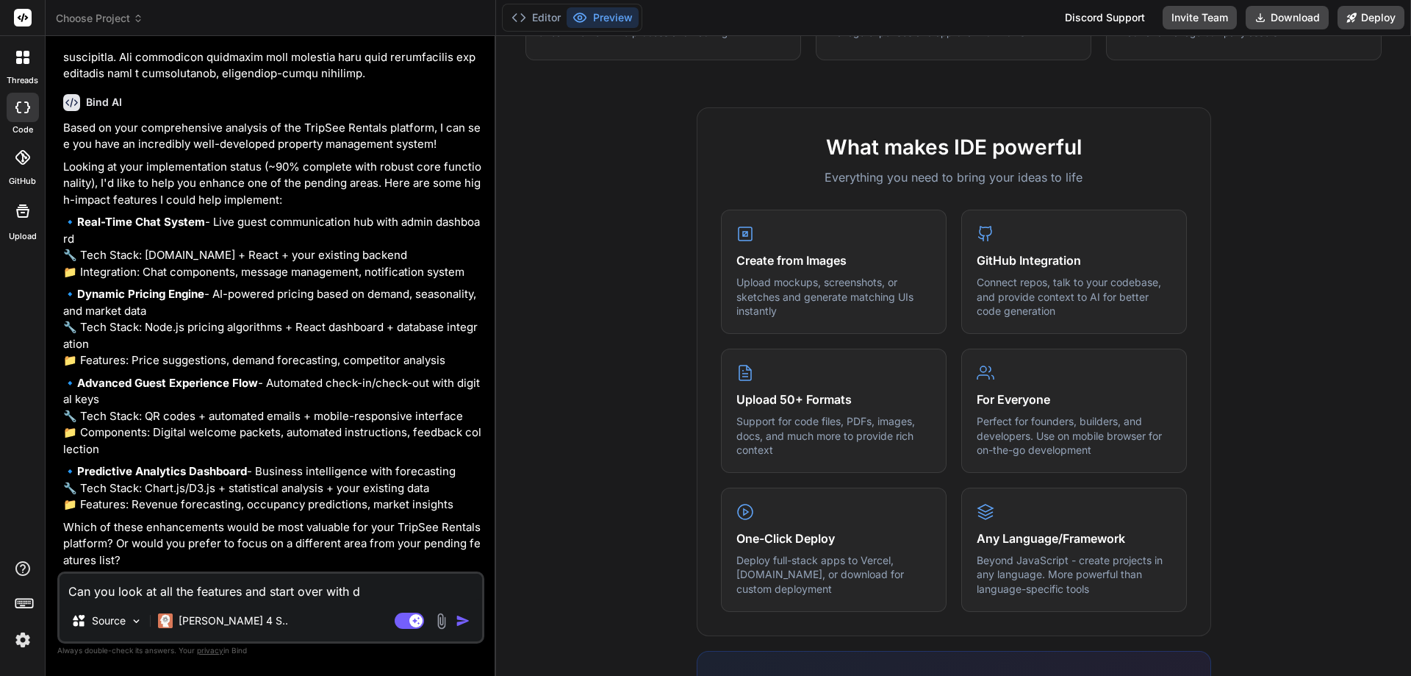
type textarea "Can you look at all the features and start over with de"
type textarea "x"
type textarea "Can you look at all the features and start over with dev"
type textarea "x"
type textarea "Can you look at all the features and start over with deve"
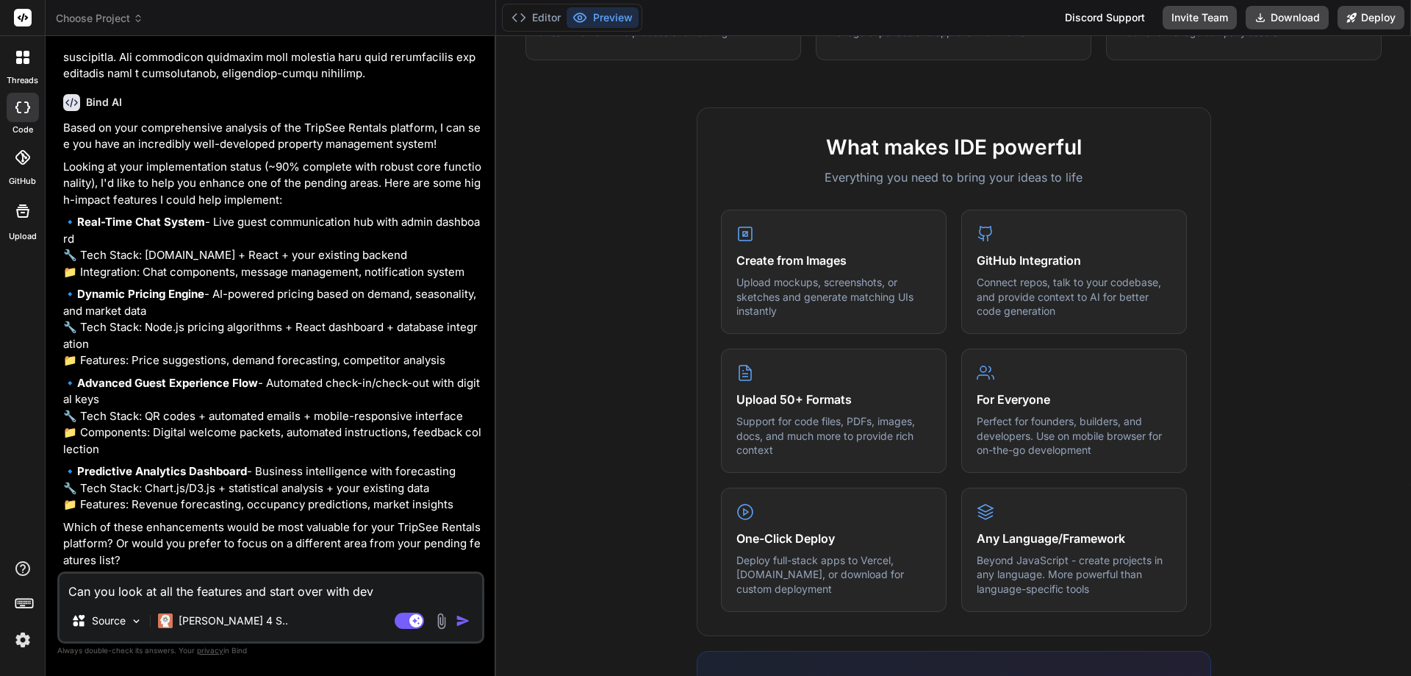
type textarea "x"
type textarea "Can you look at all the features and start over with devel"
type textarea "x"
type textarea "Can you look at all the features and start over with [PERSON_NAME]"
type textarea "x"
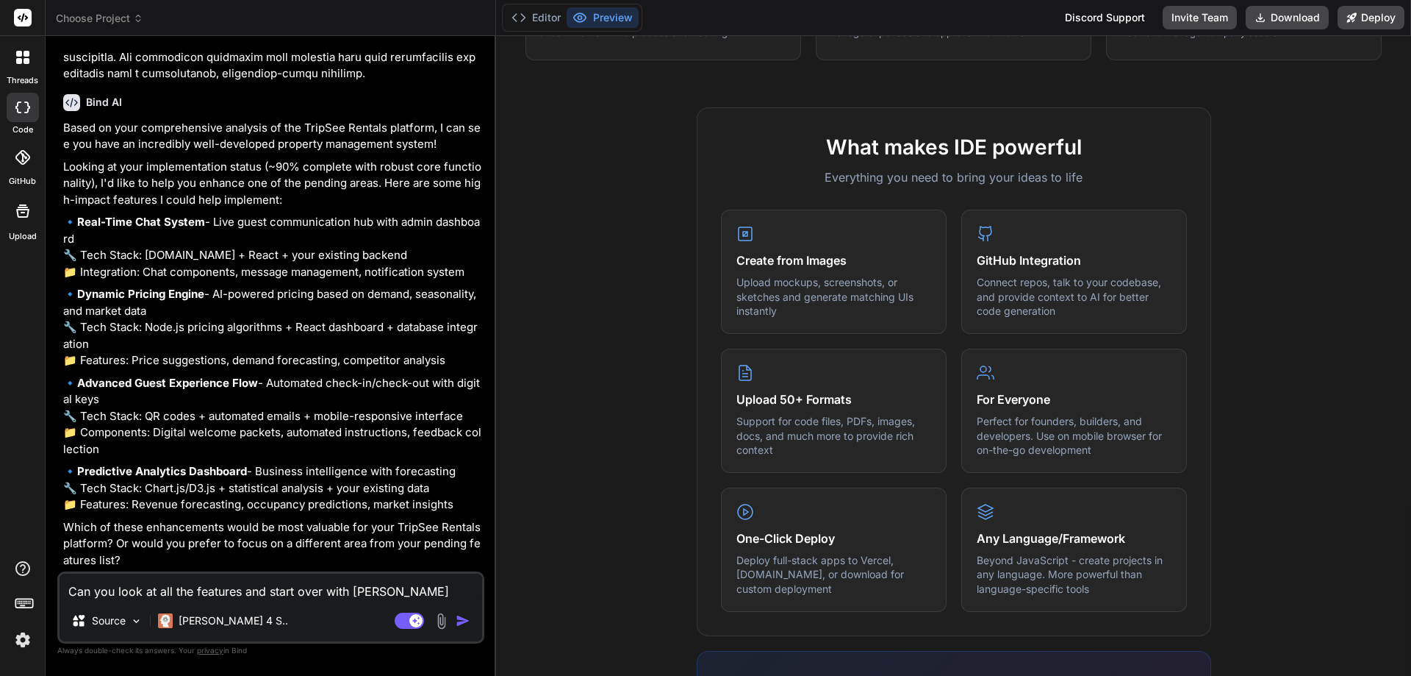
type textarea "Can you look at all the features and start over with develop"
type textarea "x"
type textarea "Can you look at all the features and start over with developm"
type textarea "x"
type textarea "Can you look at all the features and start over with developme"
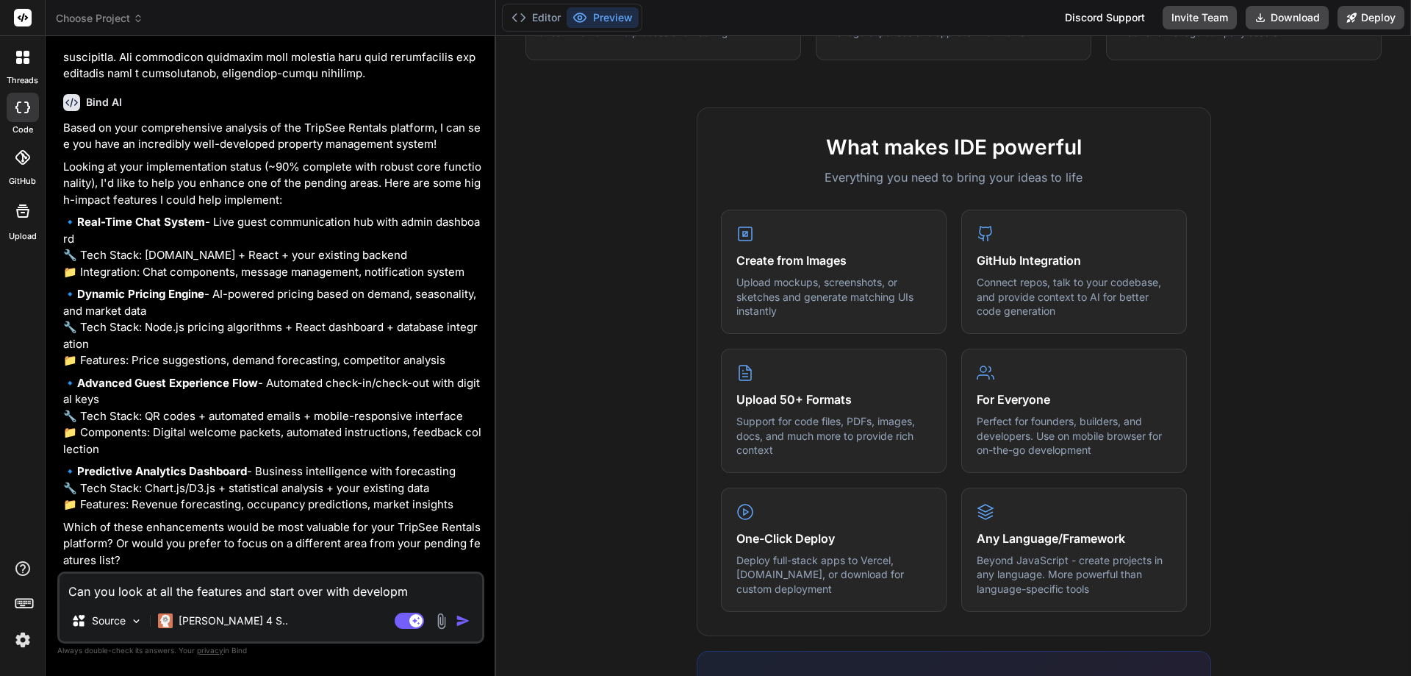
type textarea "x"
type textarea "Can you look at all the features and start over with developmen"
type textarea "x"
type textarea "Can you look at all the features and start over with development"
type textarea "x"
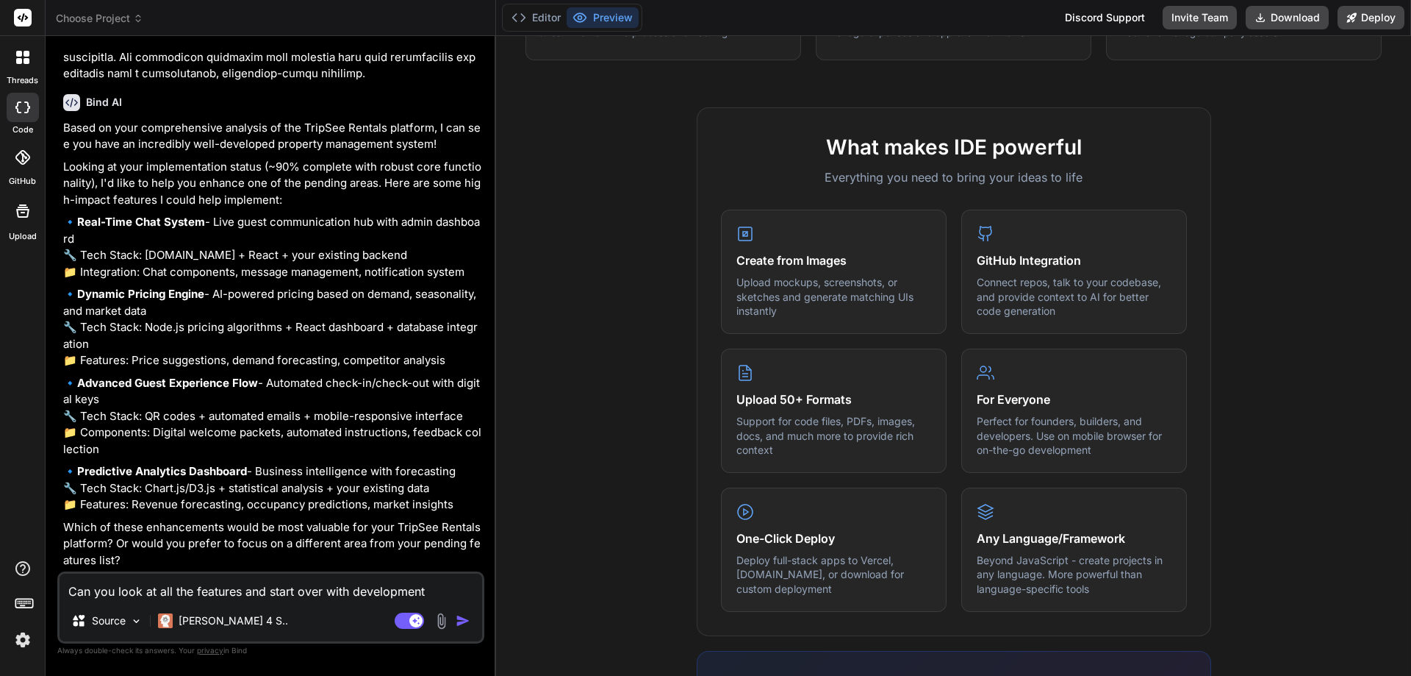
type textarea "Can you look at all the features and start over with development?"
type textarea "x"
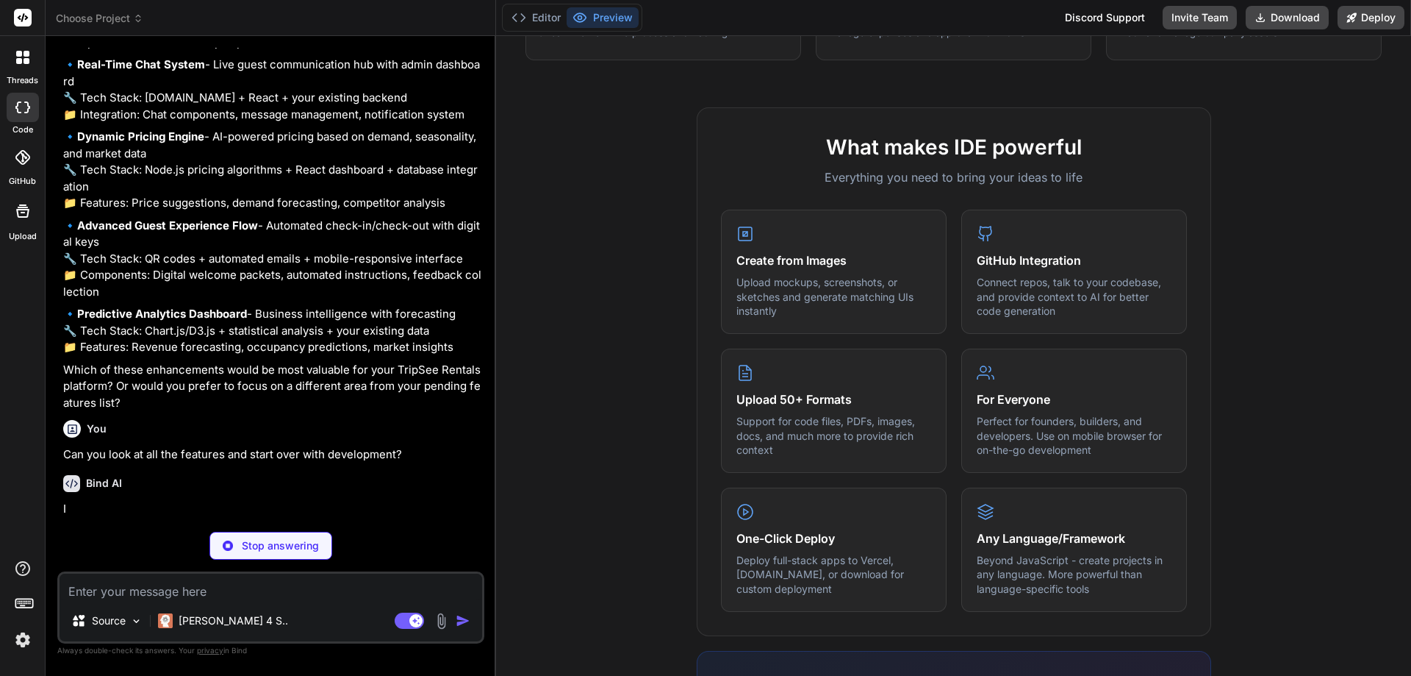
scroll to position [1193, 0]
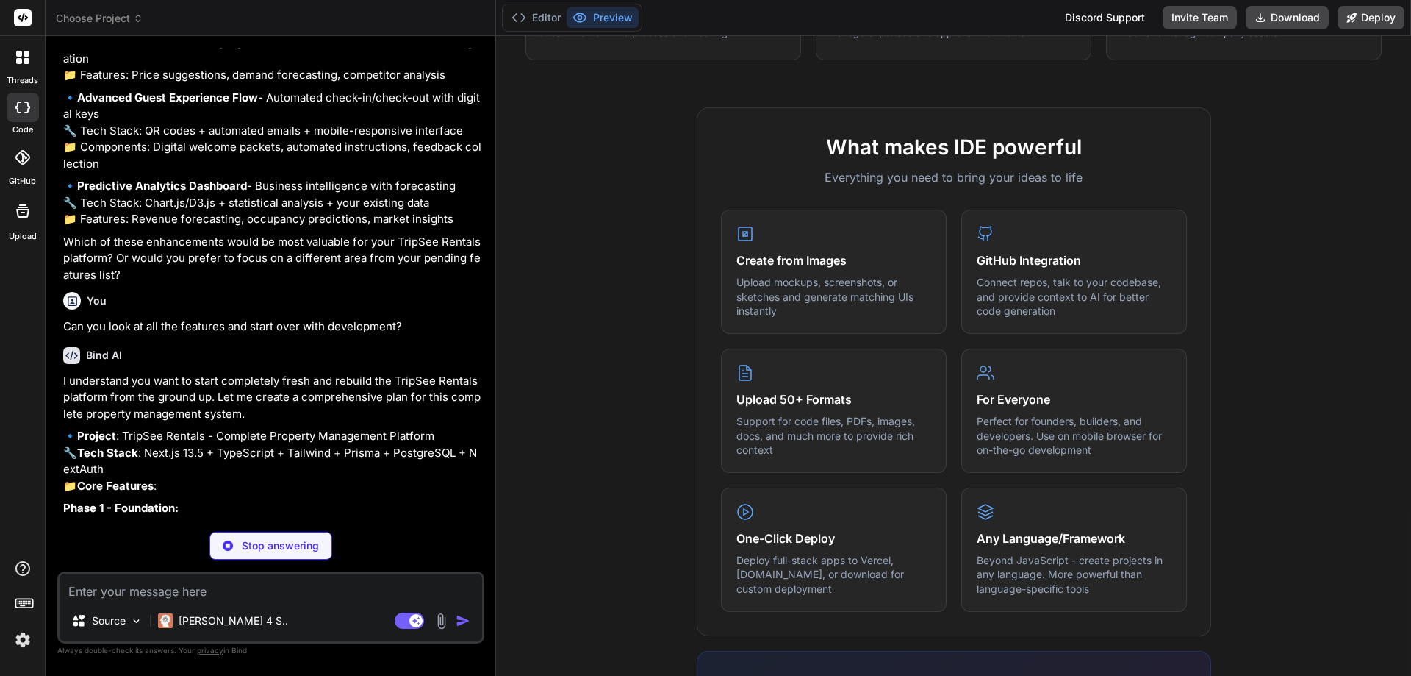
type textarea "x"
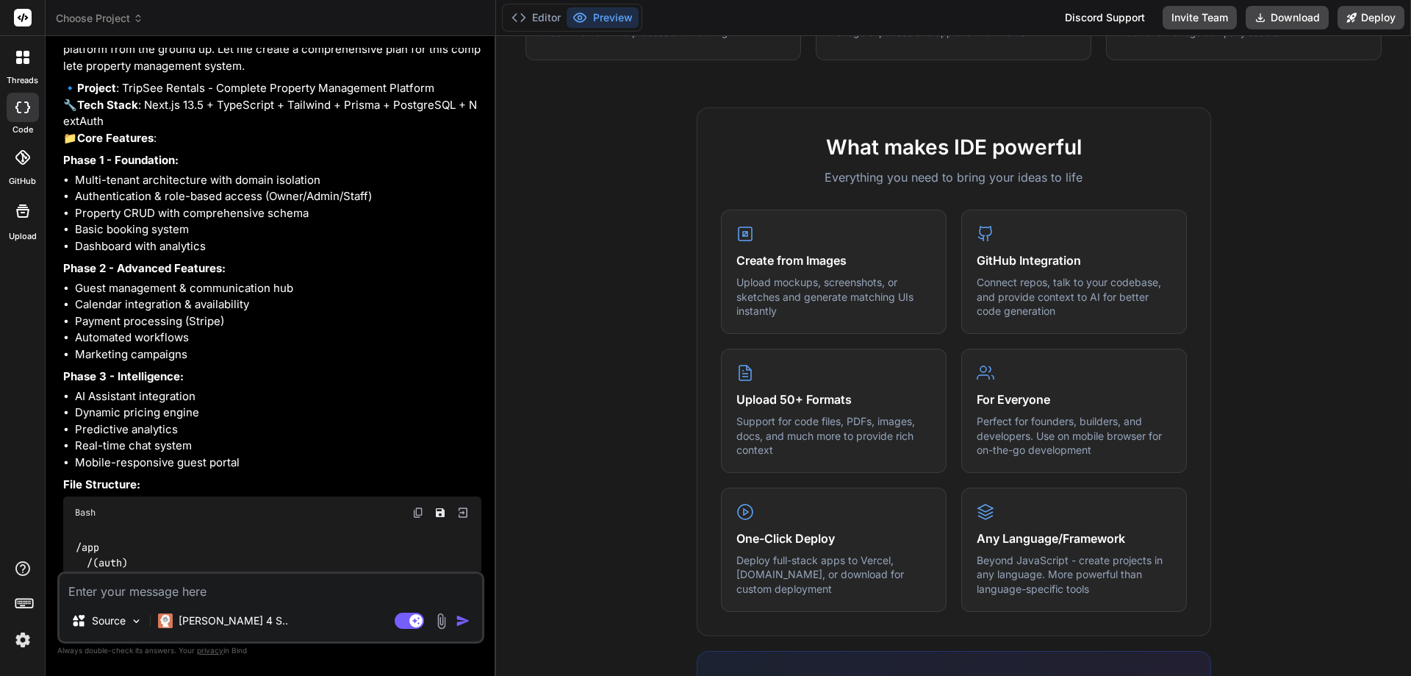
scroll to position [1904, 0]
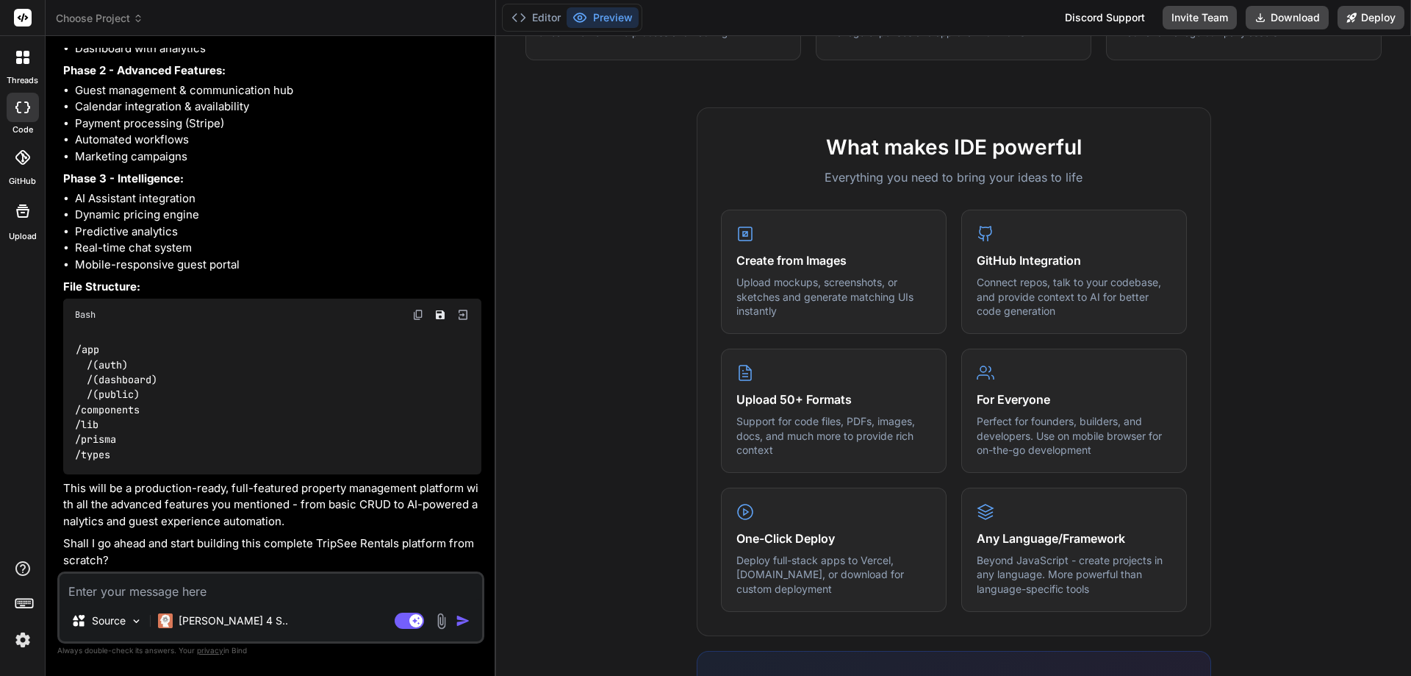
click at [383, 597] on textarea at bounding box center [271, 586] width 423 height 26
type textarea "y"
type textarea "x"
type textarea "ye"
type textarea "x"
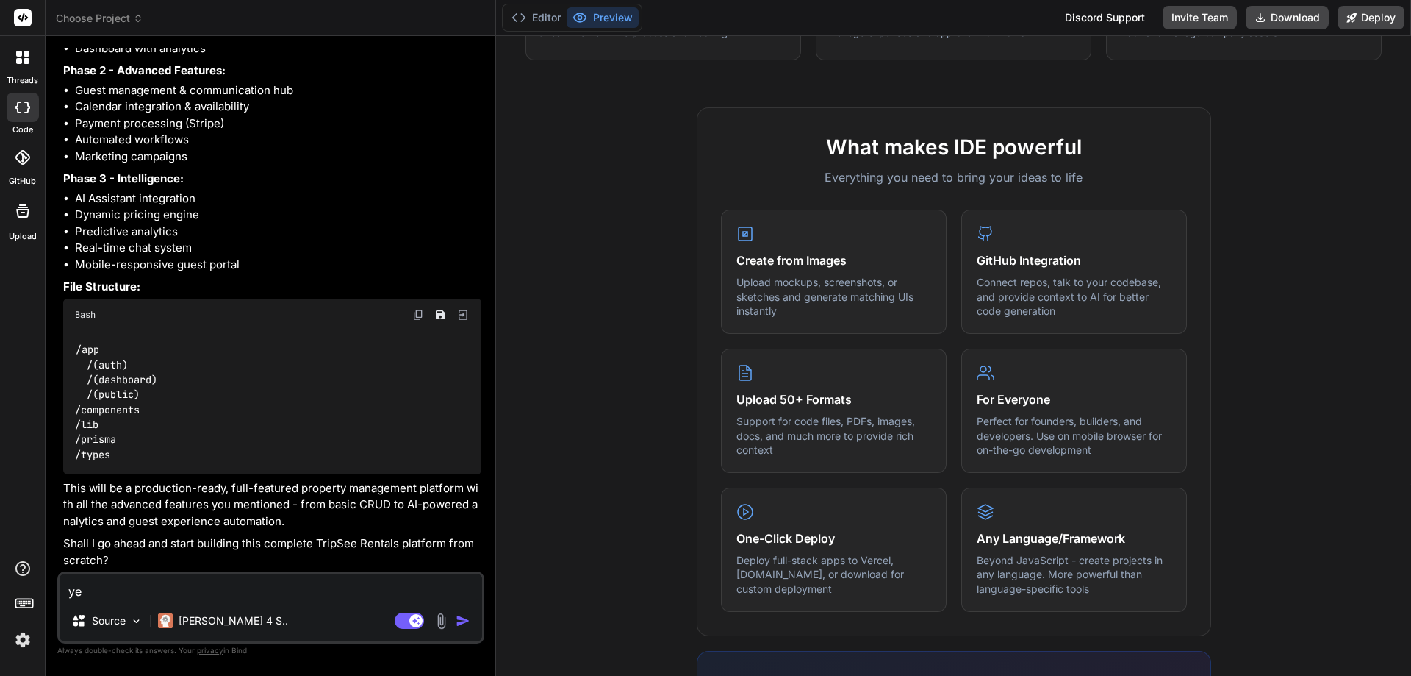
type textarea "yes"
type textarea "x"
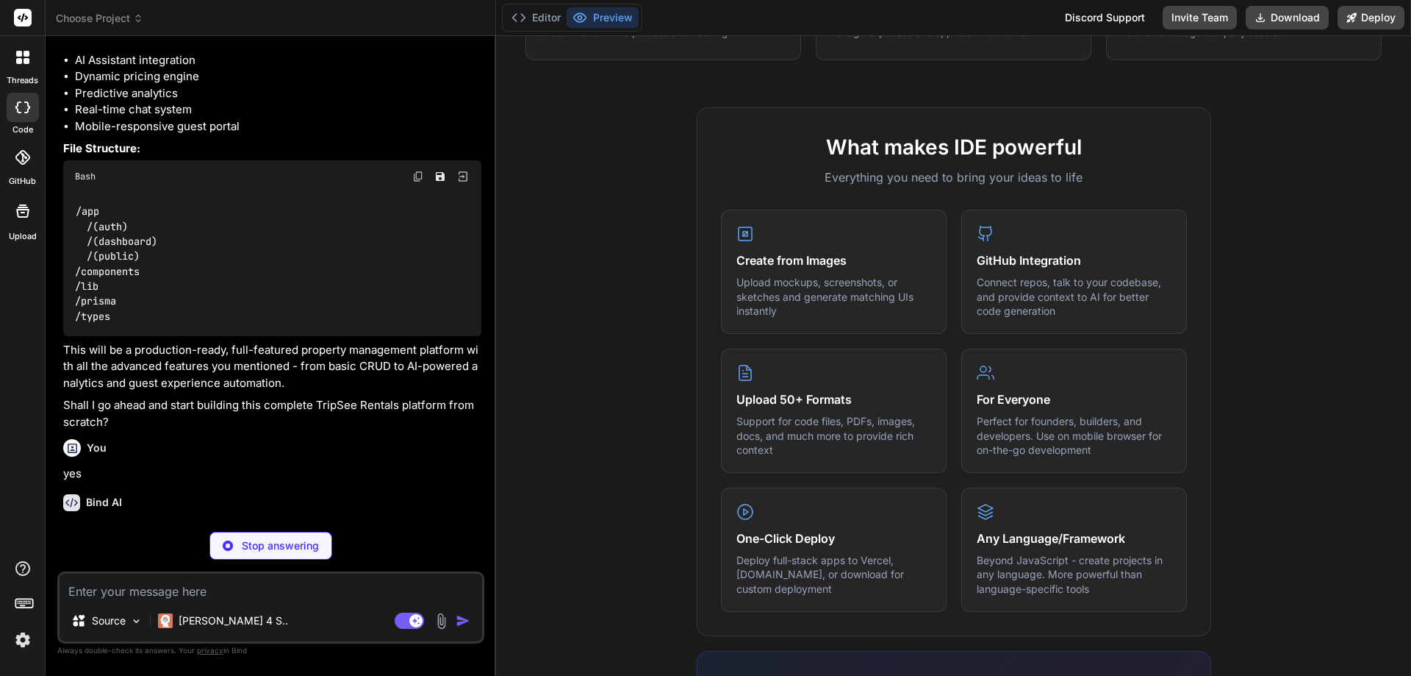
scroll to position [2057, 0]
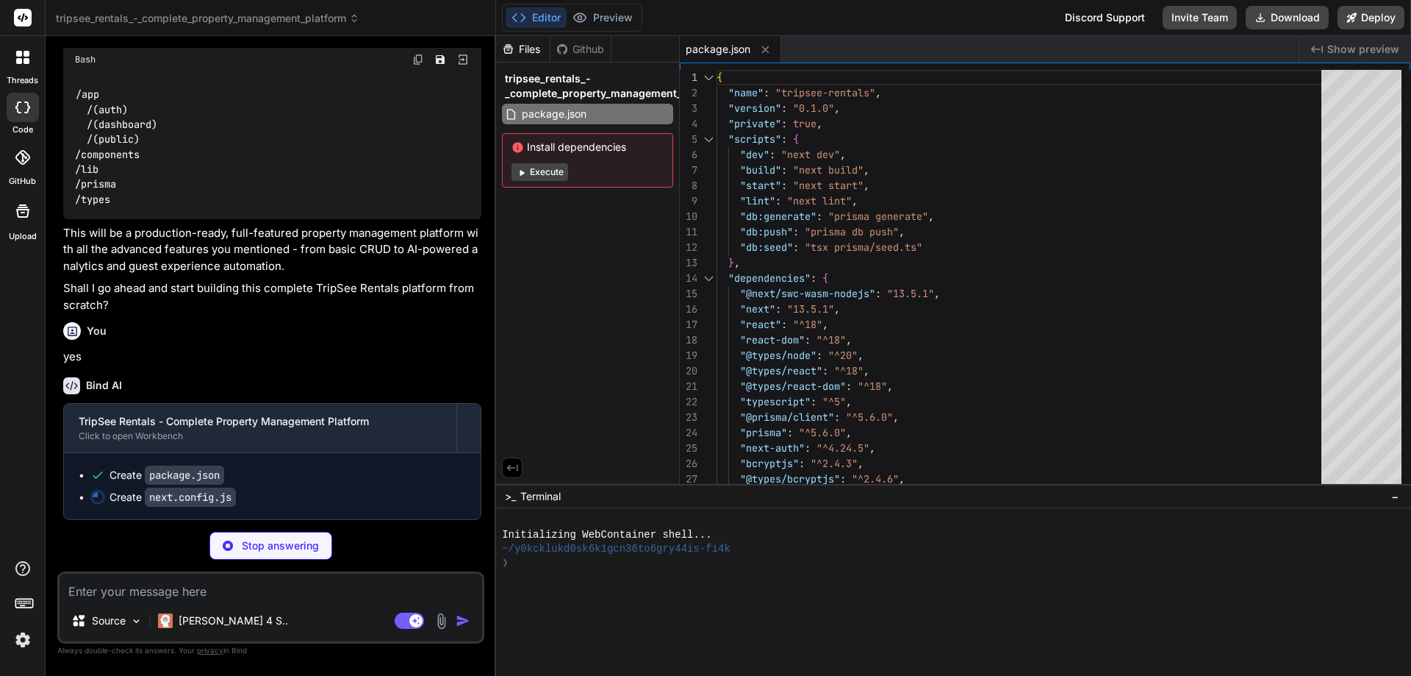
type textarea "x"
type textarea "}, ], }, } module.exports = nextConfig"
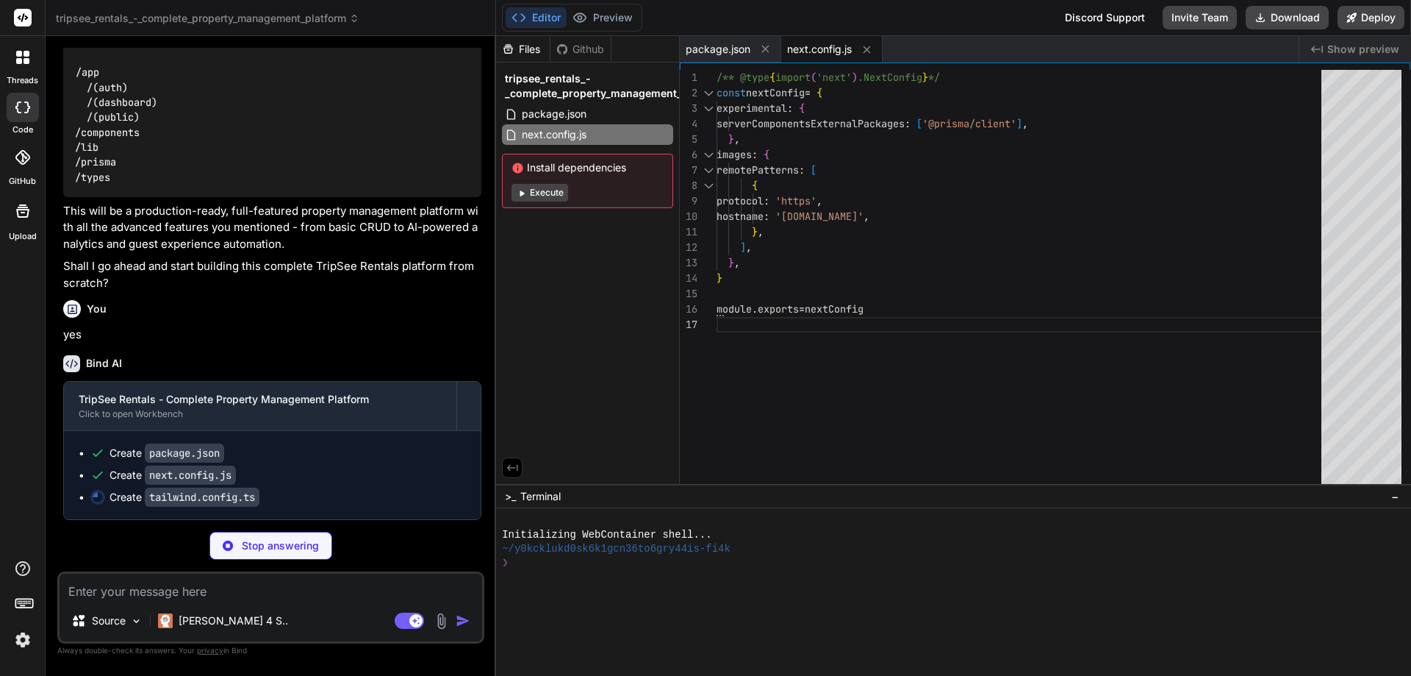
type textarea "x"
type textarea "}, }, plugins: [], } export default config"
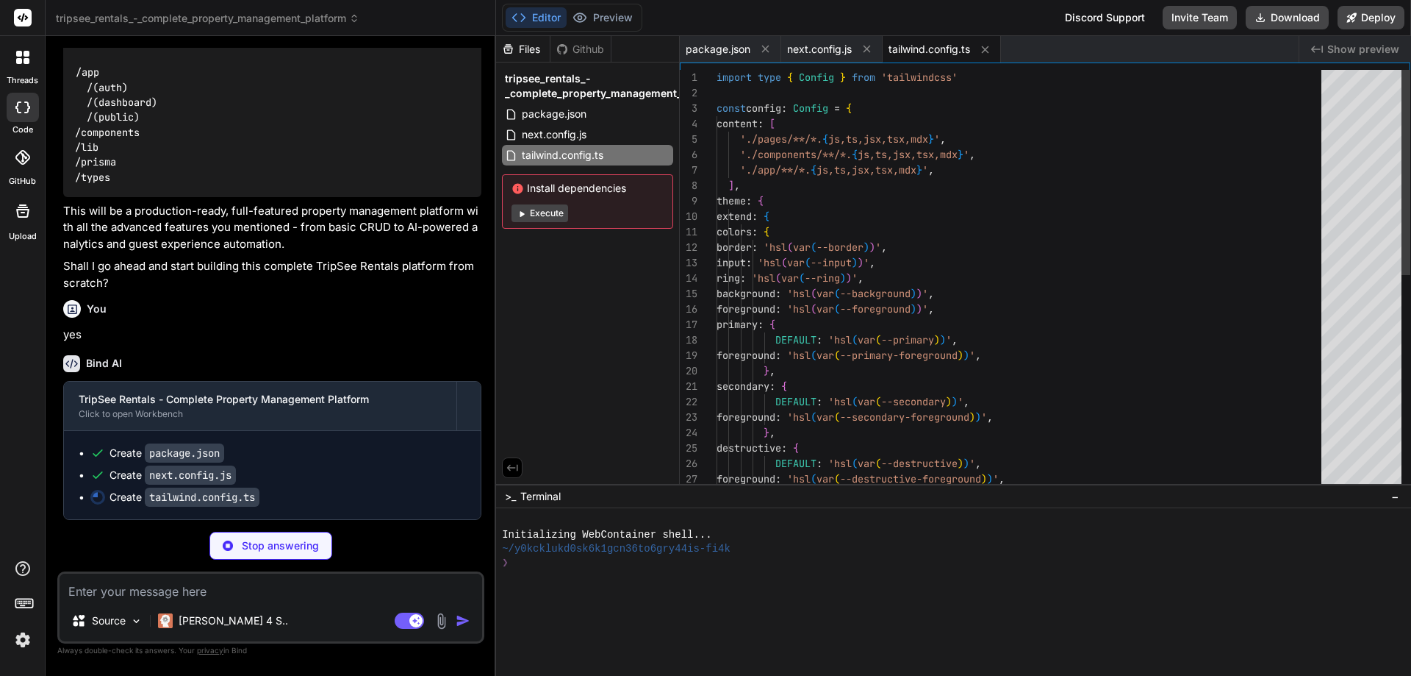
type textarea "x"
type textarea "module.exports = { plugins: { tailwindcss: {}, autoprefixer: {}, }, }"
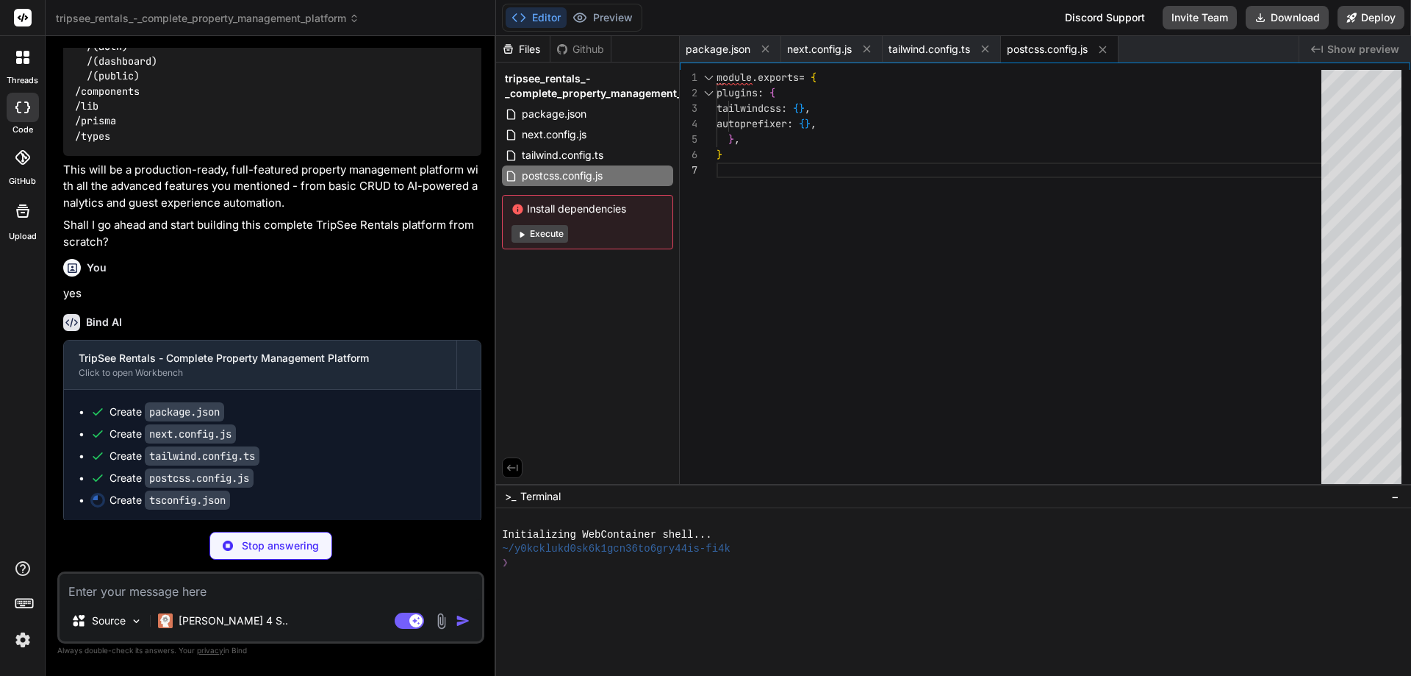
type textarea "x"
type textarea "}"
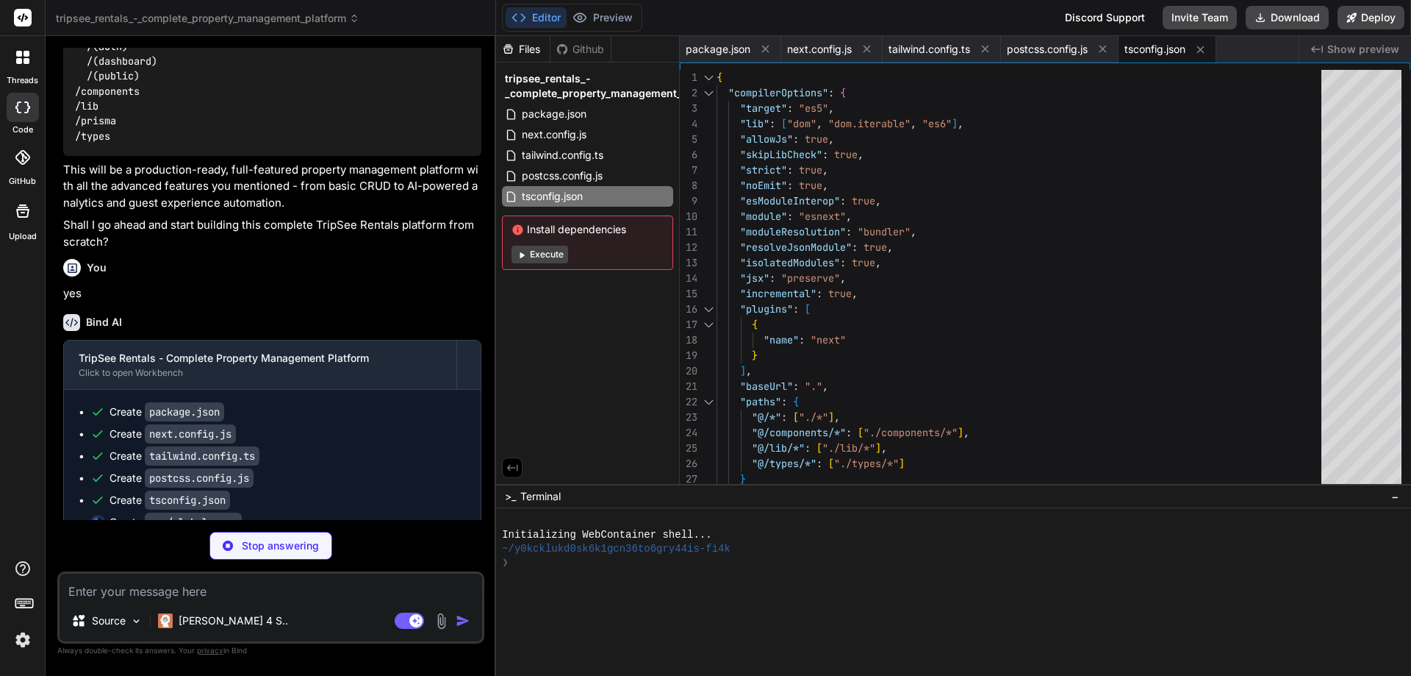
click at [551, 255] on button "Execute" at bounding box center [540, 255] width 57 height 18
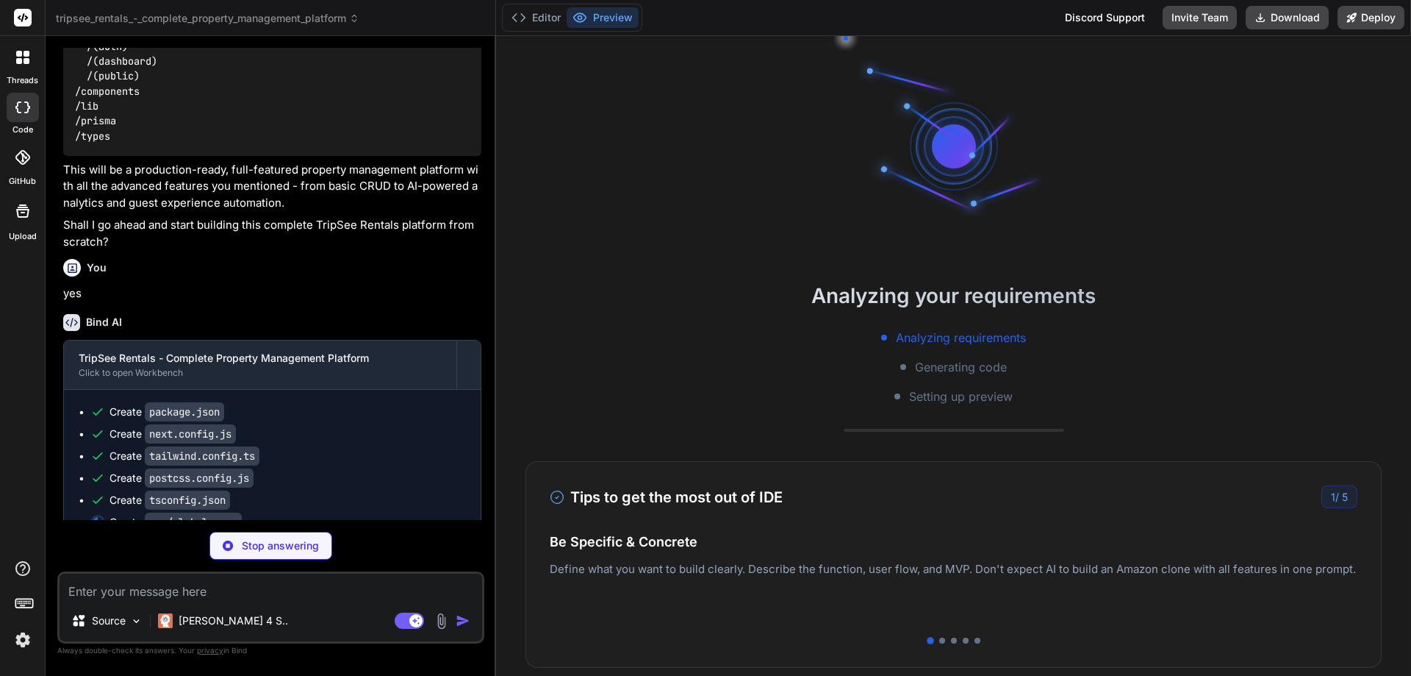
type textarea "x"
type textarea "@layer base { * { @apply border-border; } body { @apply bg-background text-fore…"
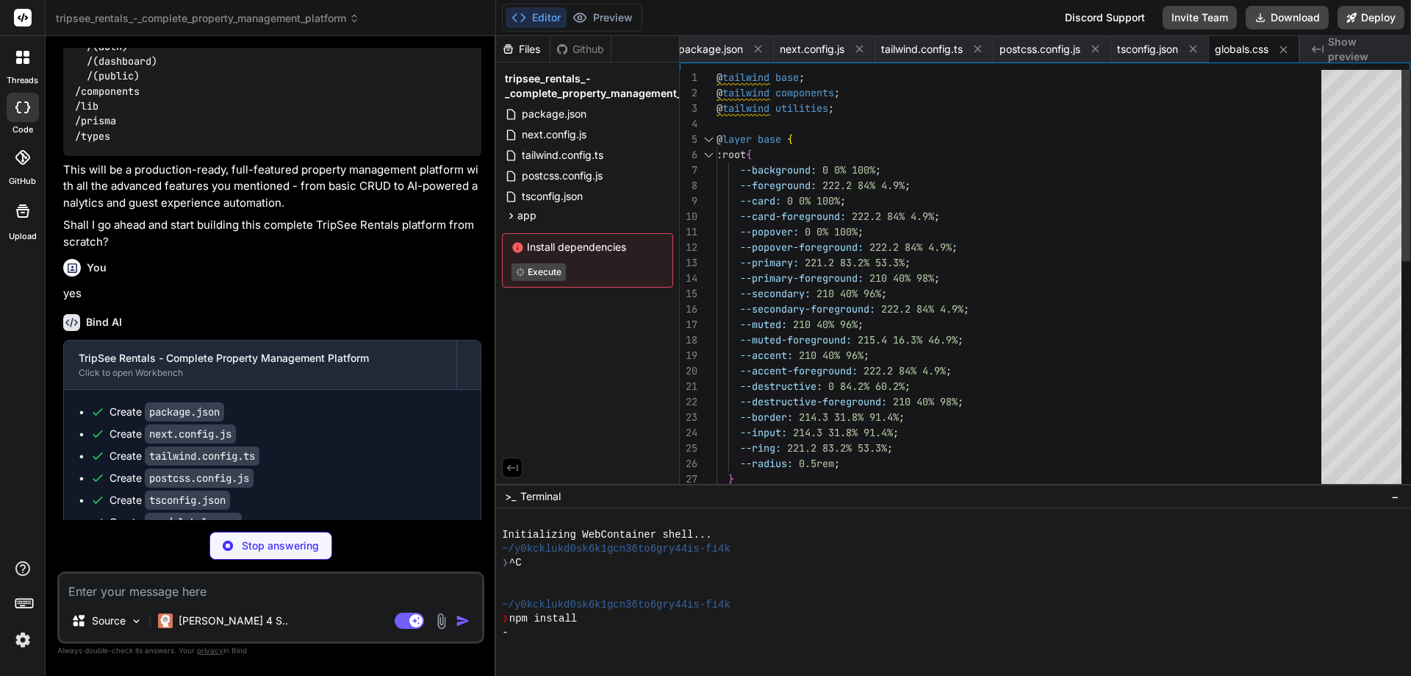
type textarea "x"
type textarea ") }"
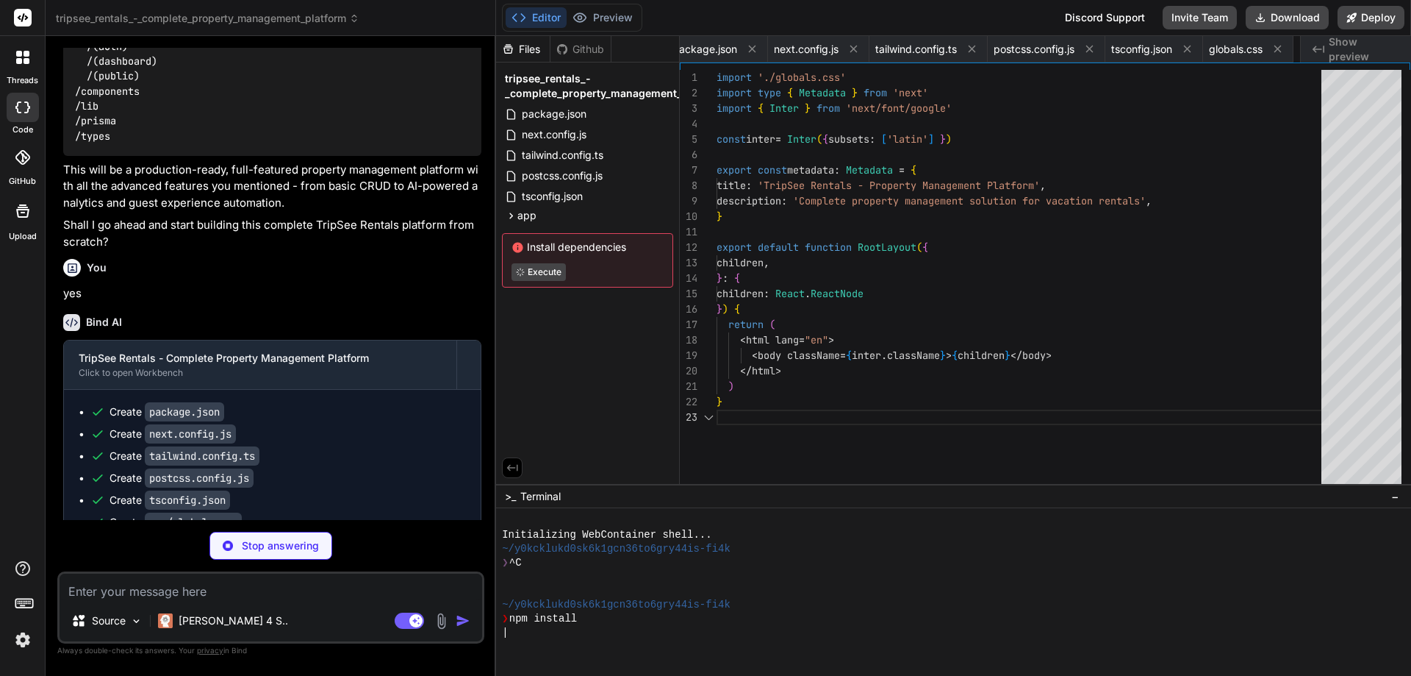
scroll to position [0, 101]
type textarea "x"
type textarea "updatedAt DateTime @updatedAt guest Guest @relation(fields: [guestId], referenc…"
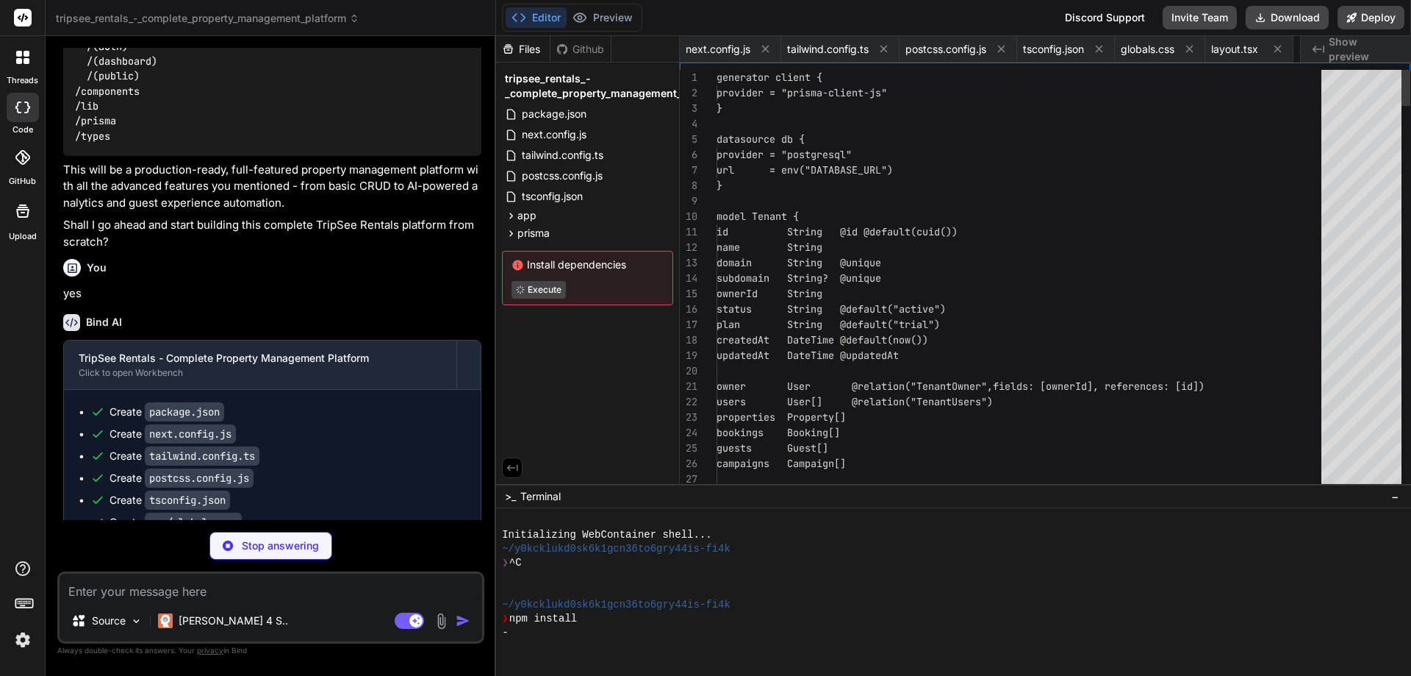
scroll to position [0, 212]
type textarea "x"
type textarea "DATABASE_URL="postgresql://username:password@localhost:5432/tripsee_rentals" NE…"
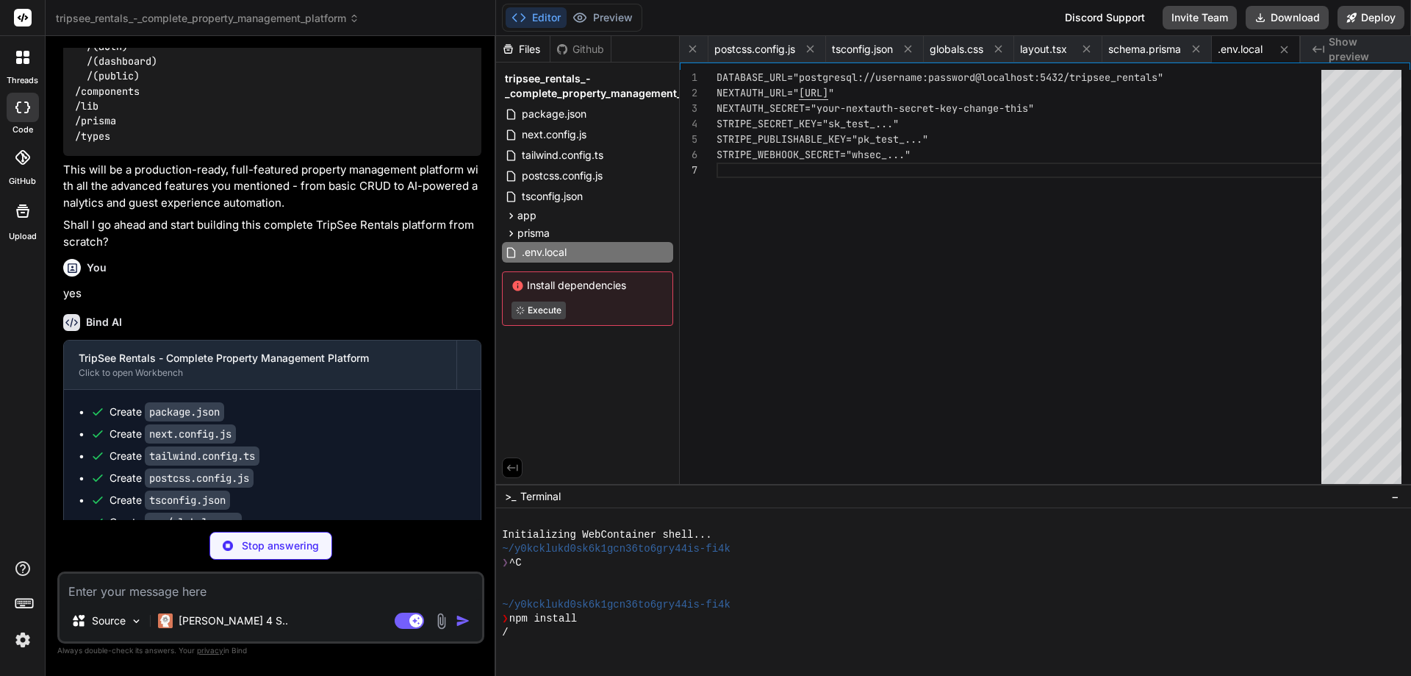
type textarea "x"
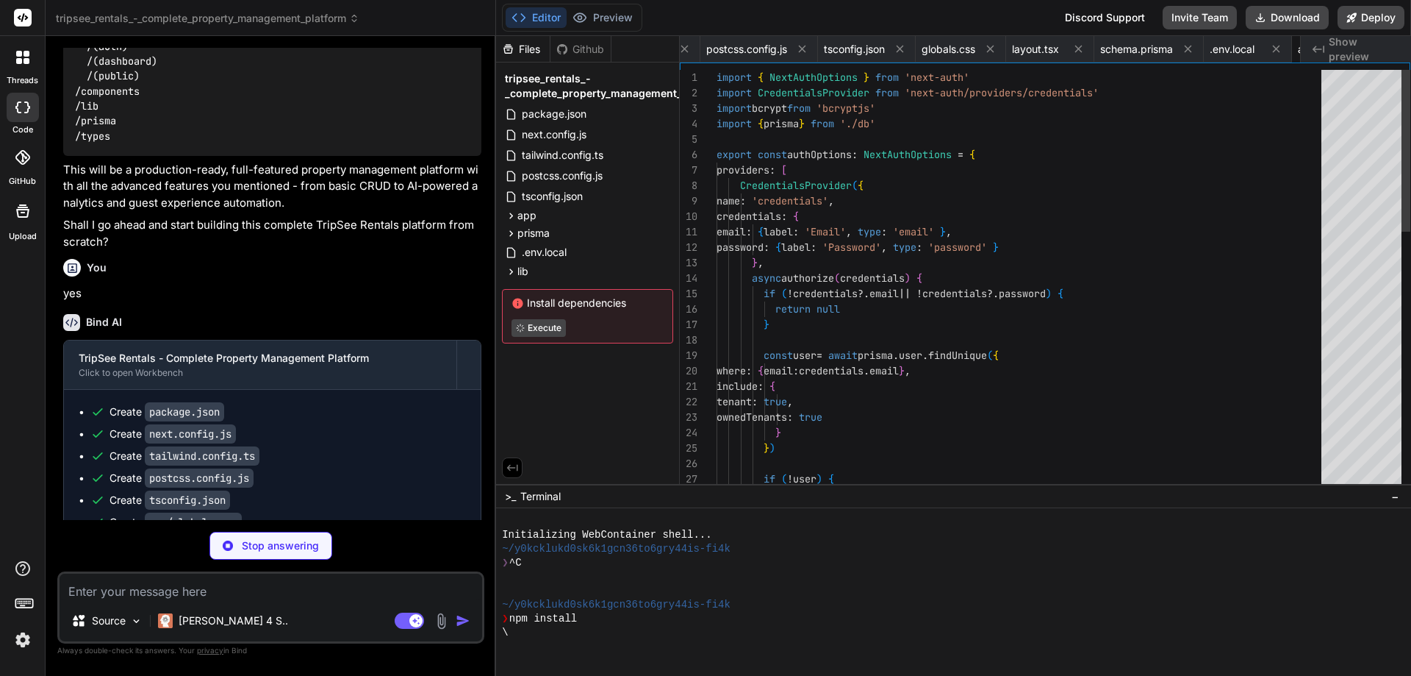
scroll to position [0, 389]
type textarea "x"
type textarea "if (process.env.NODE_ENV !== 'production') globalForPrisma.prisma = prisma"
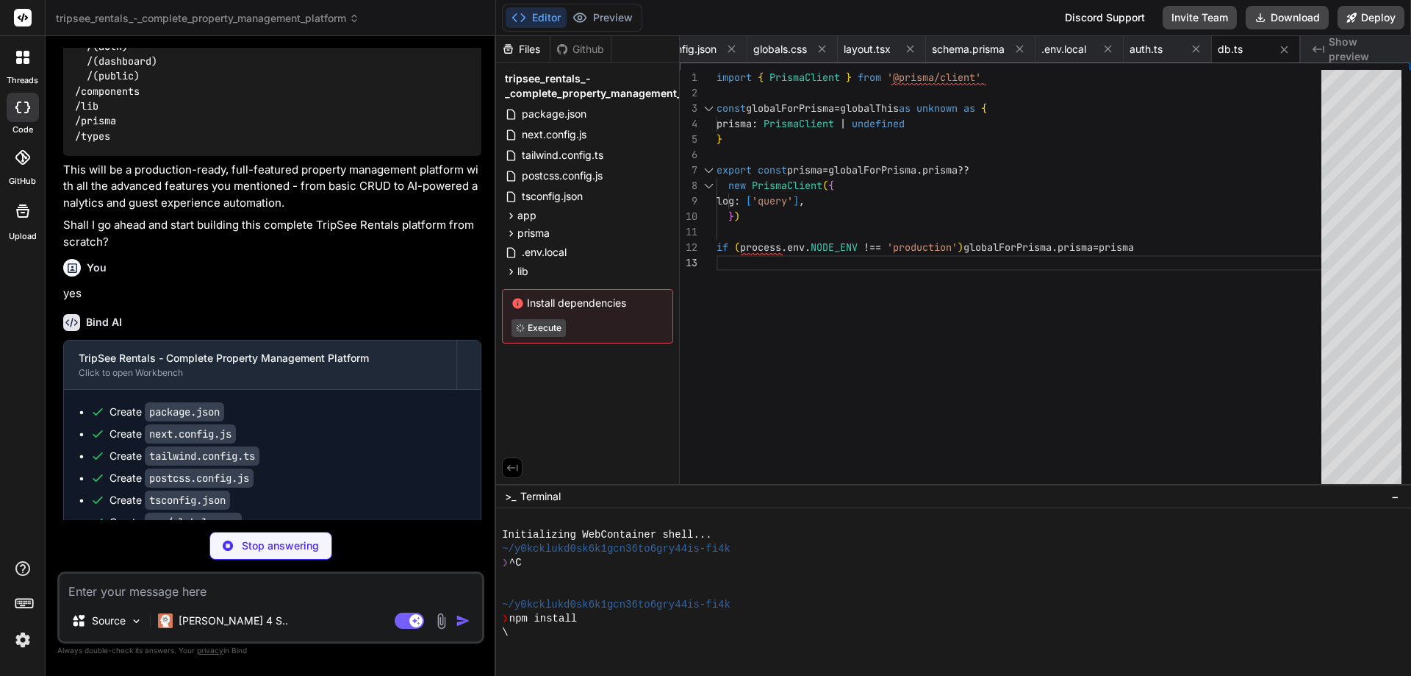
type textarea "x"
type textarea "}"
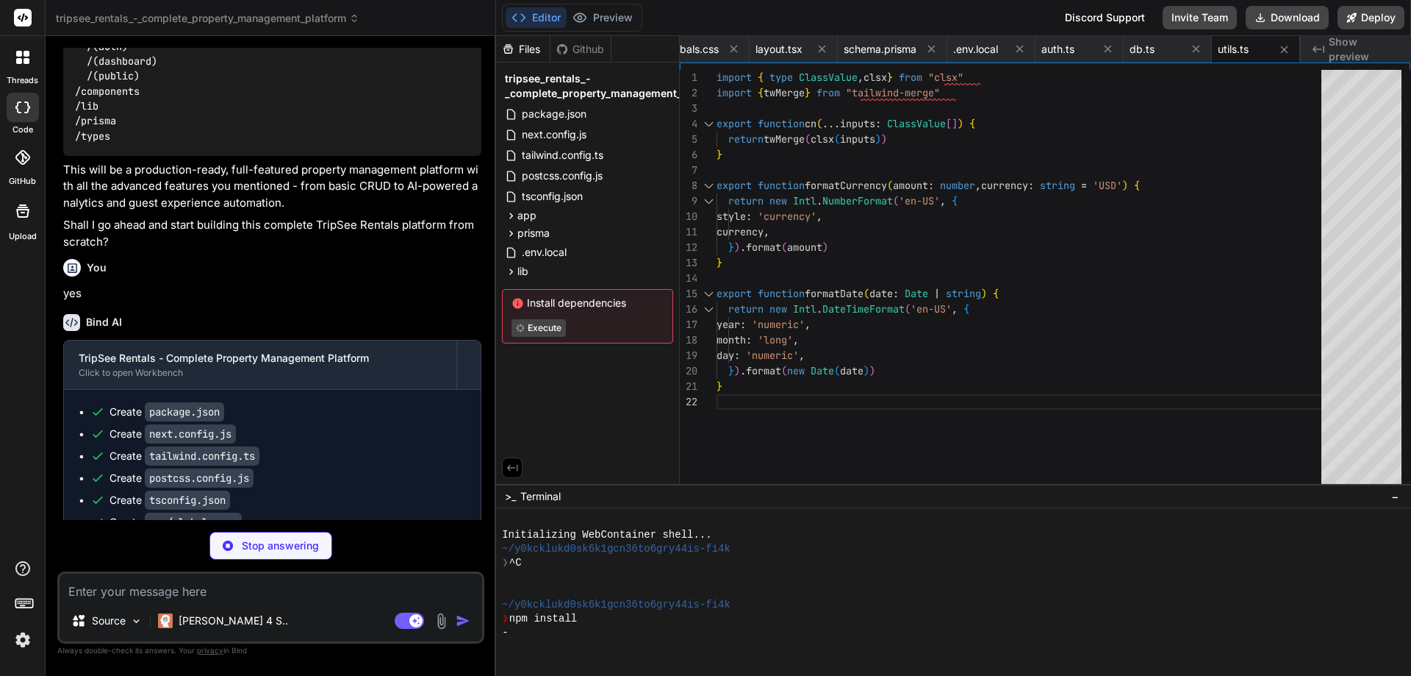
type textarea "x"
type textarea "tenantId?: string tenant?: { id: string name: string domain: string } } }"
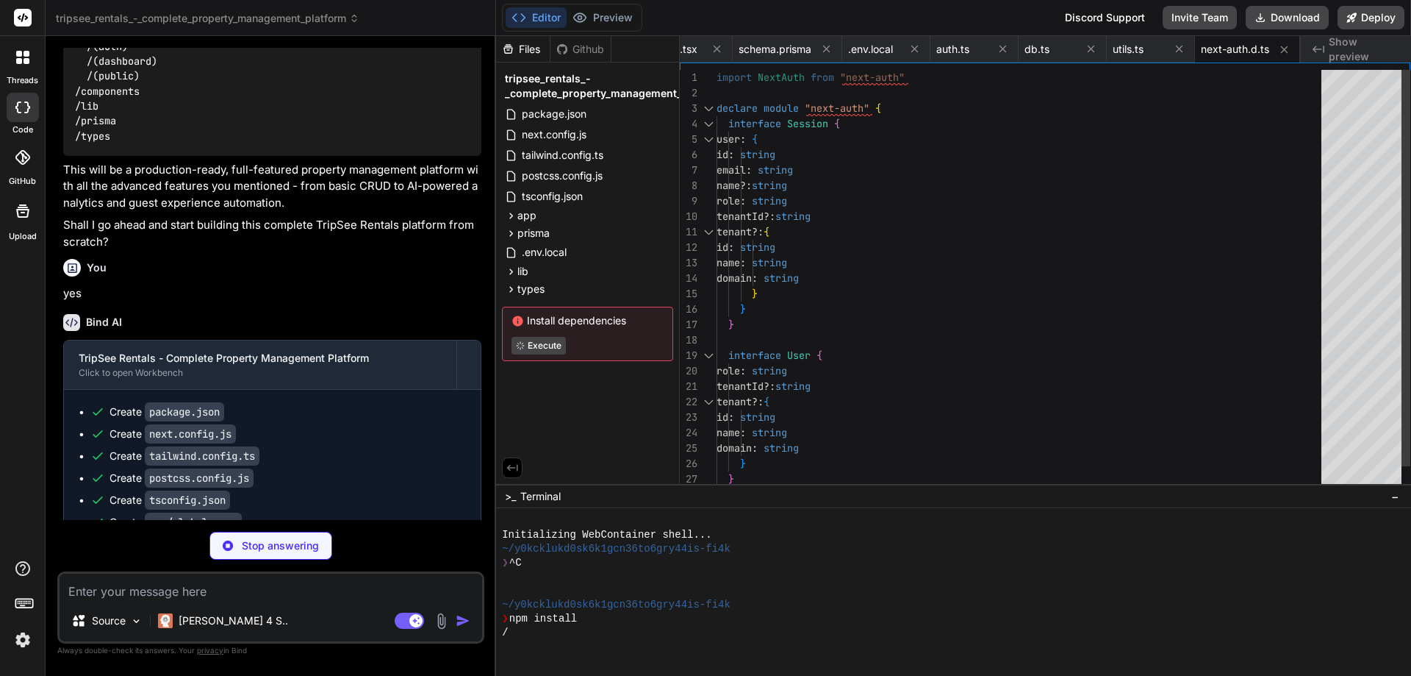
type textarea "x"
type textarea "/> ) } ) Button.displayName = "Button" export { Button }"
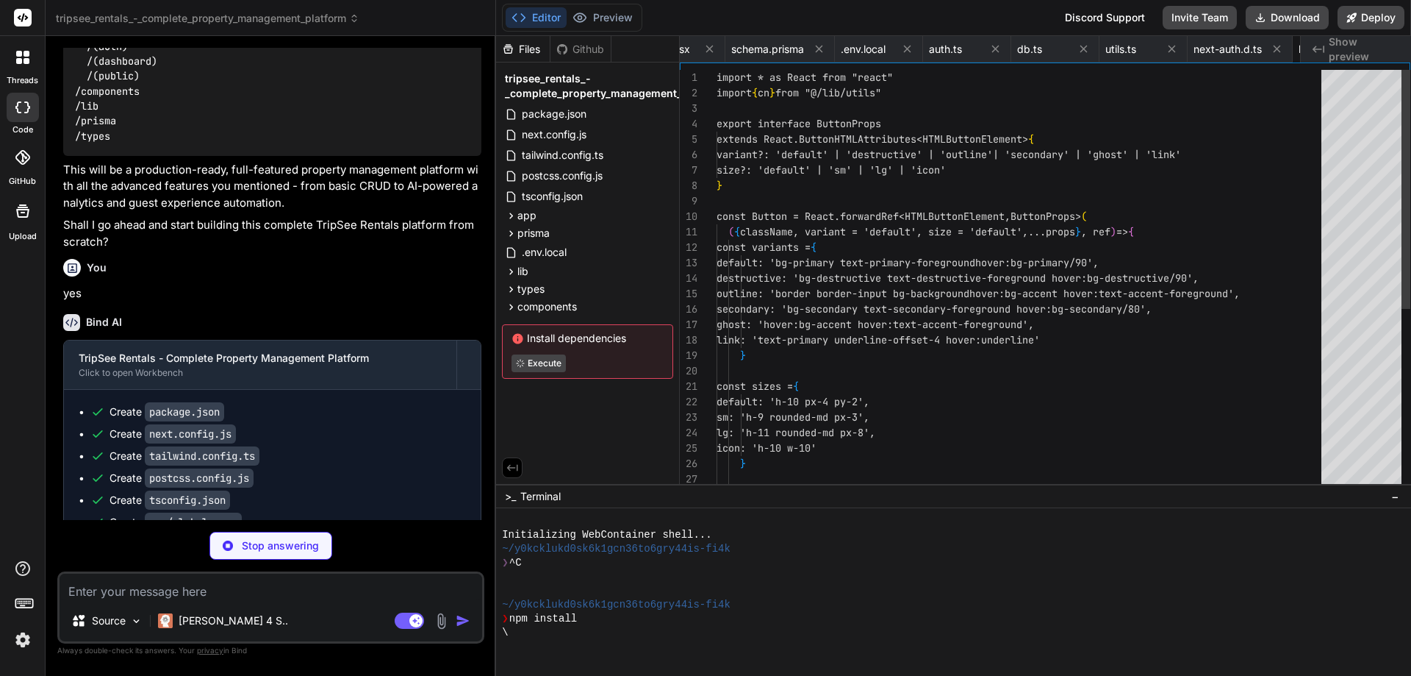
scroll to position [0, 758]
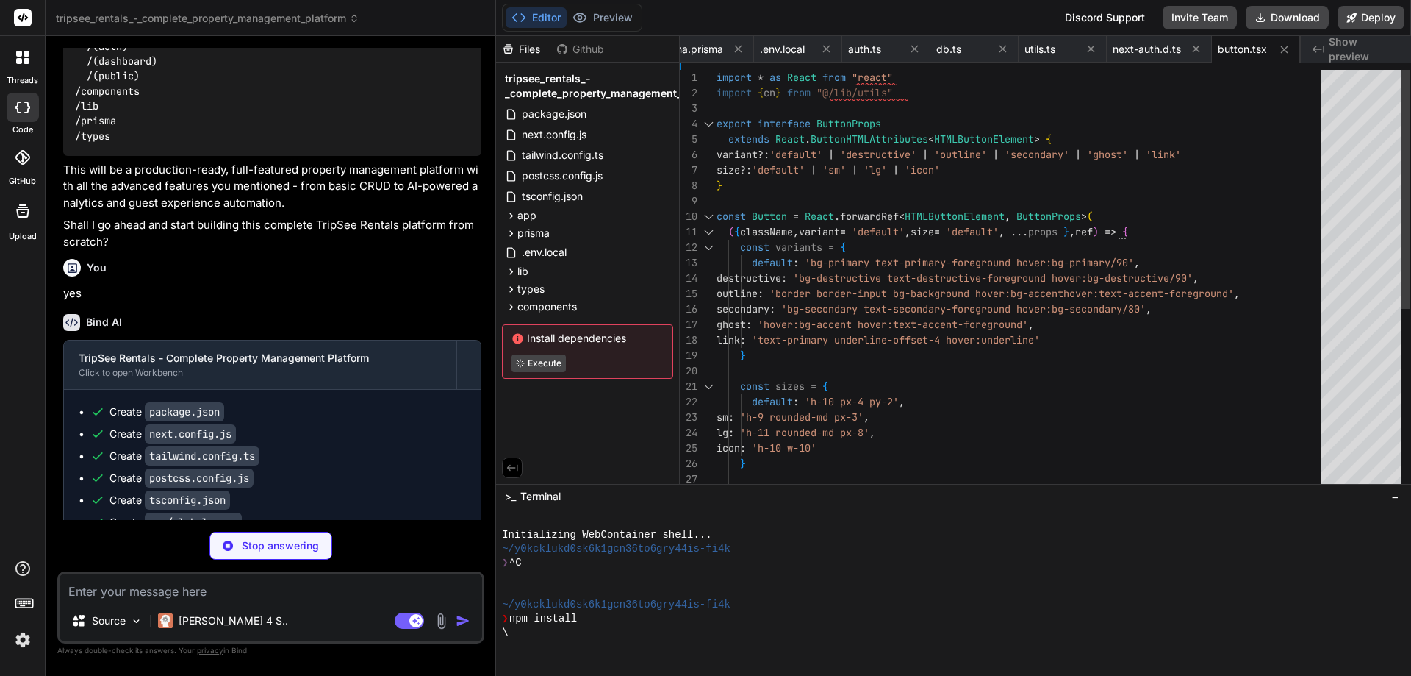
type textarea "x"
type textarea ")) CardFooter.displayName = "CardFooter" export { Card, CardHeader, CardFooter,…"
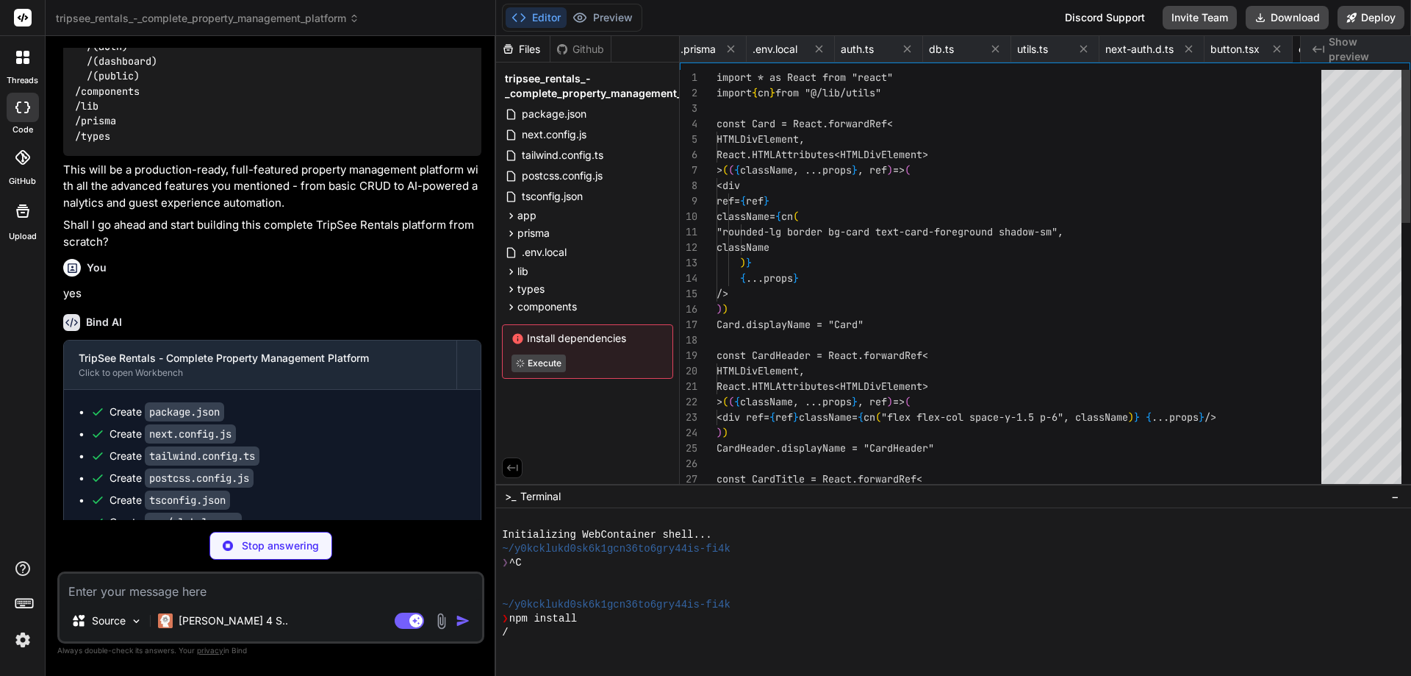
scroll to position [0, 846]
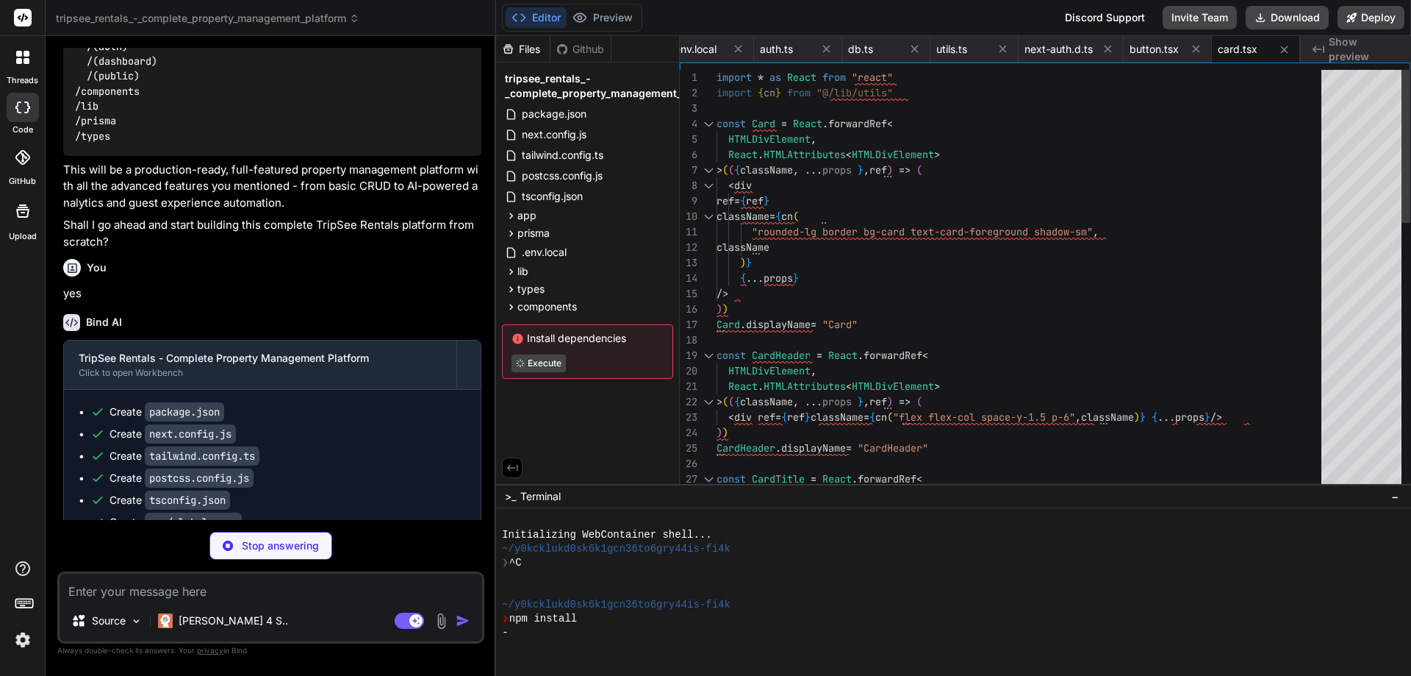
type textarea "x"
type textarea "{...props} /> ) } ) Input.displayName = "Input" export { Input }"
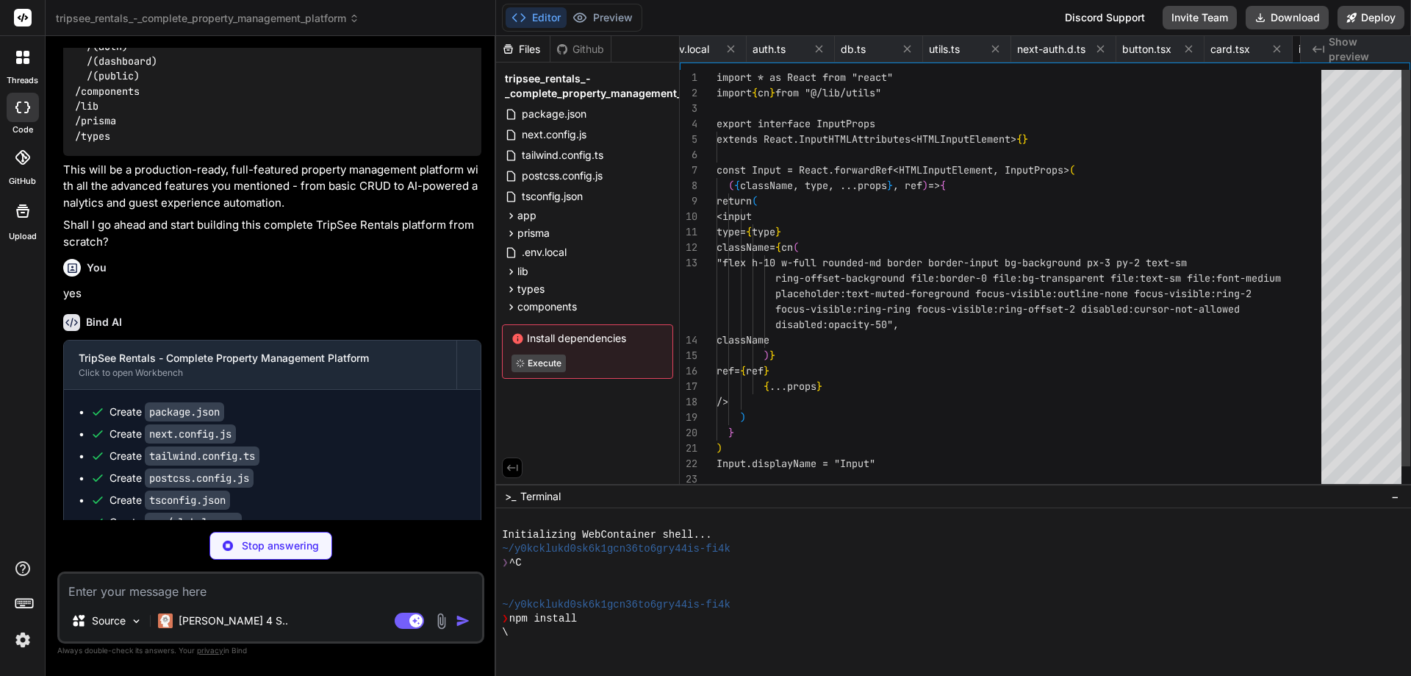
scroll to position [0, 934]
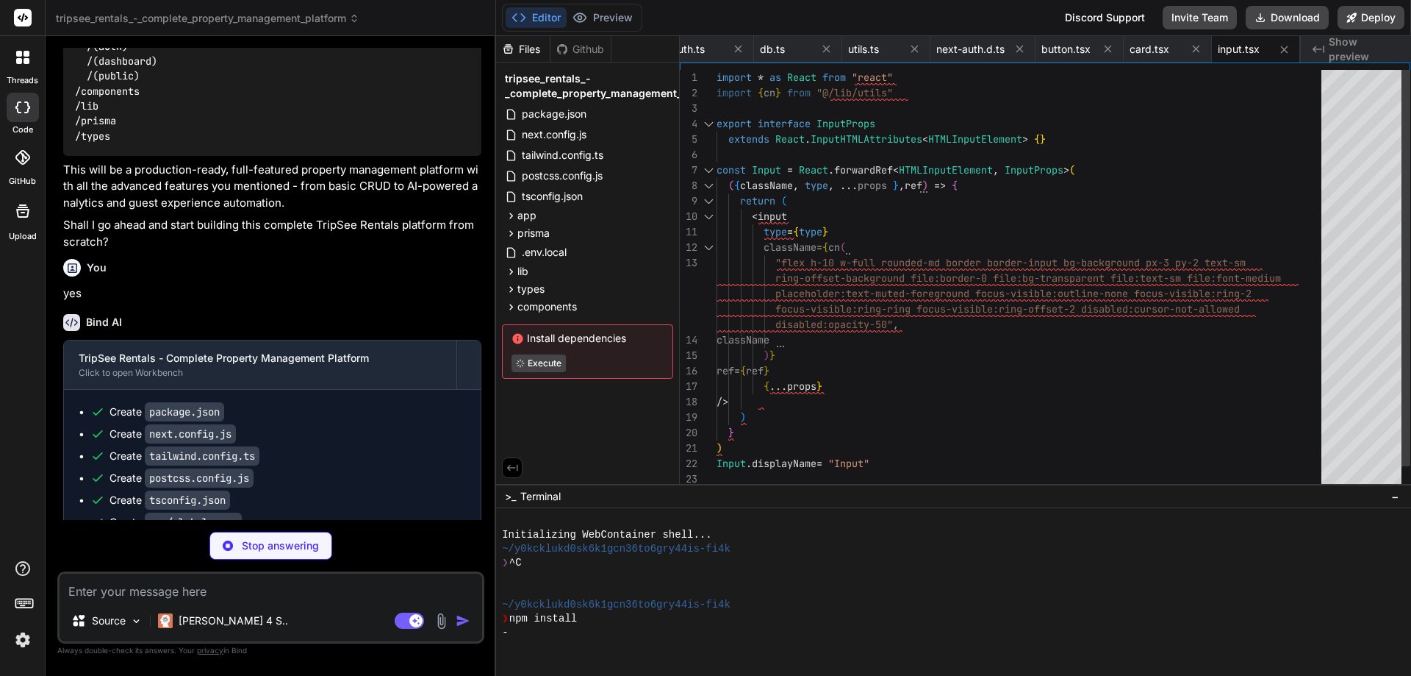
type textarea "x"
type textarea ""text-sm font-medium leading-none peer-disabled:cursor-not-allowed peer-disable…"
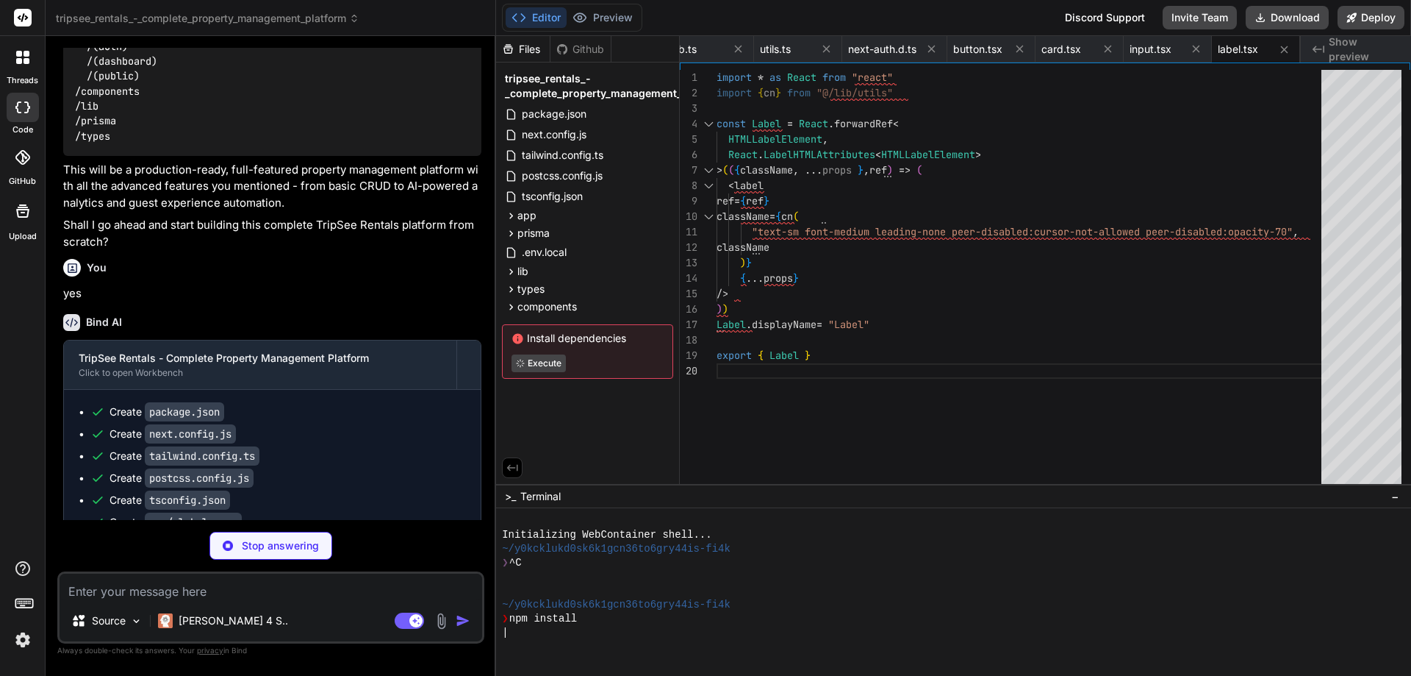
type textarea "x"
type textarea "</p> </div> </div> </div> ) }"
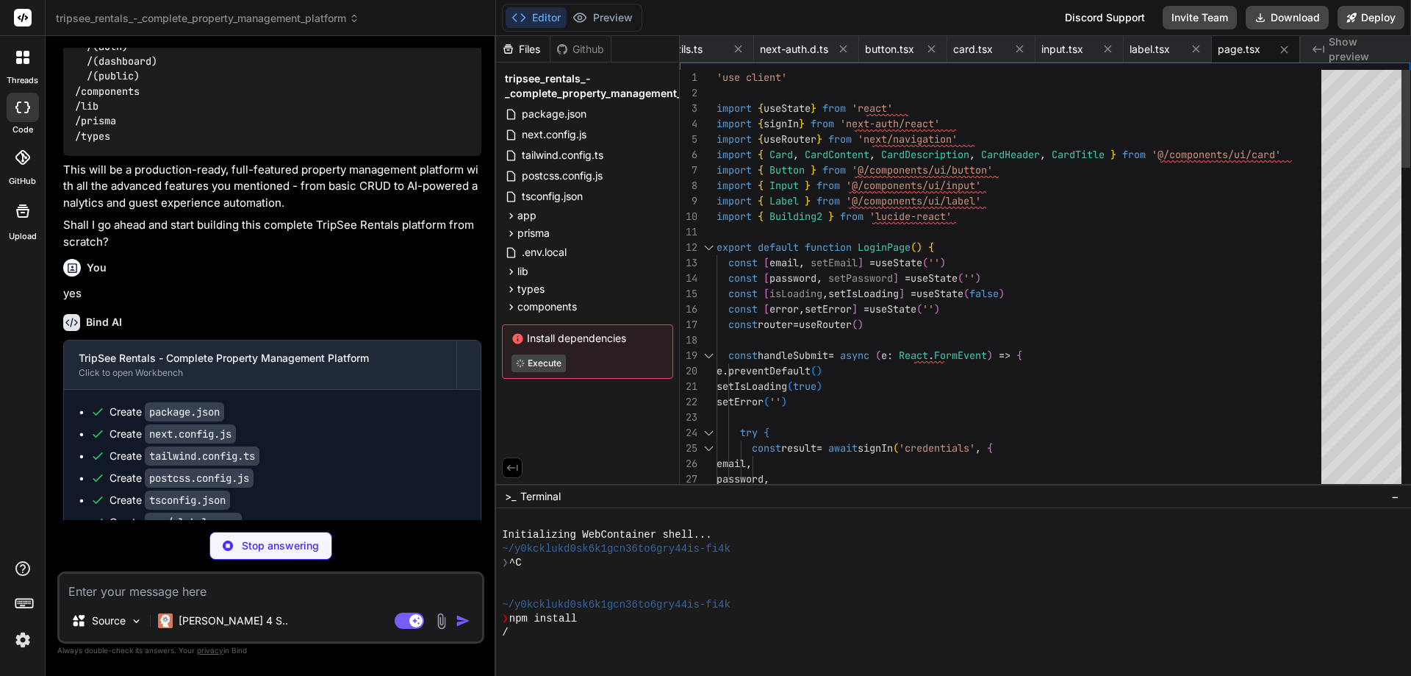
type textarea "x"
type textarea "</div> </div> ) }"
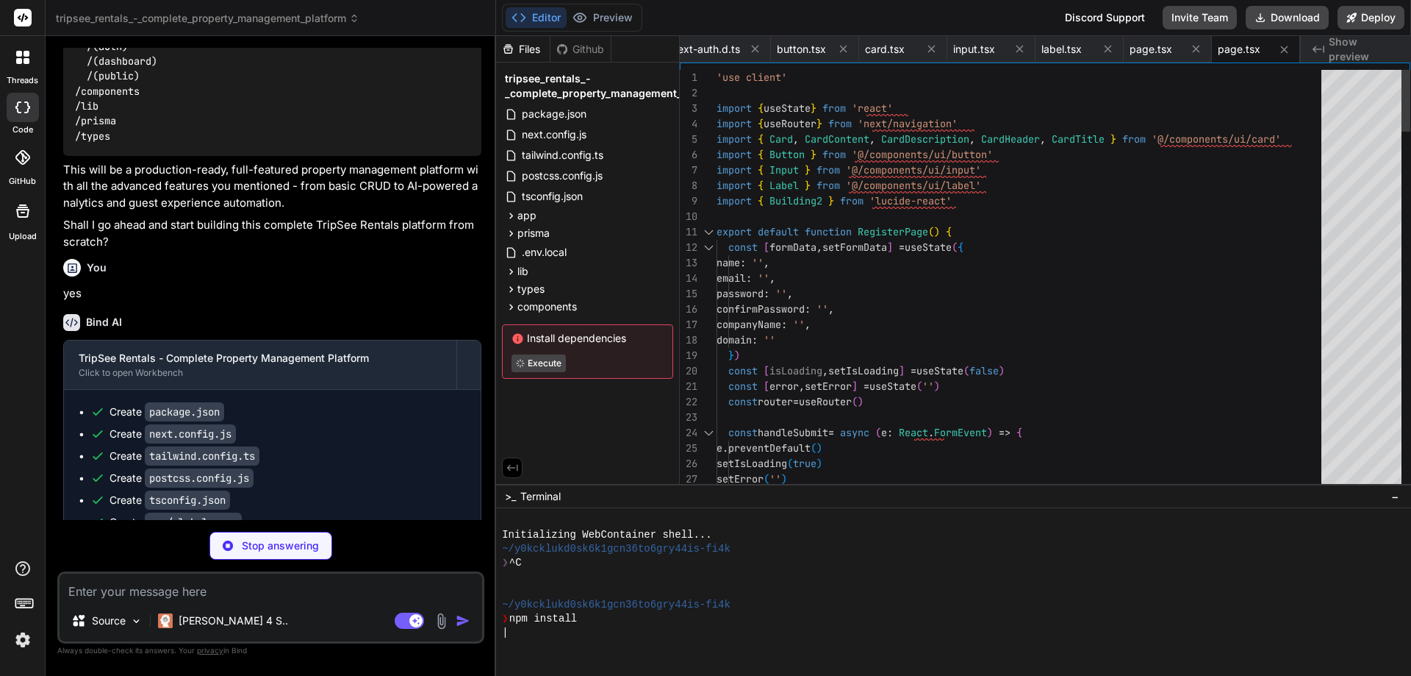
type textarea "x"
type textarea "{ status: 500 } ) } }"
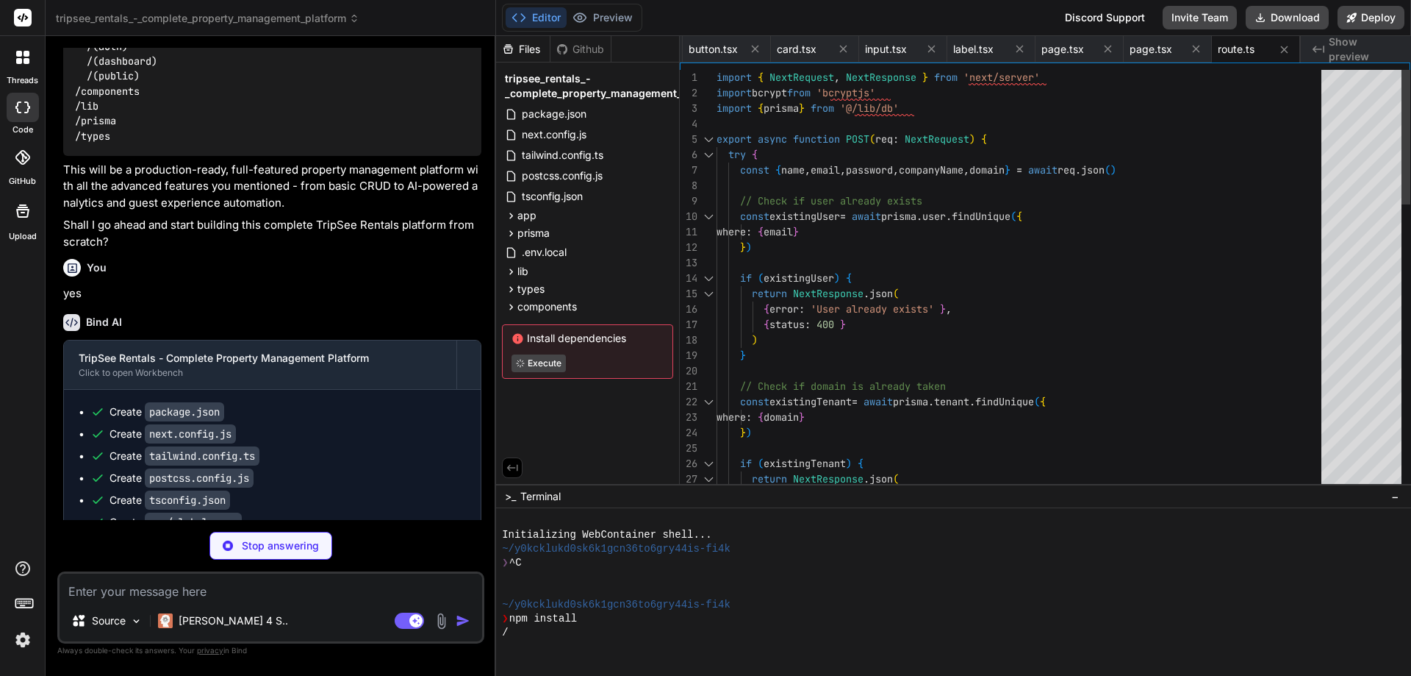
type textarea "x"
type textarea "import NextAuth from 'next-auth' import { authOptions } from '@/lib/auth' const…"
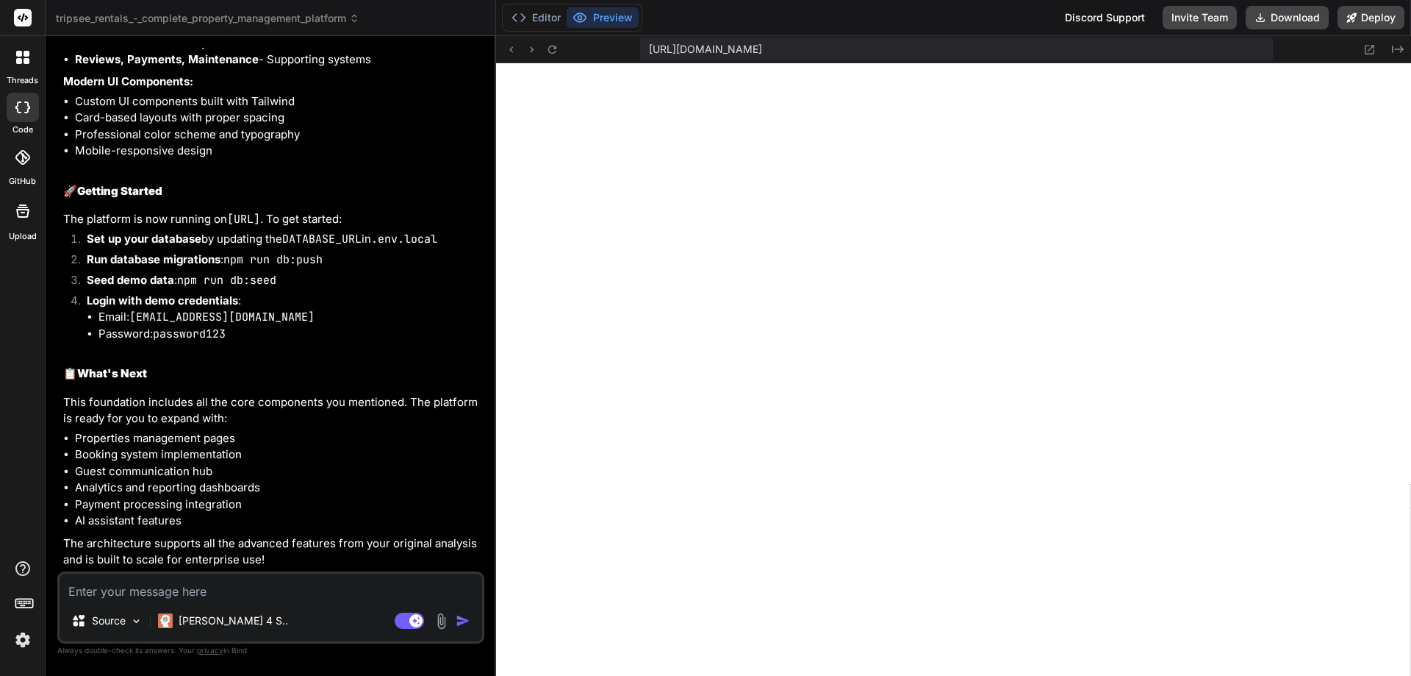
scroll to position [3825, 0]
click at [234, 596] on textarea at bounding box center [271, 586] width 423 height 26
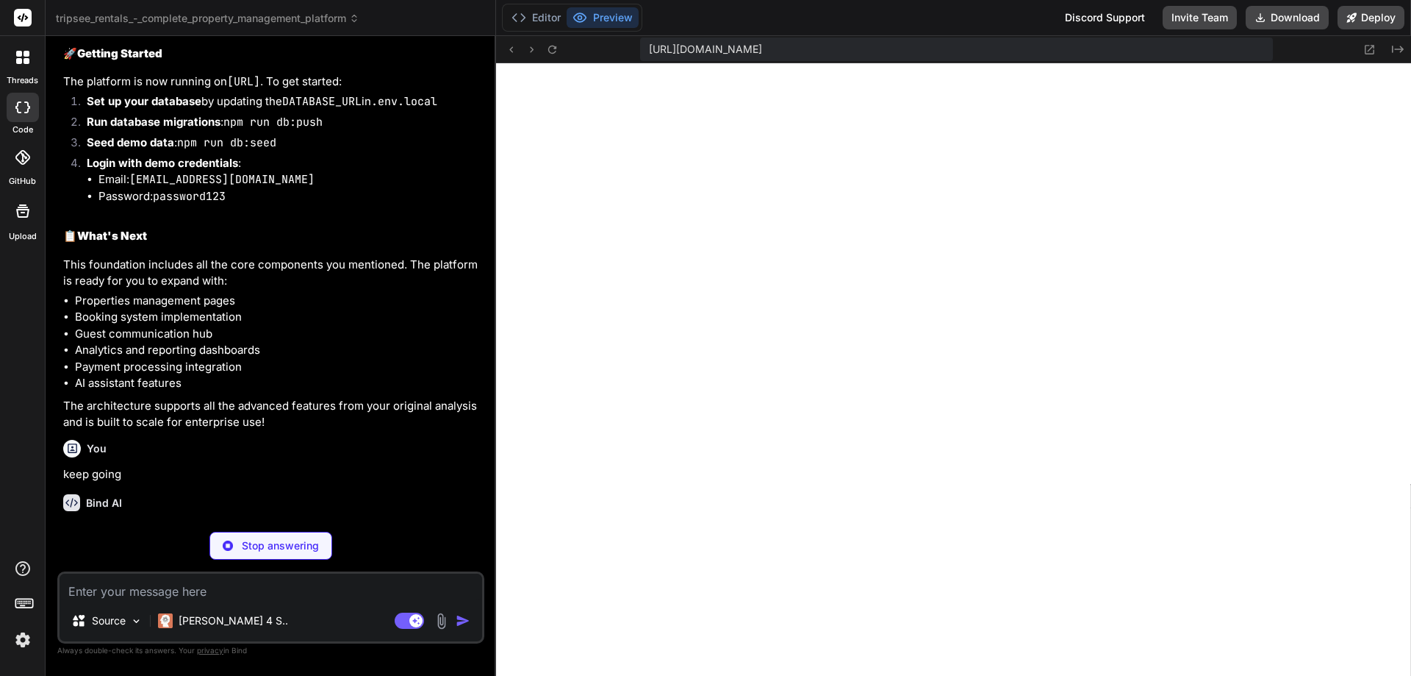
scroll to position [3977, 0]
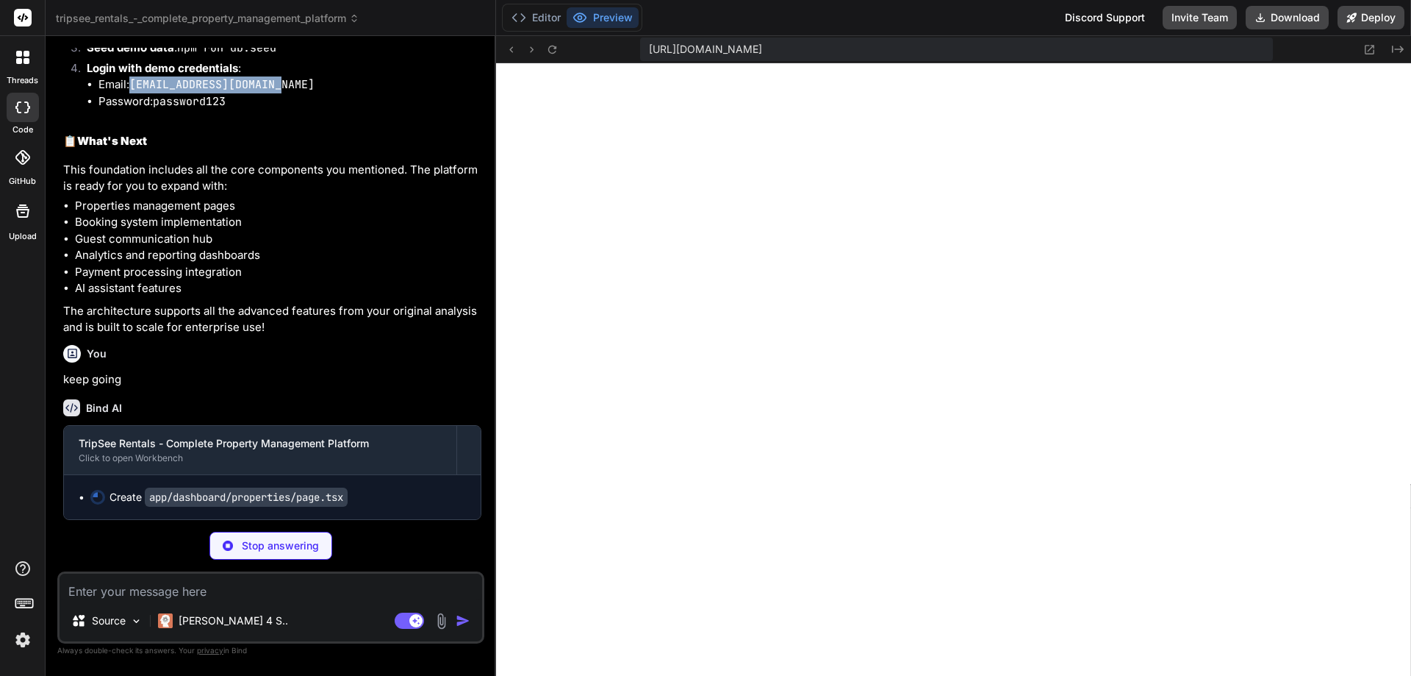
drag, startPoint x: 295, startPoint y: 161, endPoint x: 133, endPoint y: 165, distance: 162.5
click at [133, 93] on li "Email: [EMAIL_ADDRESS][DOMAIN_NAME]" at bounding box center [289, 84] width 383 height 17
copy code "[EMAIL_ADDRESS][DOMAIN_NAME]"
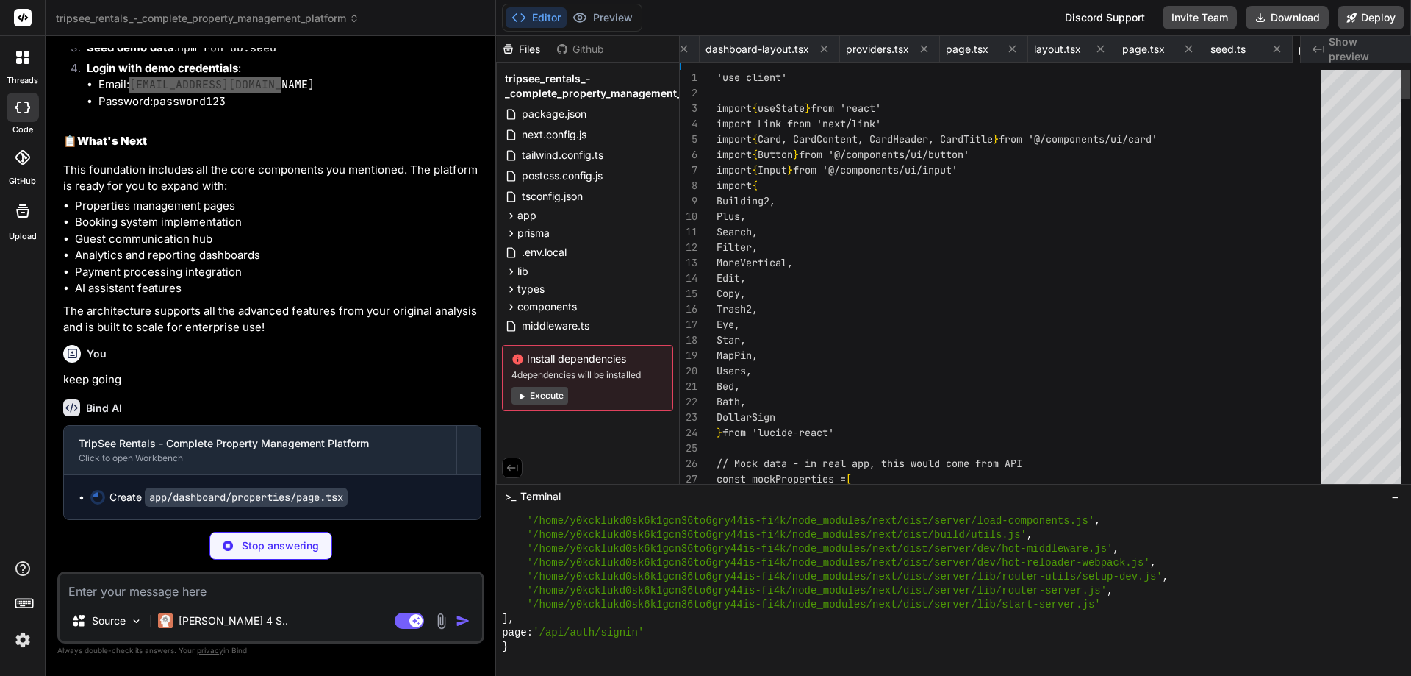
scroll to position [0, 2161]
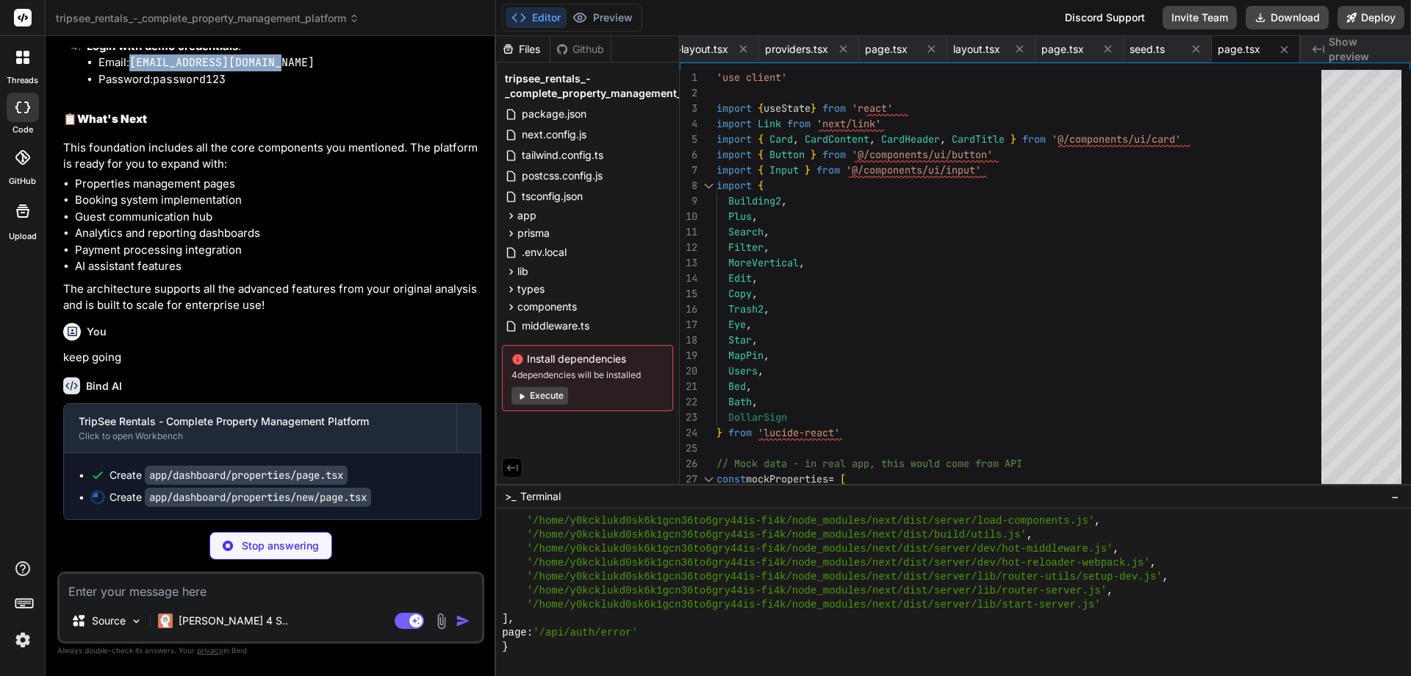
click at [543, 392] on button "Execute" at bounding box center [540, 396] width 57 height 18
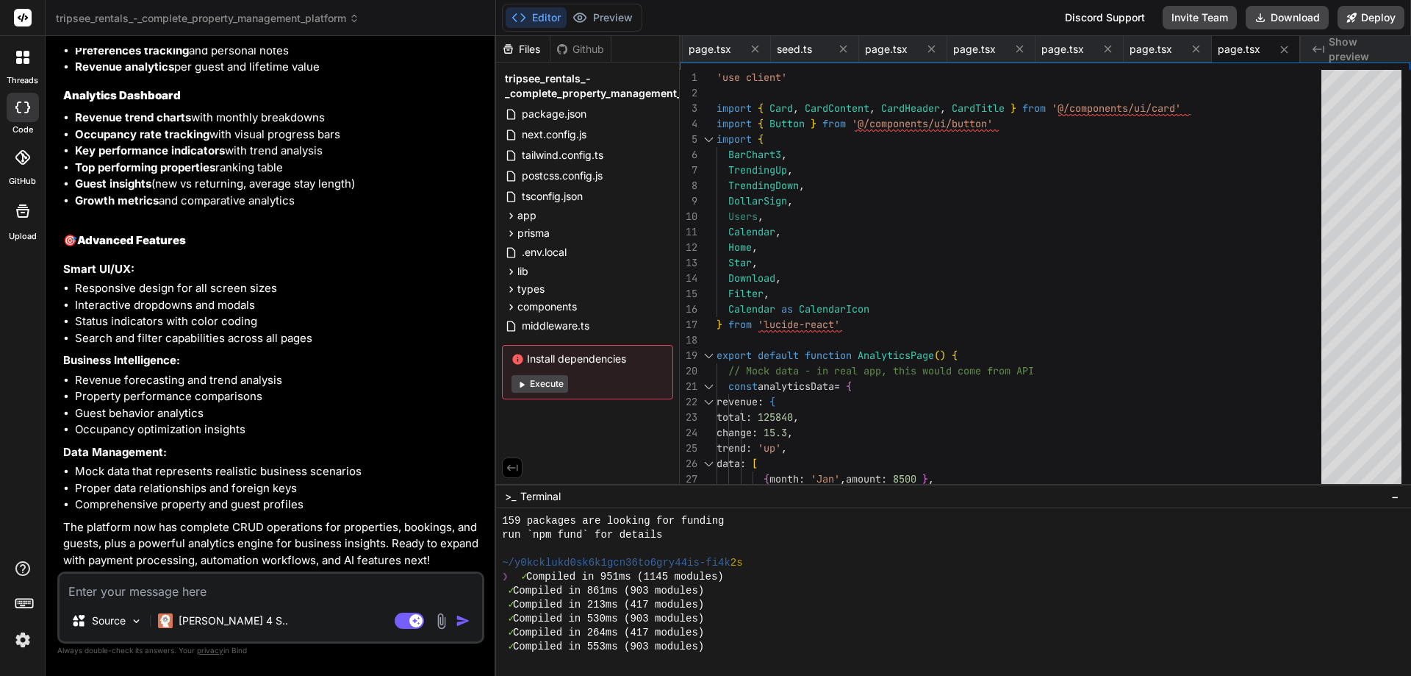
scroll to position [5102, 0]
click at [250, 587] on textarea at bounding box center [271, 586] width 423 height 26
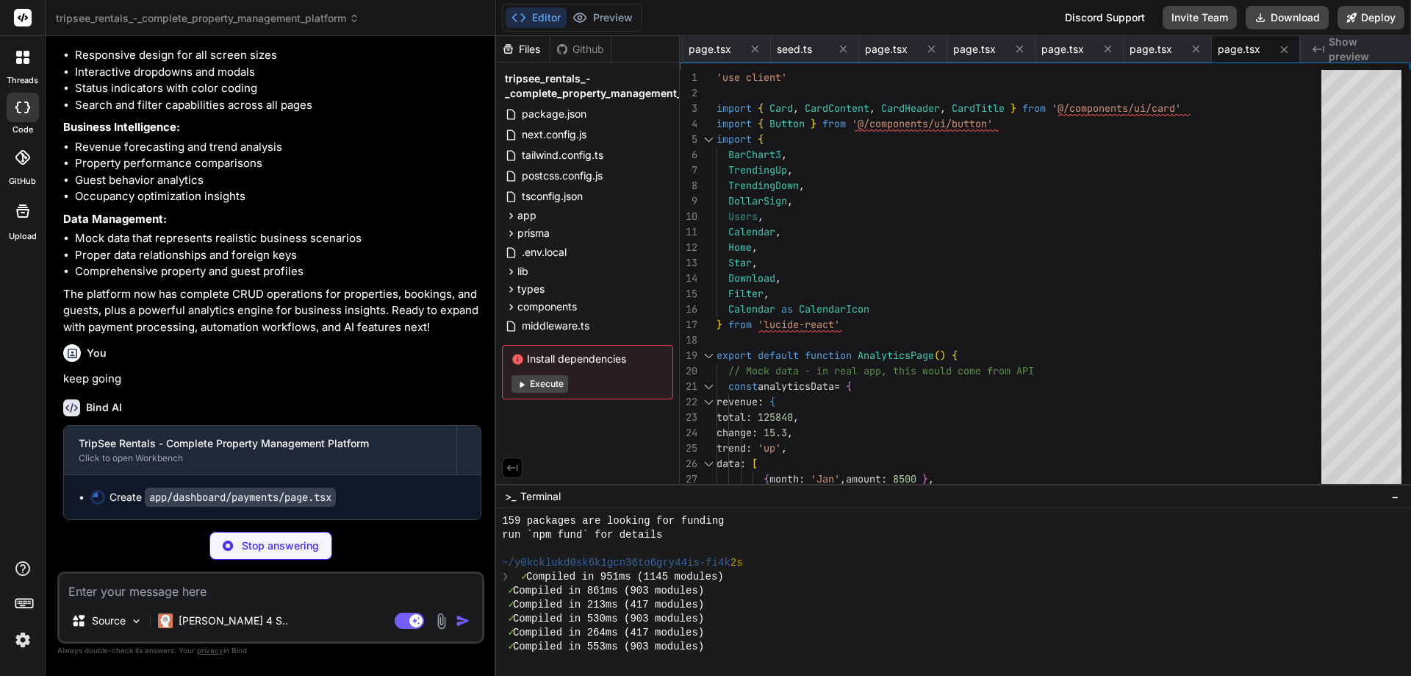
scroll to position [5335, 0]
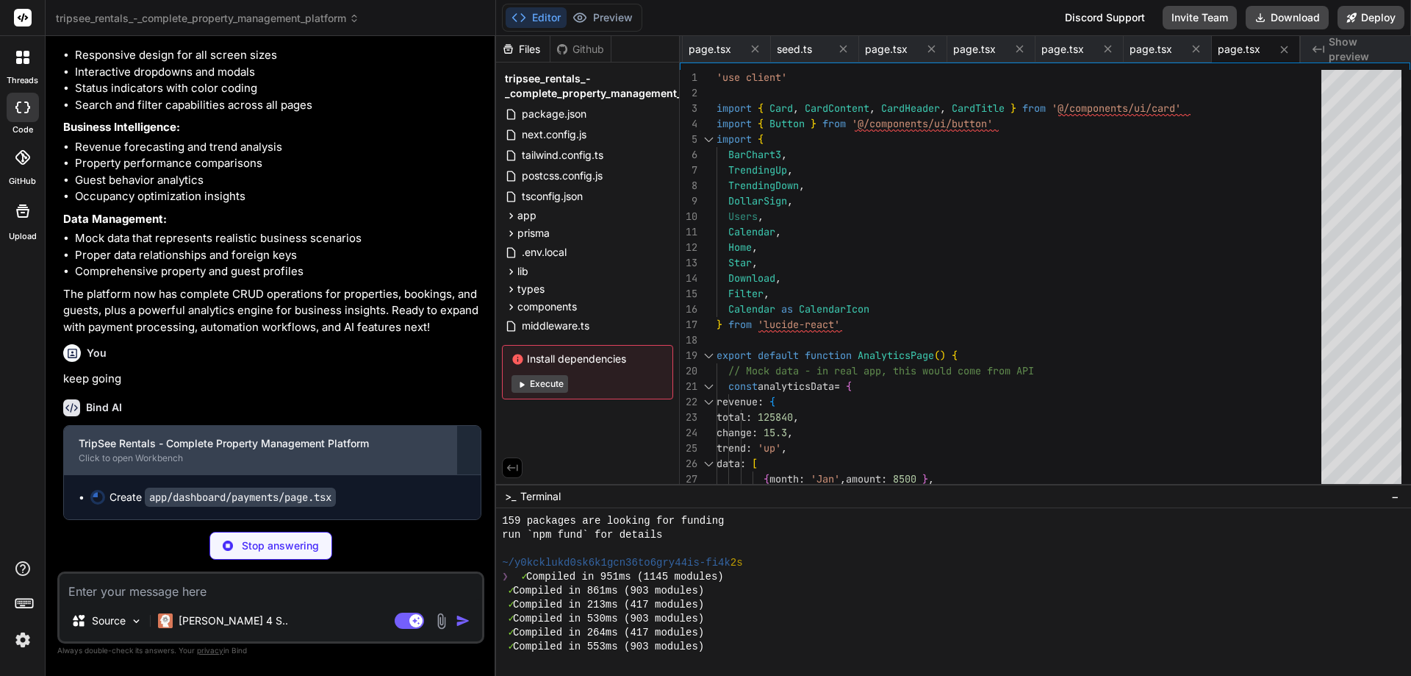
click at [359, 454] on div "Click to open Workbench" at bounding box center [260, 458] width 363 height 12
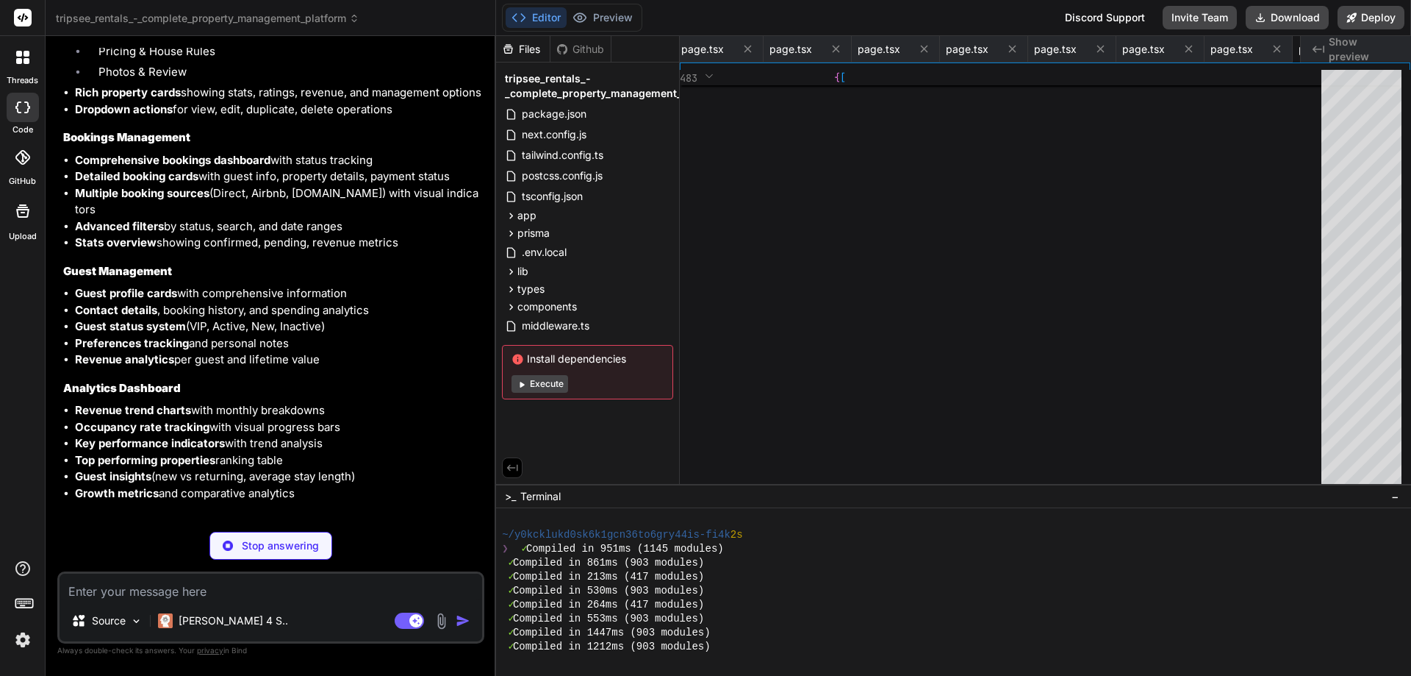
scroll to position [0, 2778]
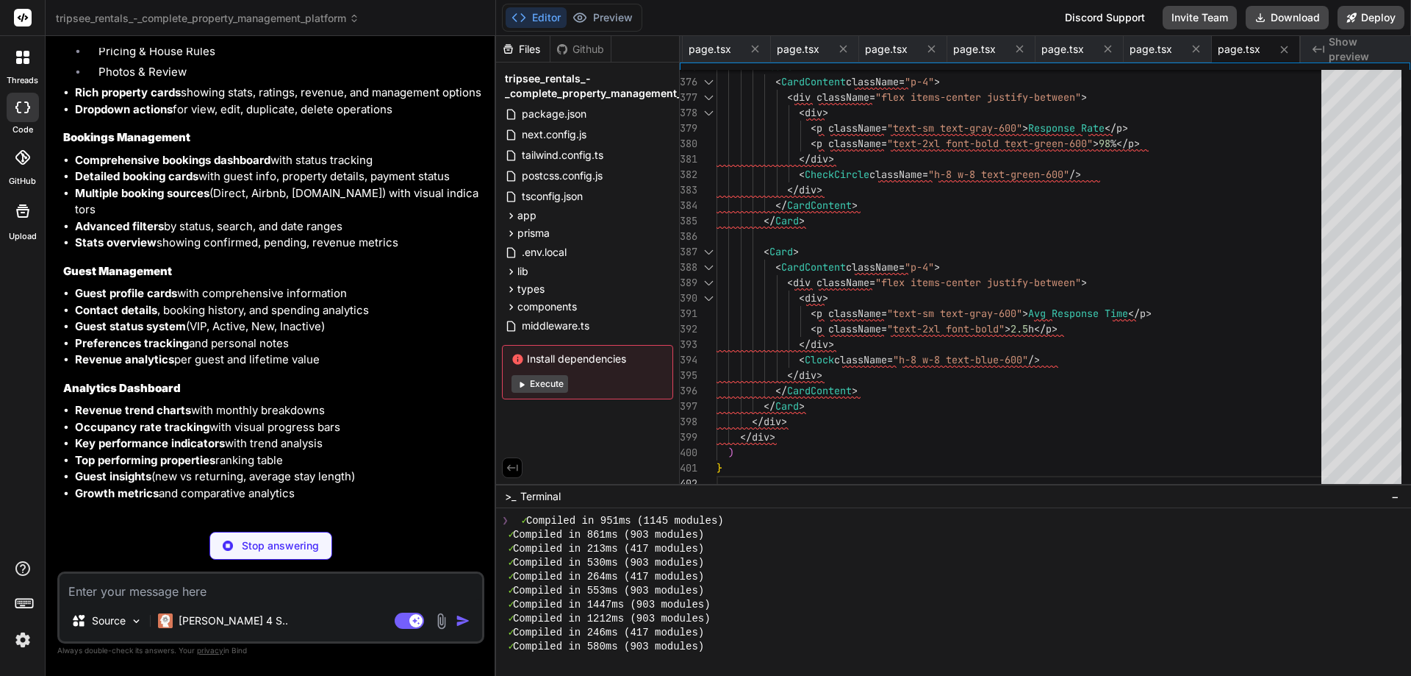
click at [340, 64] on li "Pricing & House Rules" at bounding box center [284, 53] width 395 height 21
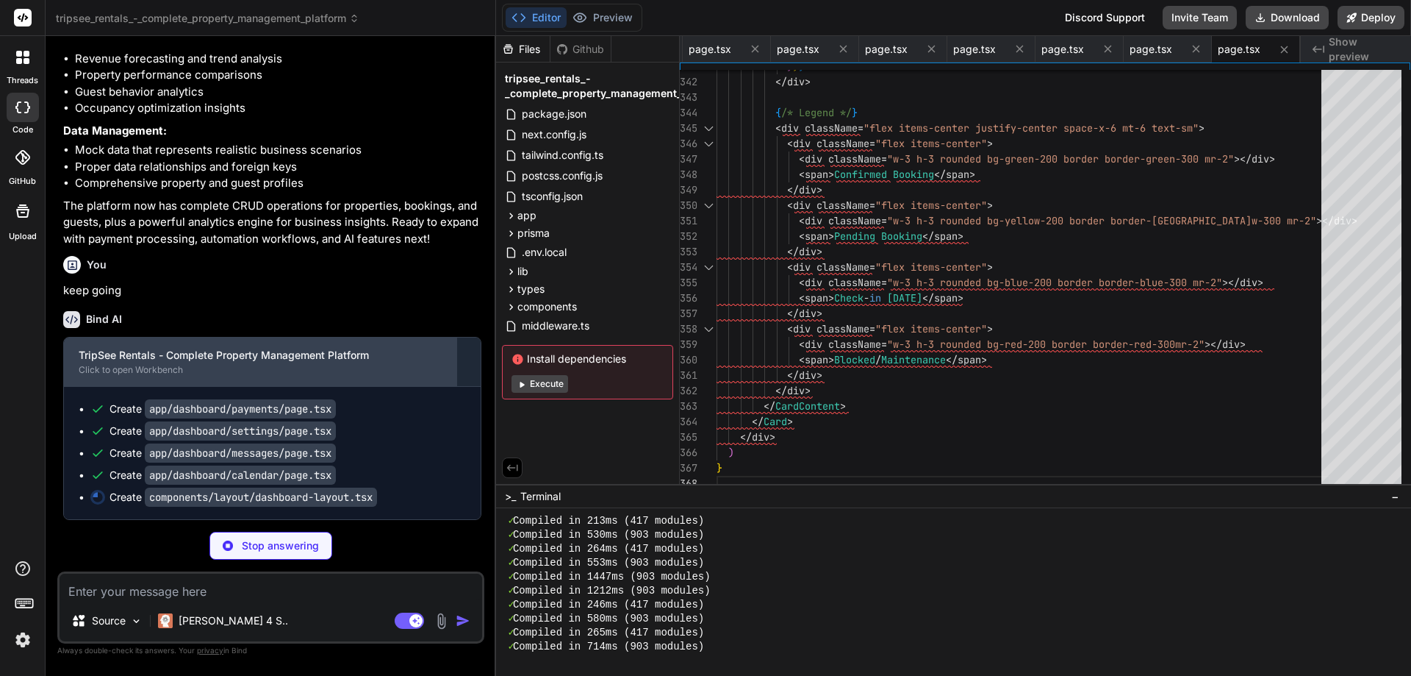
scroll to position [5423, 0]
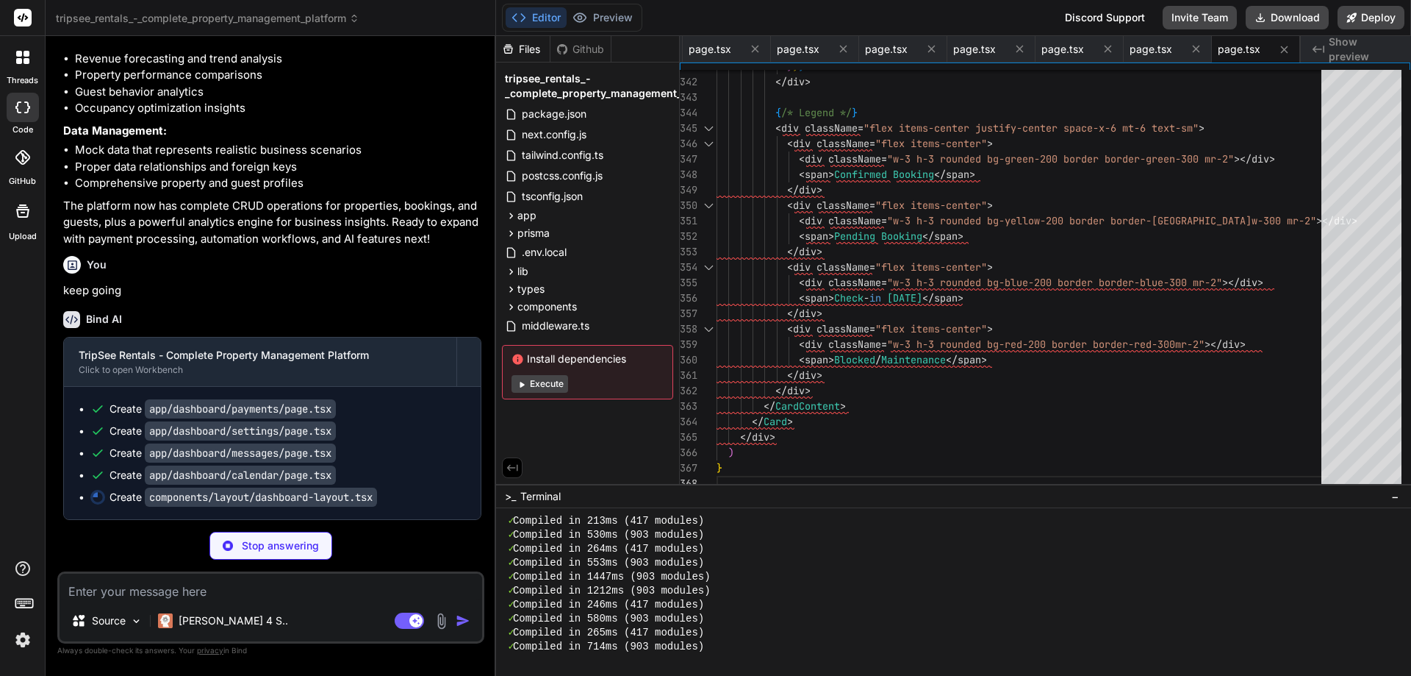
click at [1339, 51] on span "Show preview" at bounding box center [1364, 49] width 71 height 29
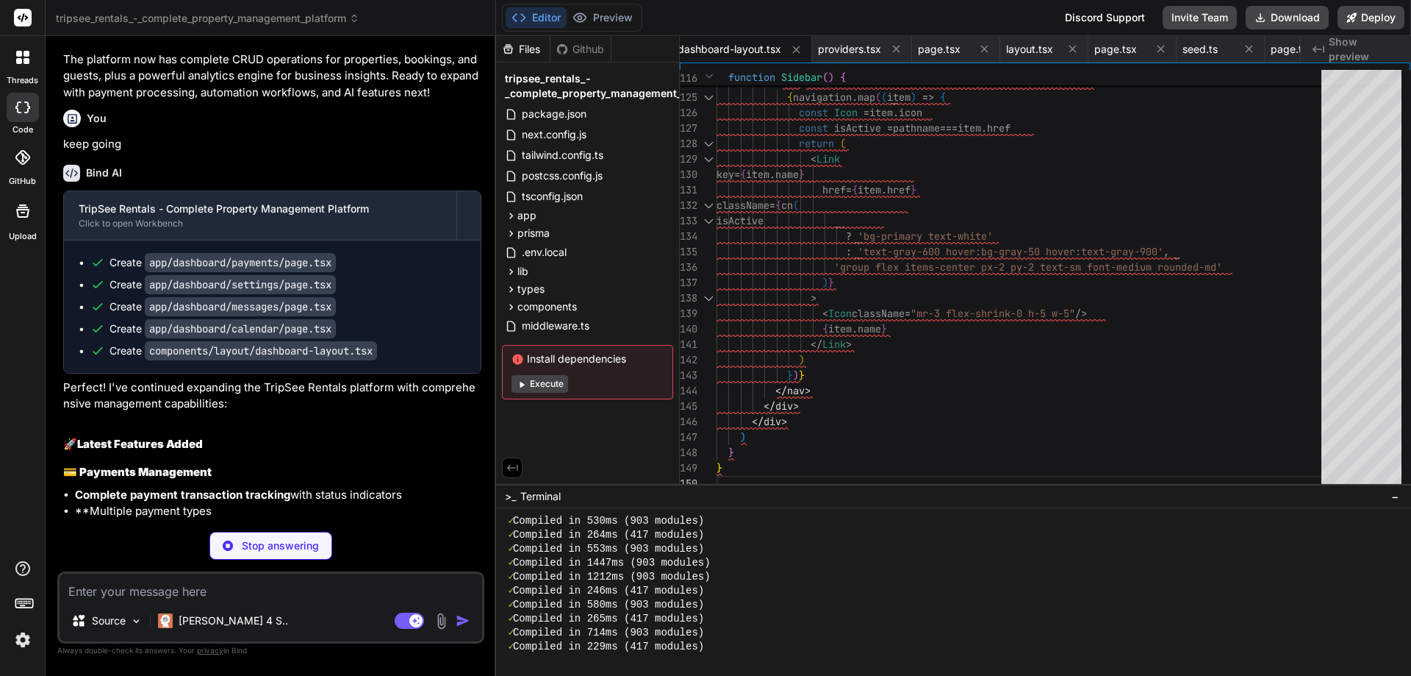
click at [1353, 50] on span "Show preview" at bounding box center [1364, 49] width 71 height 29
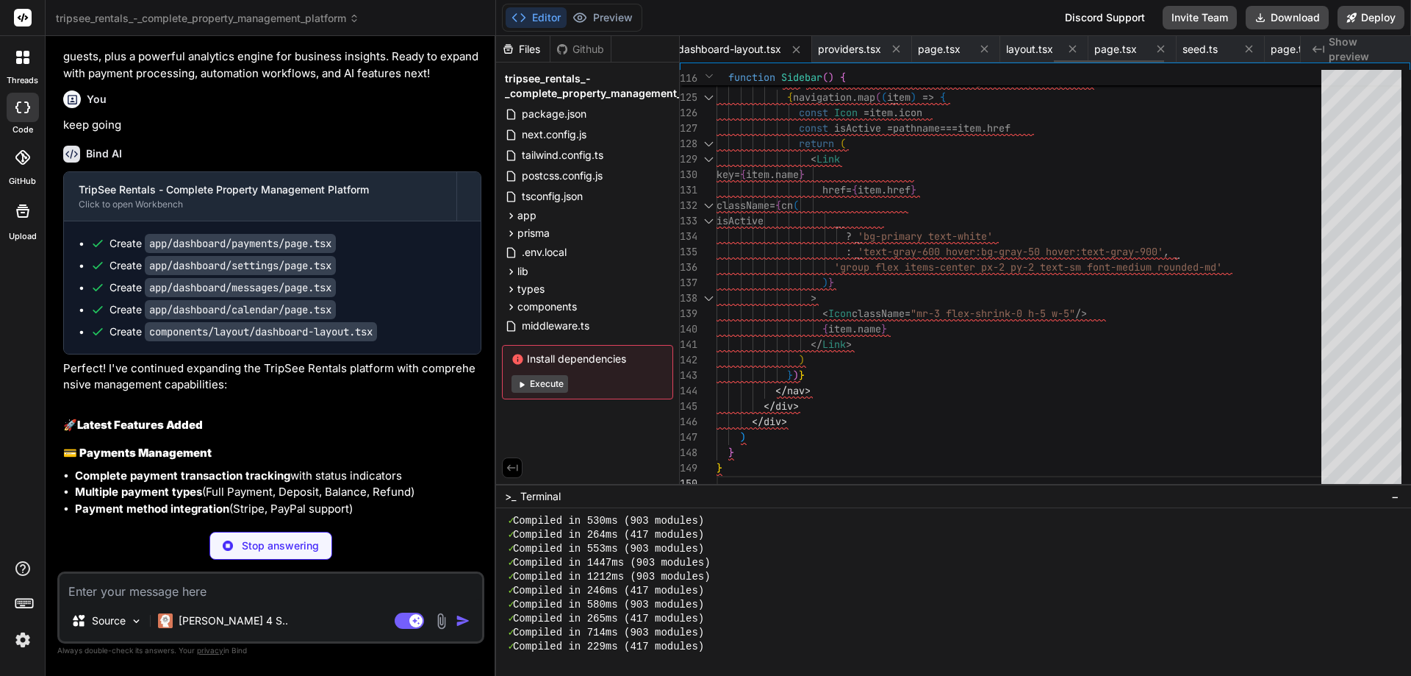
click at [697, 49] on span "dashboard-layout.tsx" at bounding box center [730, 49] width 104 height 15
click at [857, 43] on span "providers.tsx" at bounding box center [849, 49] width 63 height 15
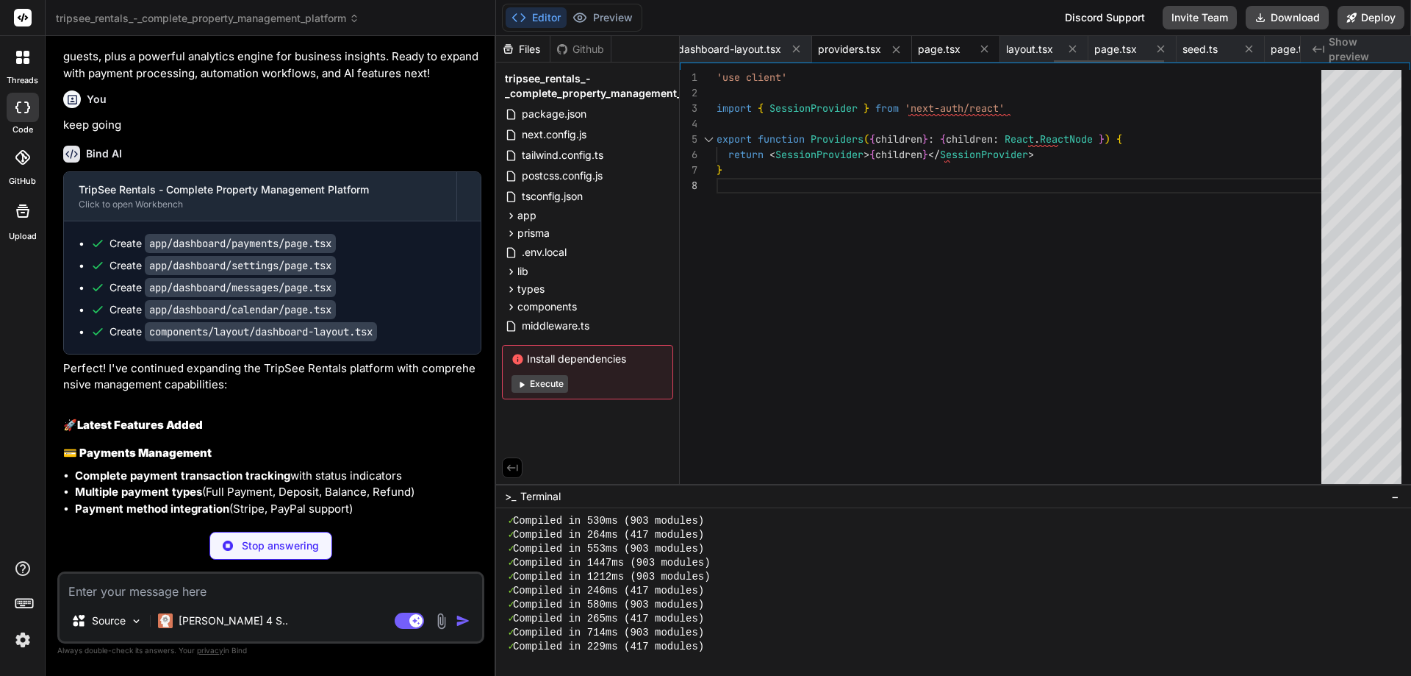
click at [970, 51] on div "page.tsx" at bounding box center [943, 49] width 51 height 15
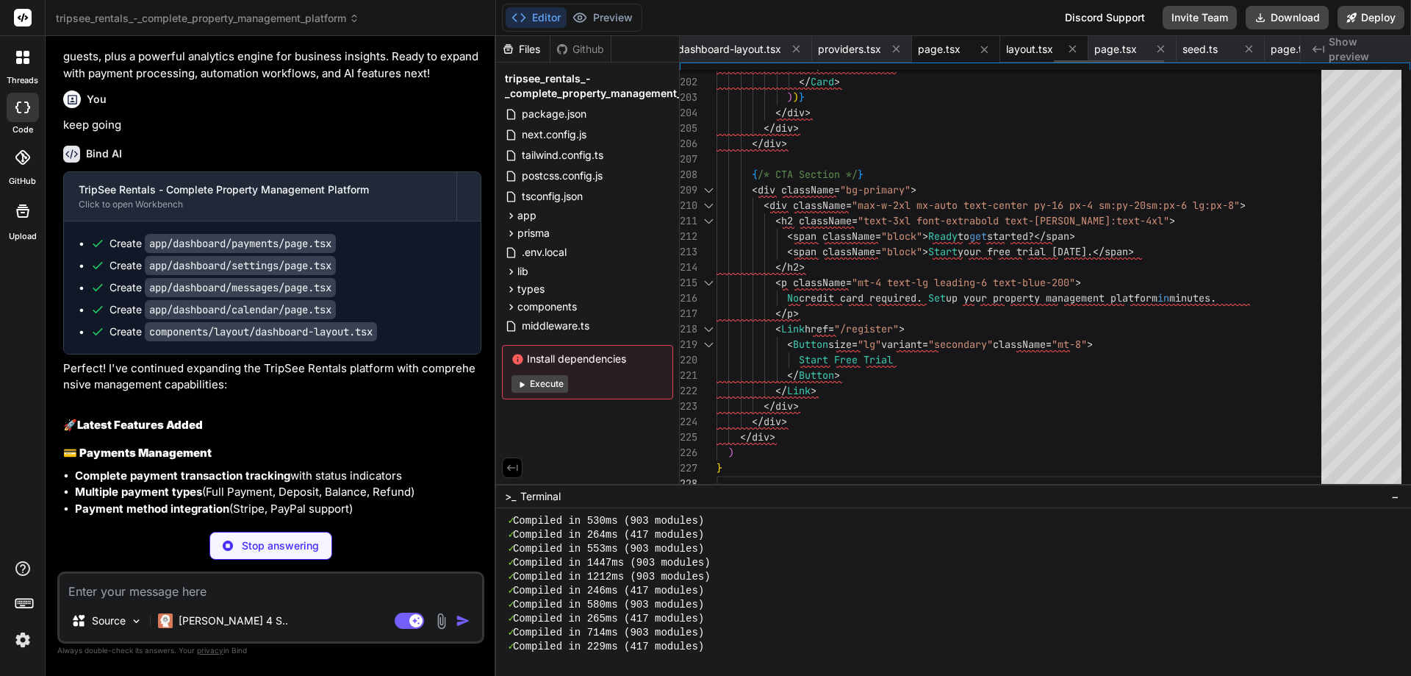
click at [1023, 52] on span "layout.tsx" at bounding box center [1029, 49] width 47 height 15
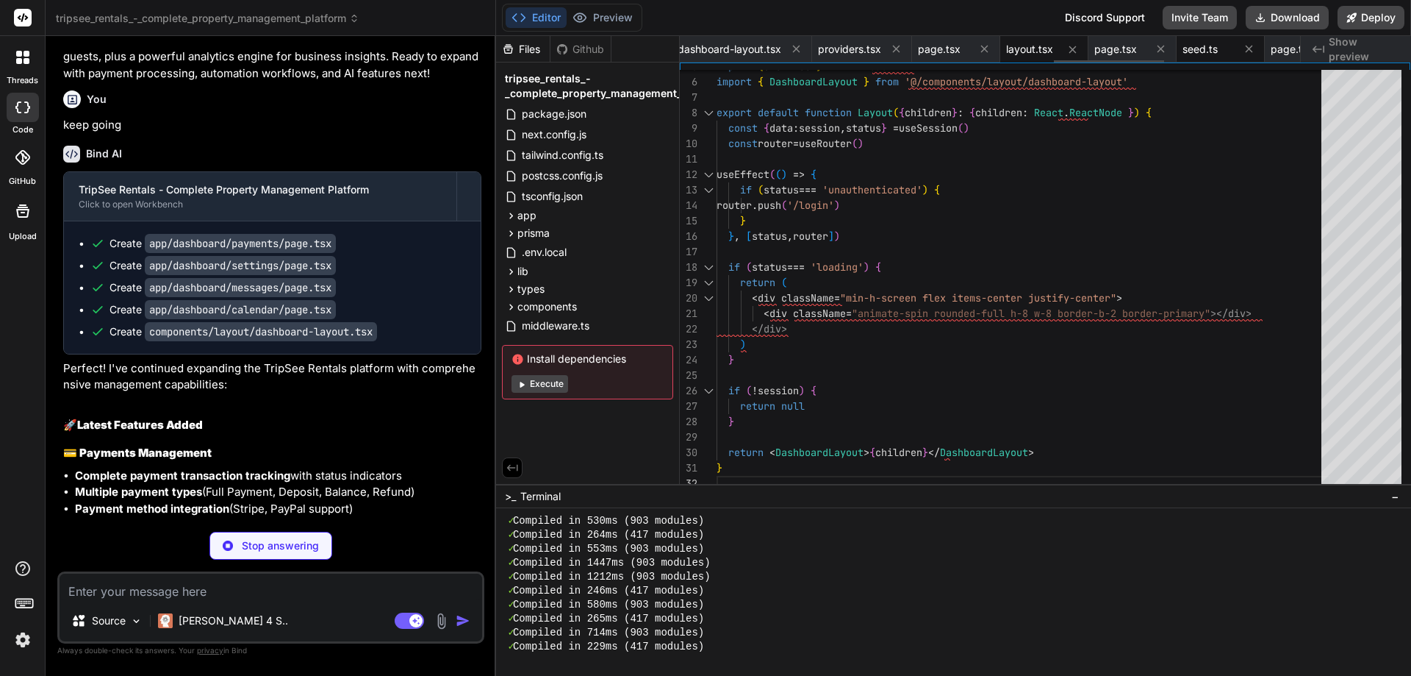
click at [1200, 52] on span "seed.ts" at bounding box center [1200, 49] width 35 height 15
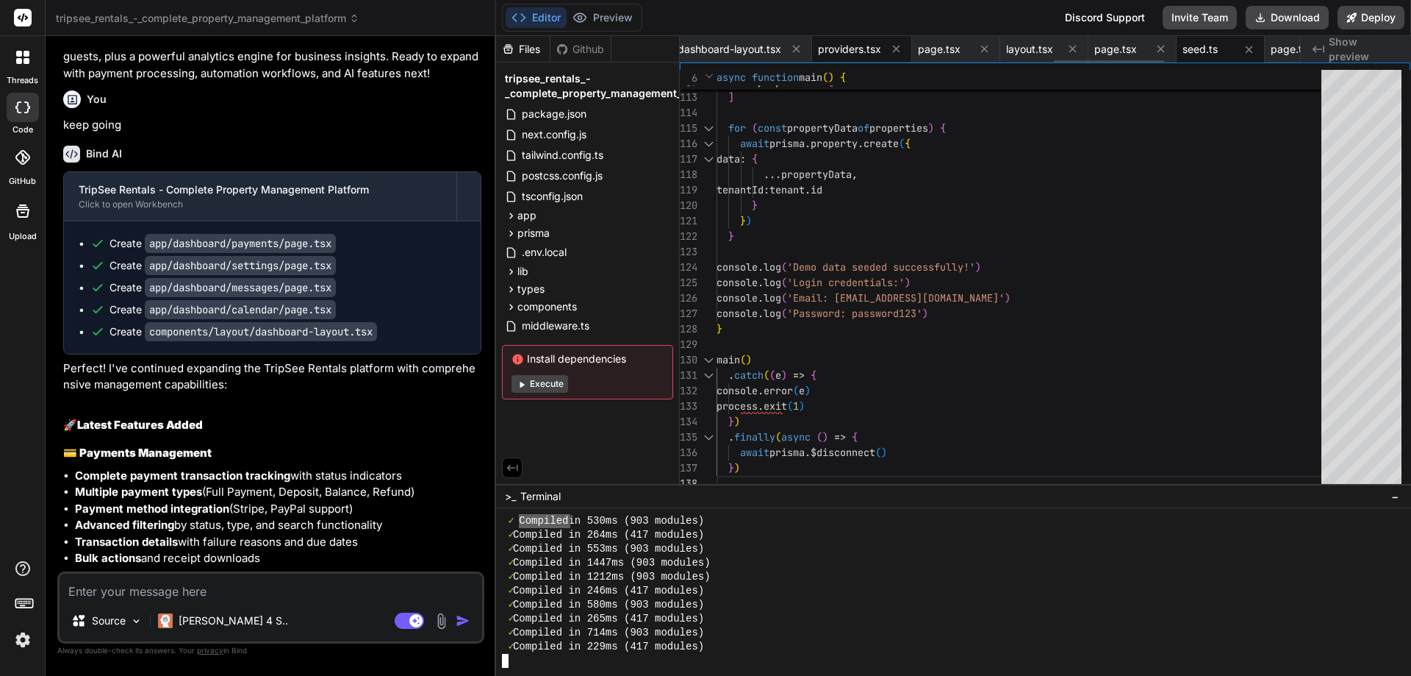
click at [881, 51] on span "providers.tsx" at bounding box center [849, 49] width 63 height 15
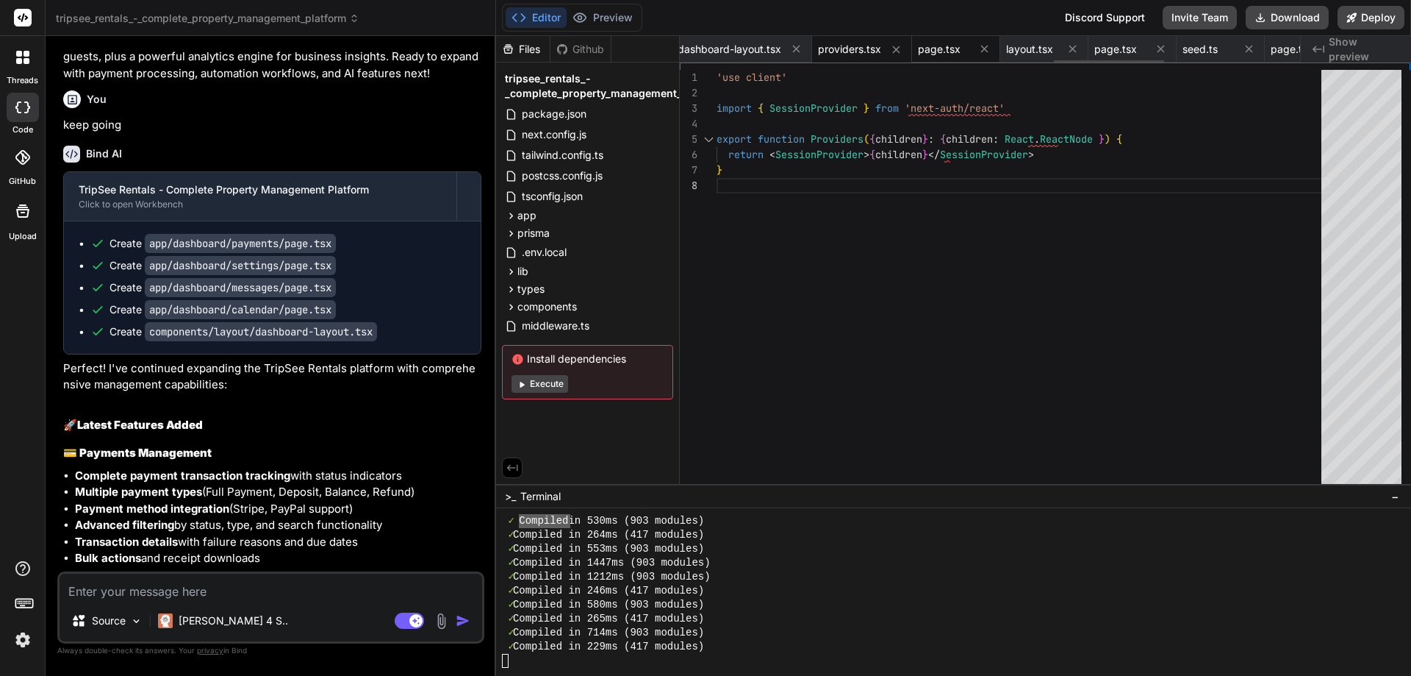
click at [970, 46] on div "page.tsx" at bounding box center [943, 49] width 51 height 15
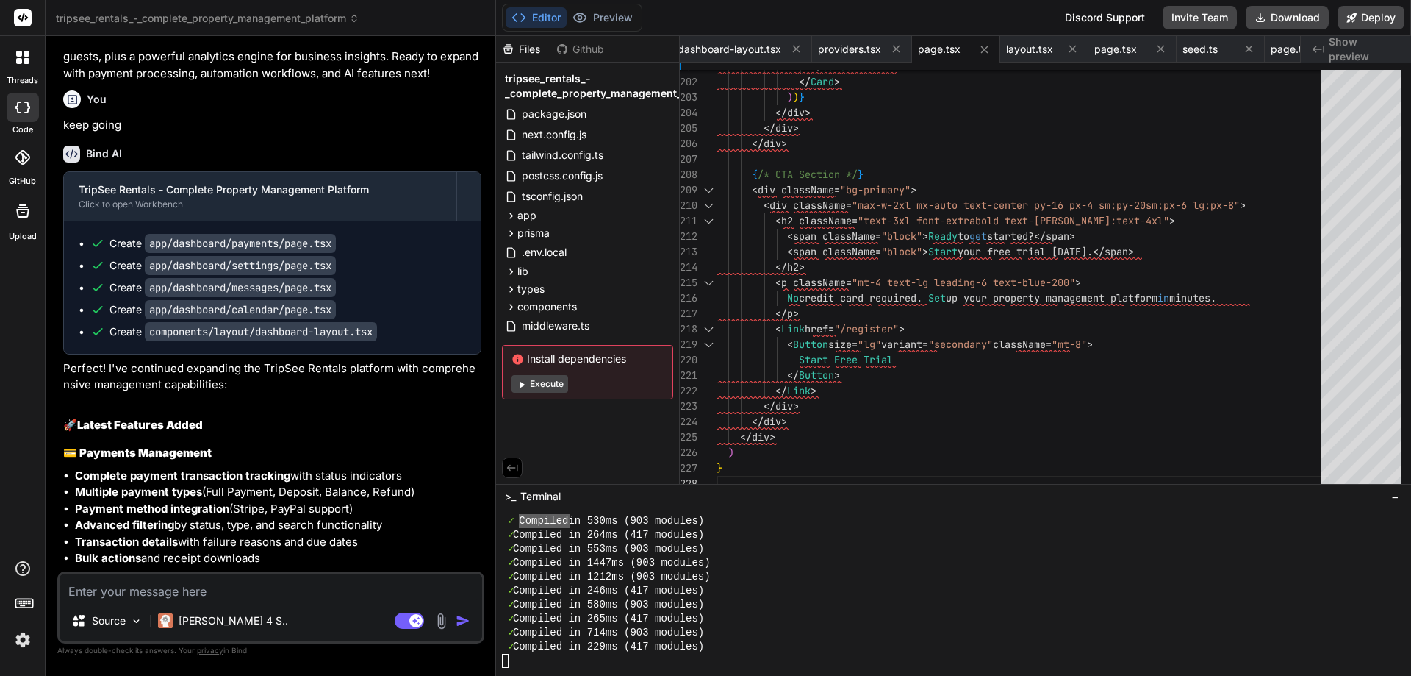
click at [1355, 53] on span "Show preview" at bounding box center [1364, 49] width 71 height 29
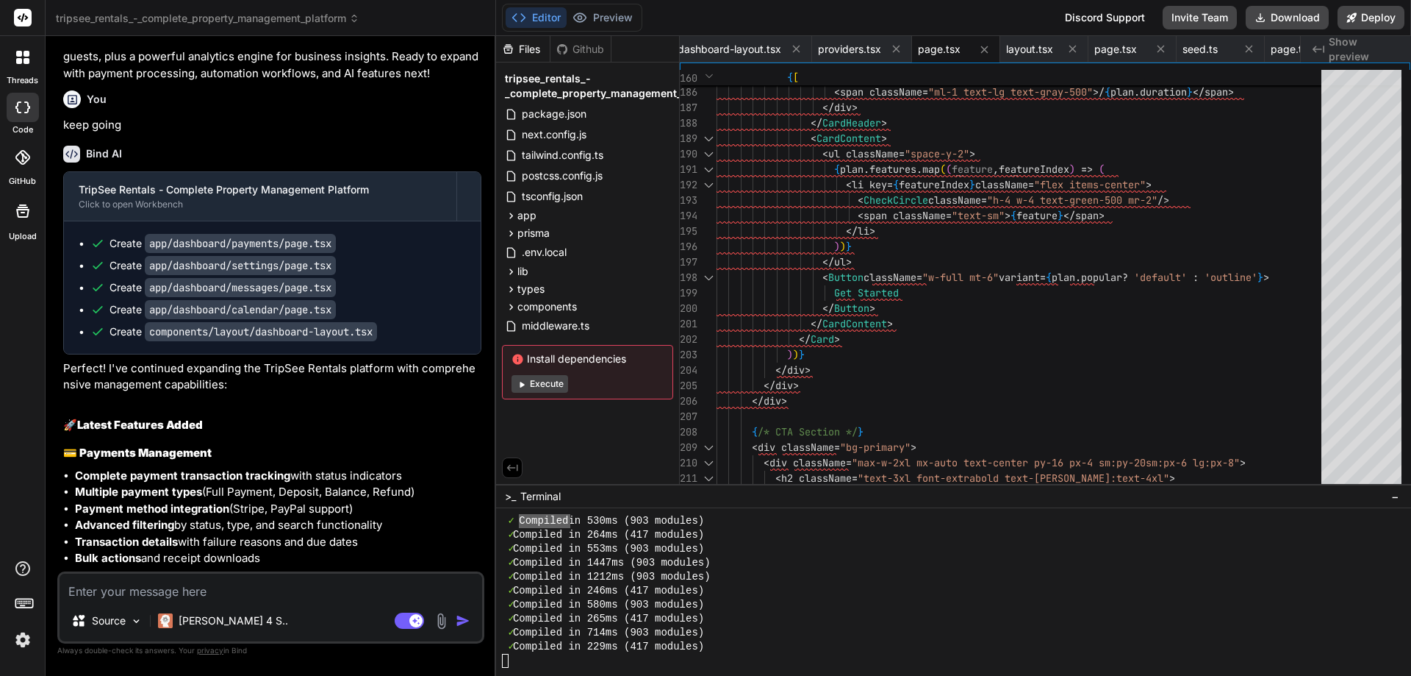
click at [606, 29] on div "Editor Preview Disabled until preview for your project is generated" at bounding box center [572, 18] width 140 height 28
click at [556, 91] on span "tripsee_rentals_-_complete_property_management_platform" at bounding box center [615, 85] width 221 height 29
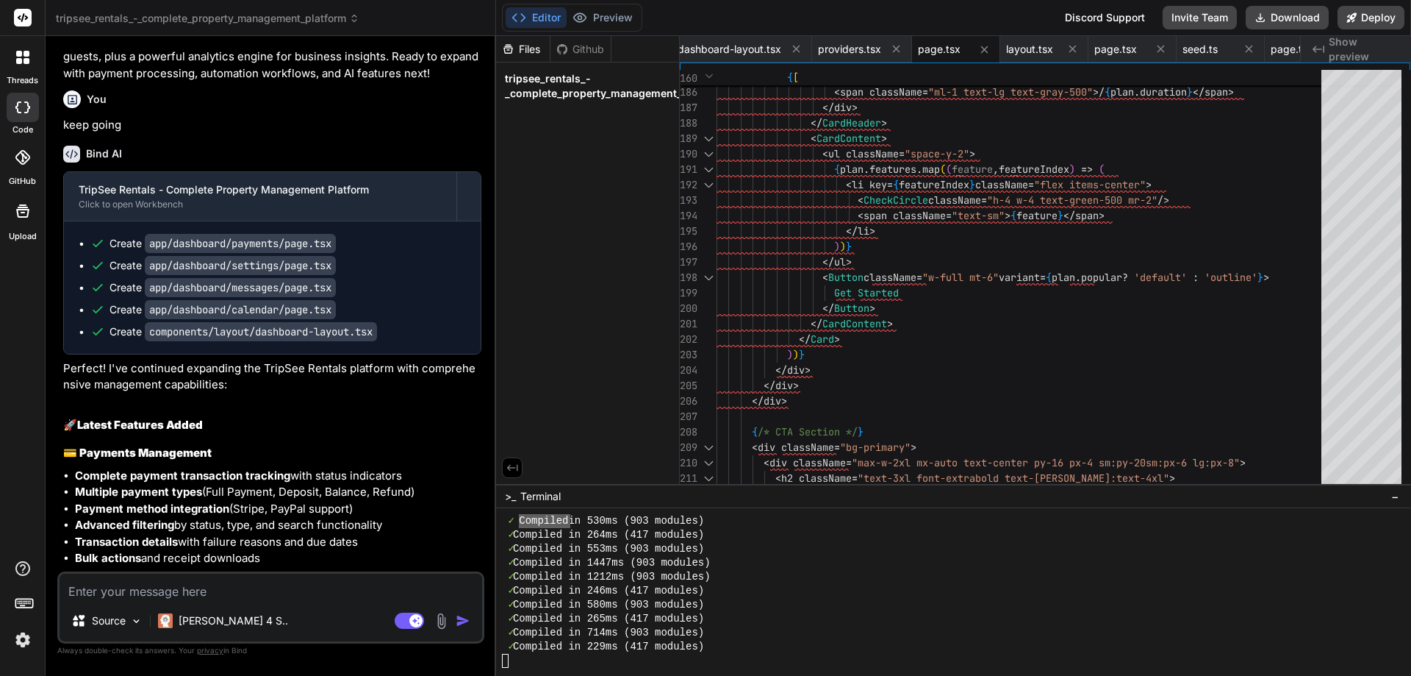
click at [594, 54] on div "Github" at bounding box center [581, 49] width 60 height 15
click at [573, 48] on div "Github" at bounding box center [581, 49] width 60 height 15
click at [22, 18] on icon at bounding box center [23, 17] width 11 height 9
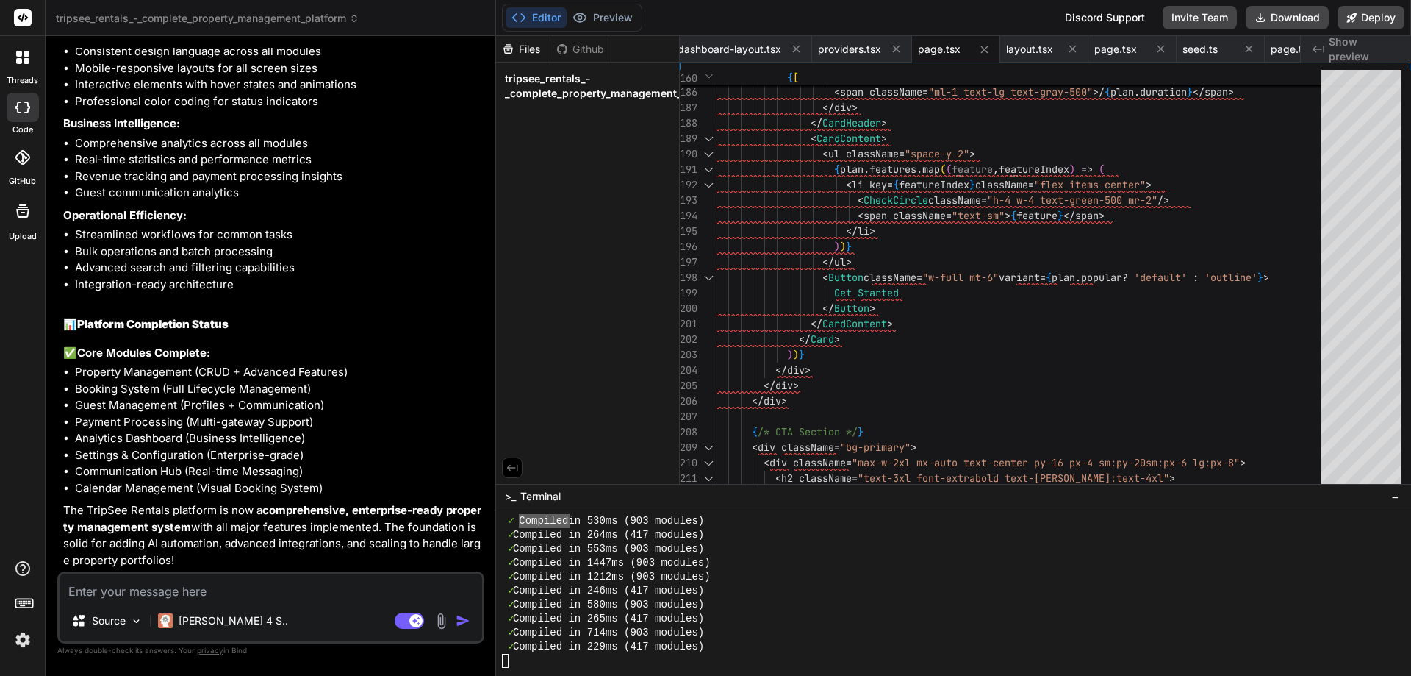
scroll to position [6583, 0]
click at [301, 591] on textarea at bounding box center [271, 586] width 423 height 26
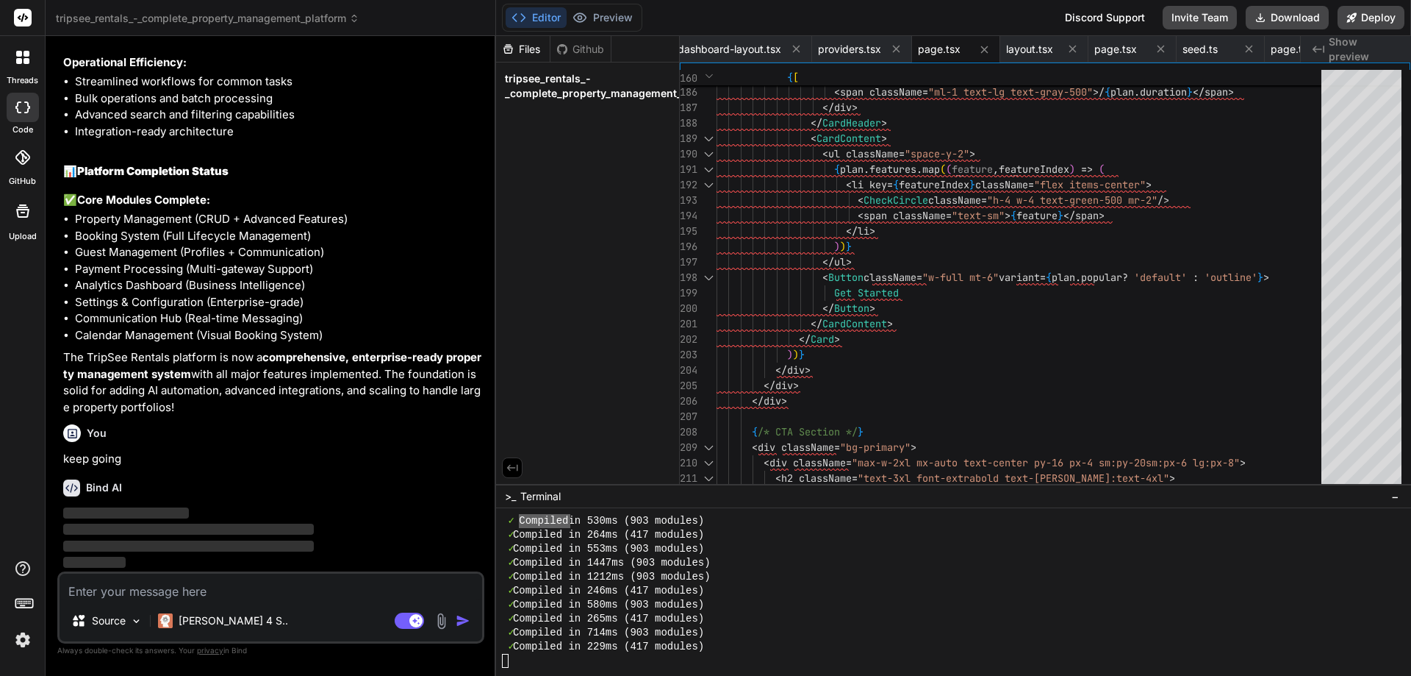
scroll to position [6736, 0]
click at [578, 79] on span "tripsee_rentals_-_complete_property_management_platform" at bounding box center [615, 85] width 221 height 29
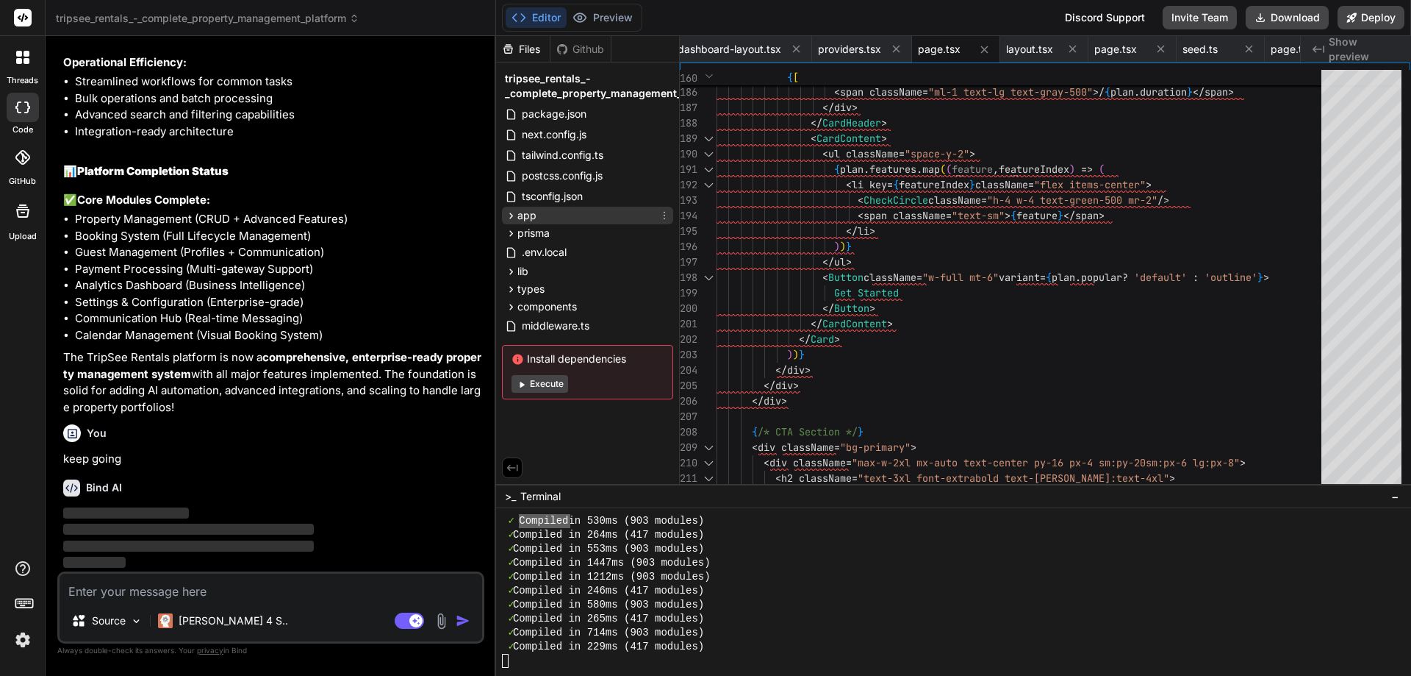
click at [626, 216] on div "app" at bounding box center [587, 216] width 171 height 18
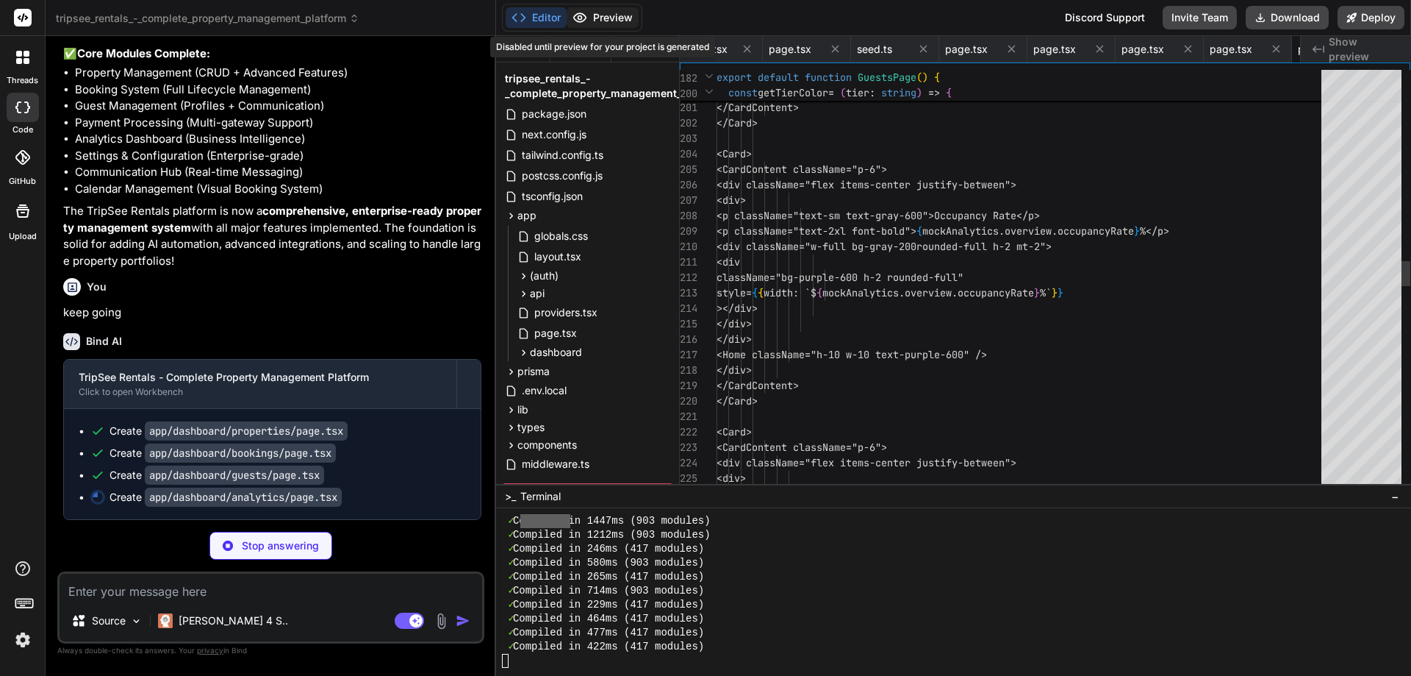
scroll to position [0, 2515]
